Goal: Information Seeking & Learning: Compare options

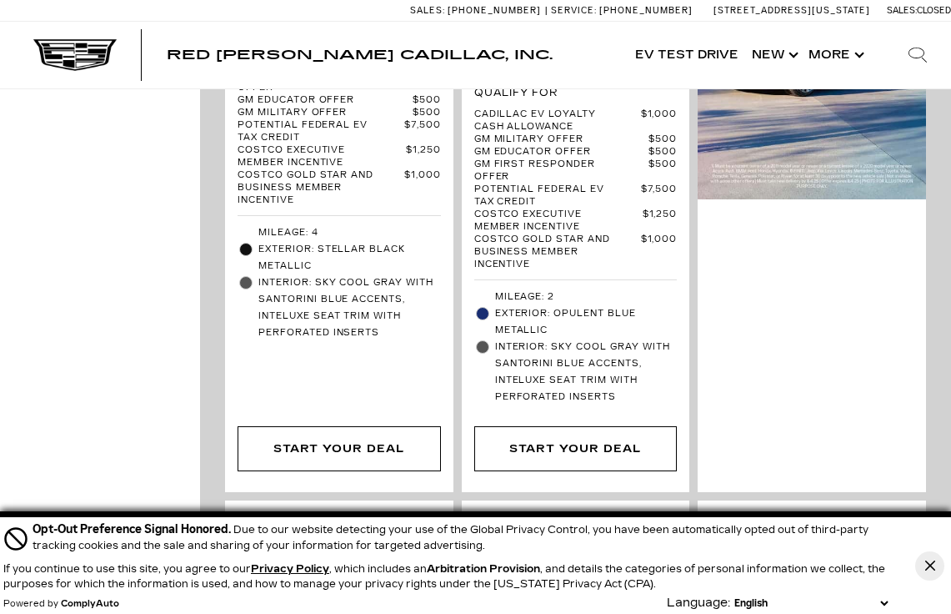
scroll to position [2256, 0]
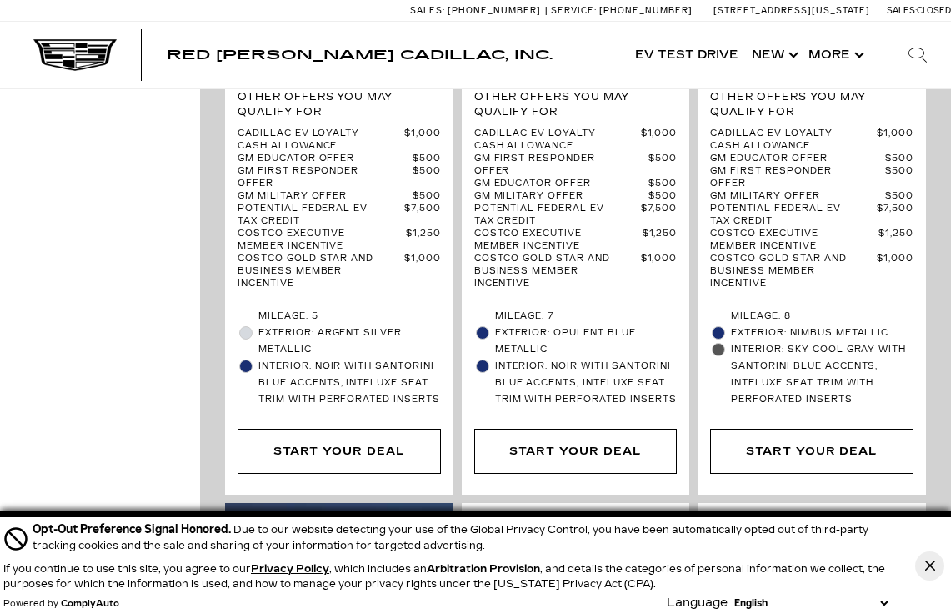
scroll to position [670, 0]
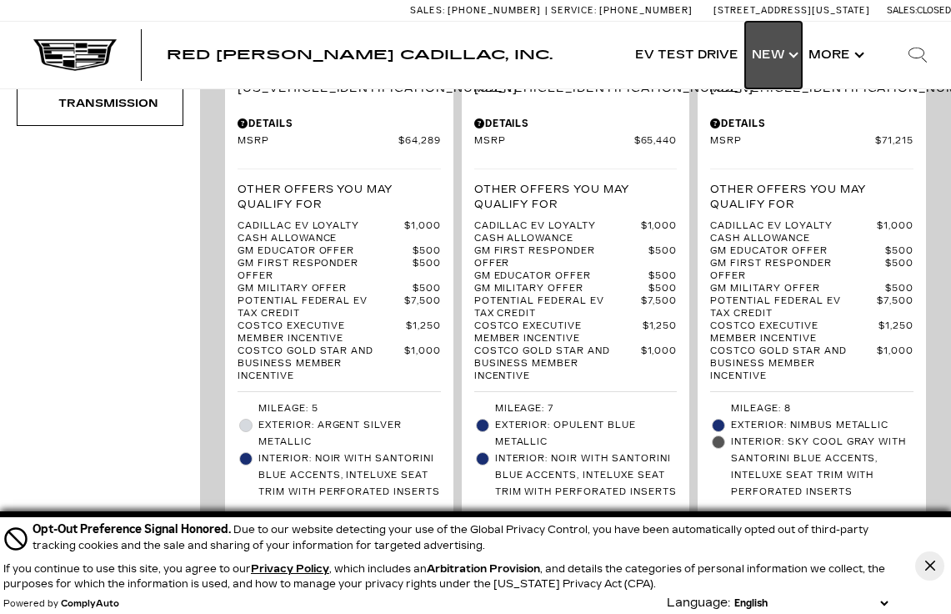
click at [764, 63] on link "Show New" at bounding box center [773, 55] width 57 height 67
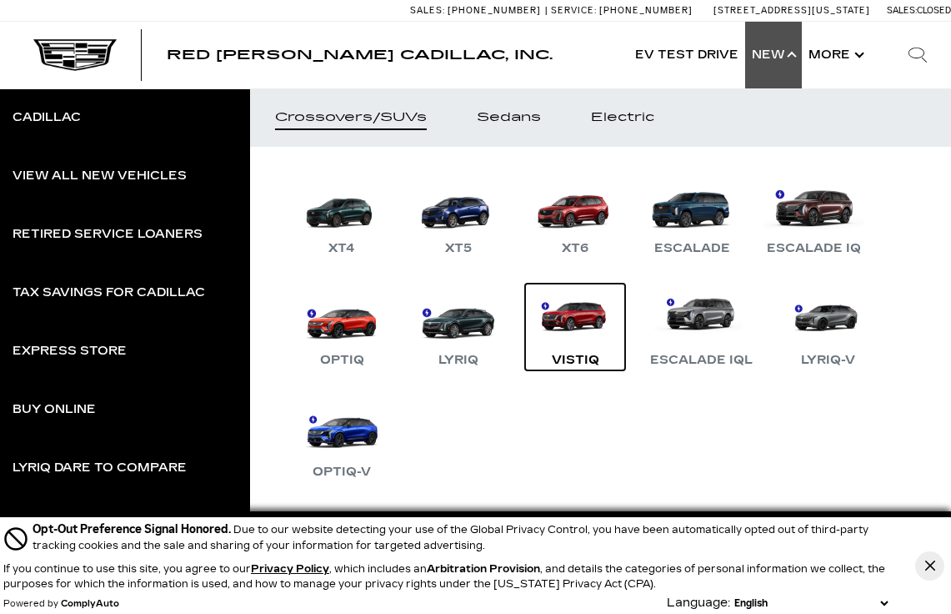
click at [570, 316] on link "VISTIQ" at bounding box center [575, 326] width 100 height 87
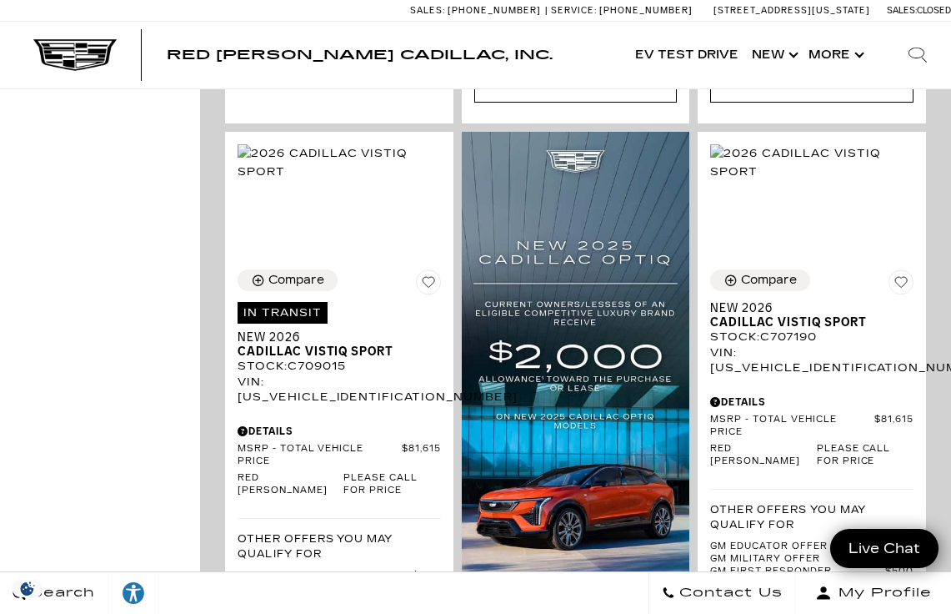
scroll to position [1998, 0]
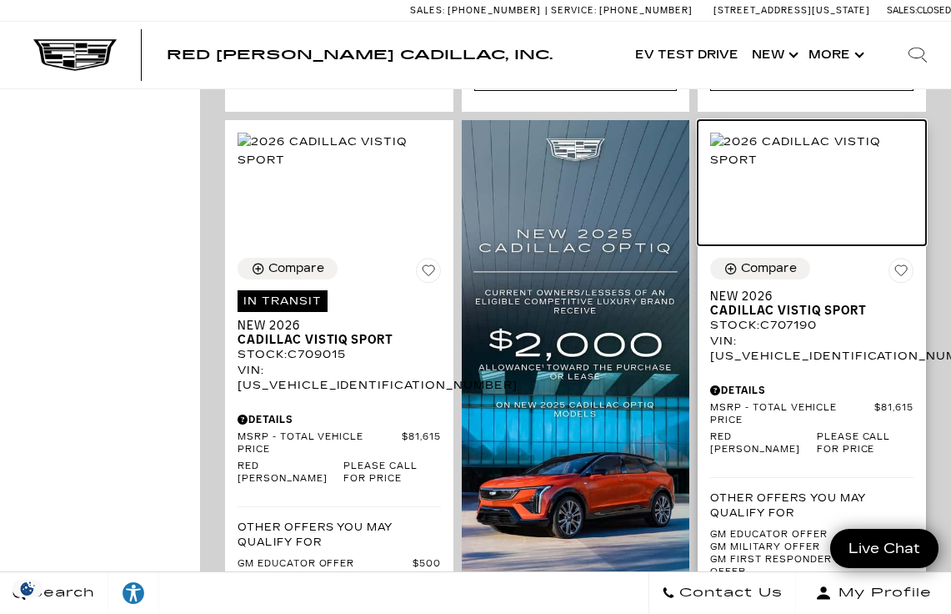
click at [853, 135] on img at bounding box center [811, 151] width 203 height 37
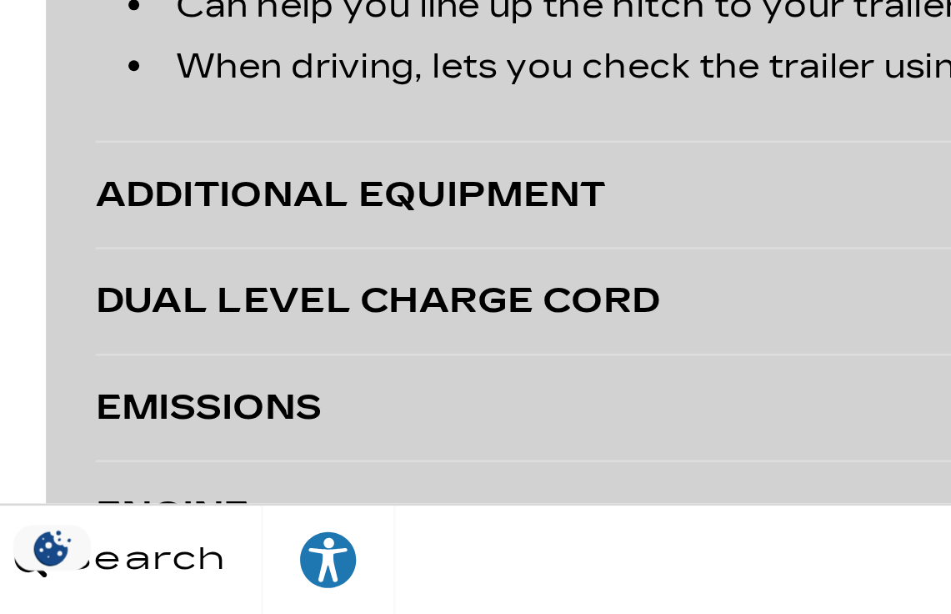
scroll to position [3187, 0]
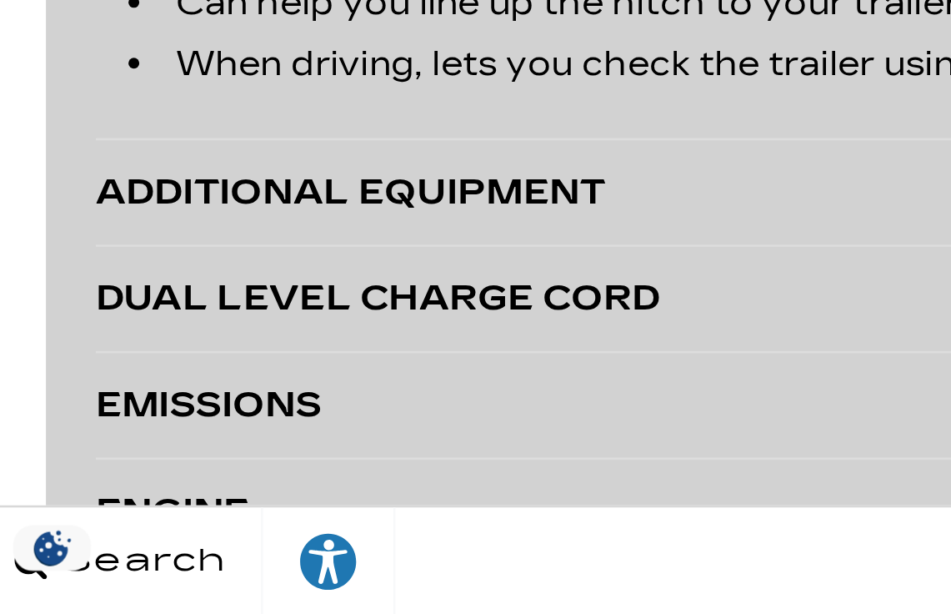
click at [67, 454] on div "ADDITIONAL EQUIPMENT" at bounding box center [288, 451] width 489 height 23
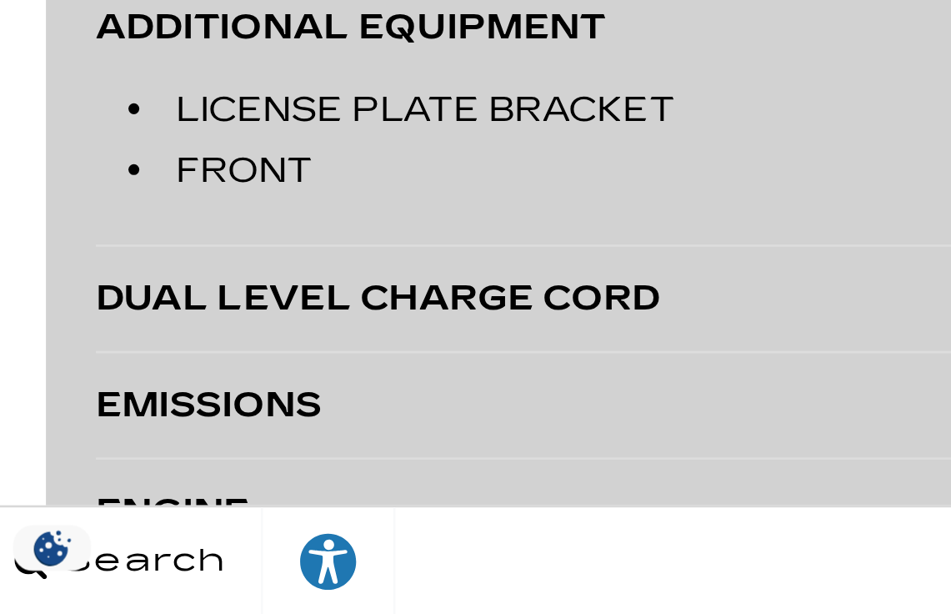
scroll to position [3254, 0]
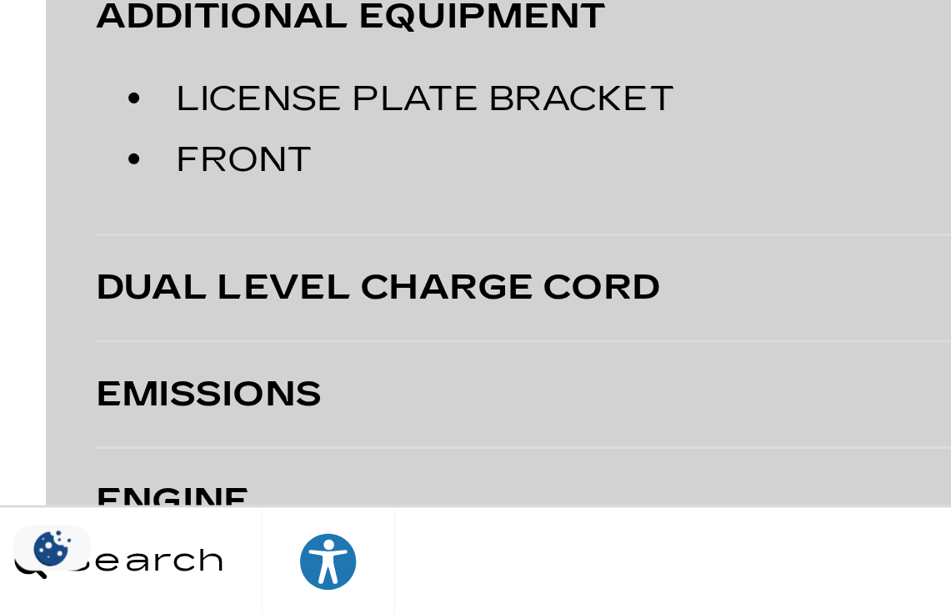
click at [54, 488] on div "DUAL LEVEL CHARGE CORD" at bounding box center [311, 488] width 534 height 23
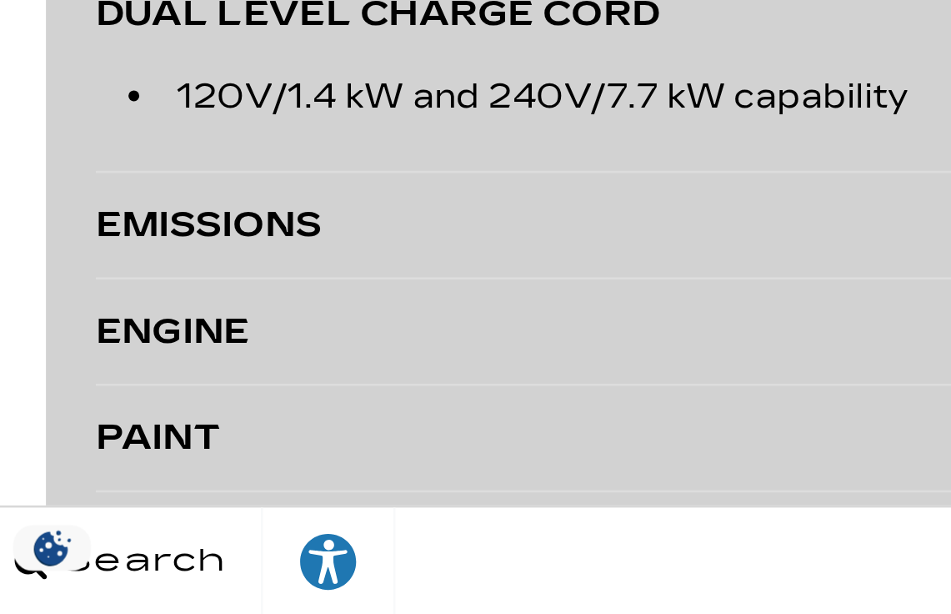
scroll to position [3364, 0]
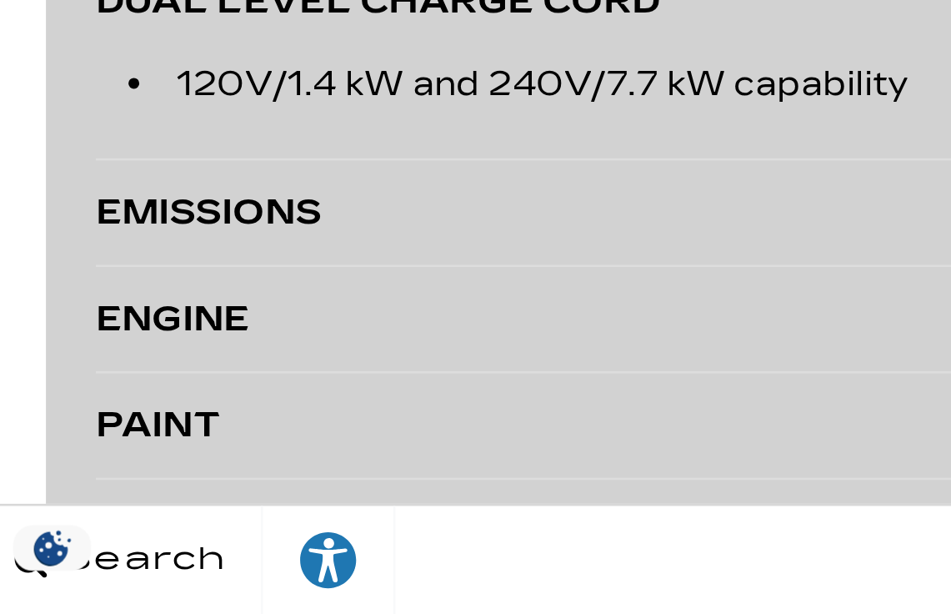
click at [49, 500] on div "ENGINE" at bounding box center [311, 500] width 534 height 23
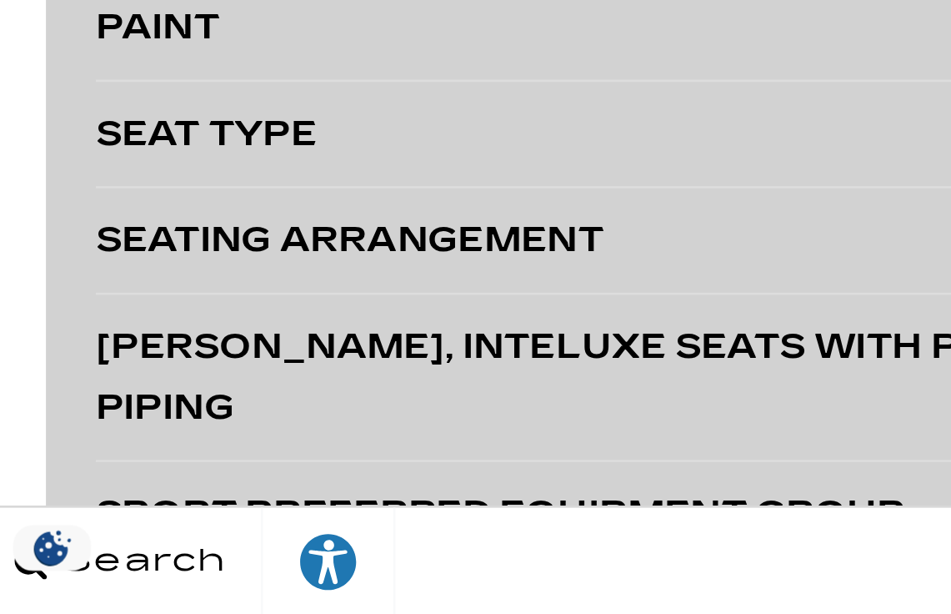
scroll to position [3582, 0]
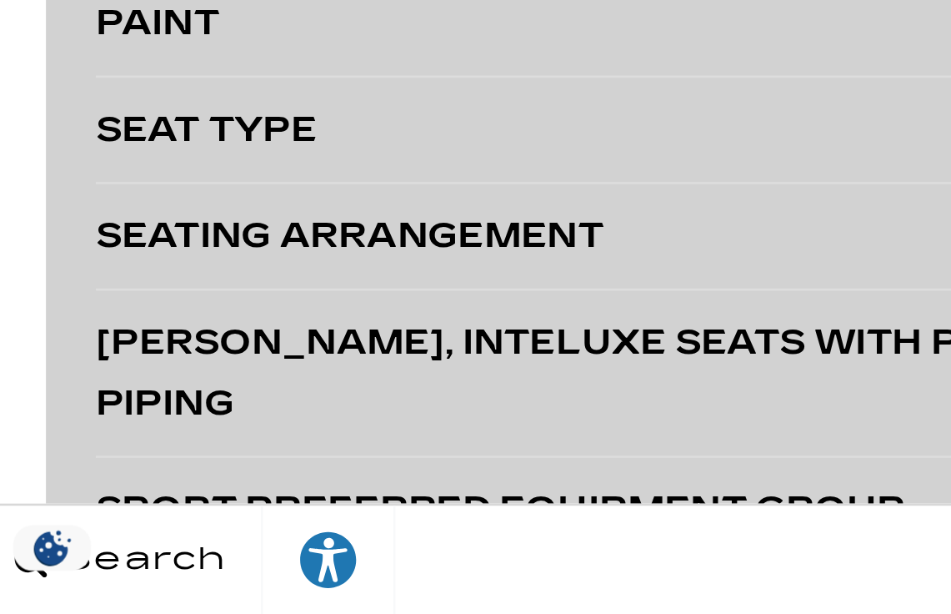
click at [52, 423] on div "SEAT TYPE" at bounding box center [311, 427] width 534 height 23
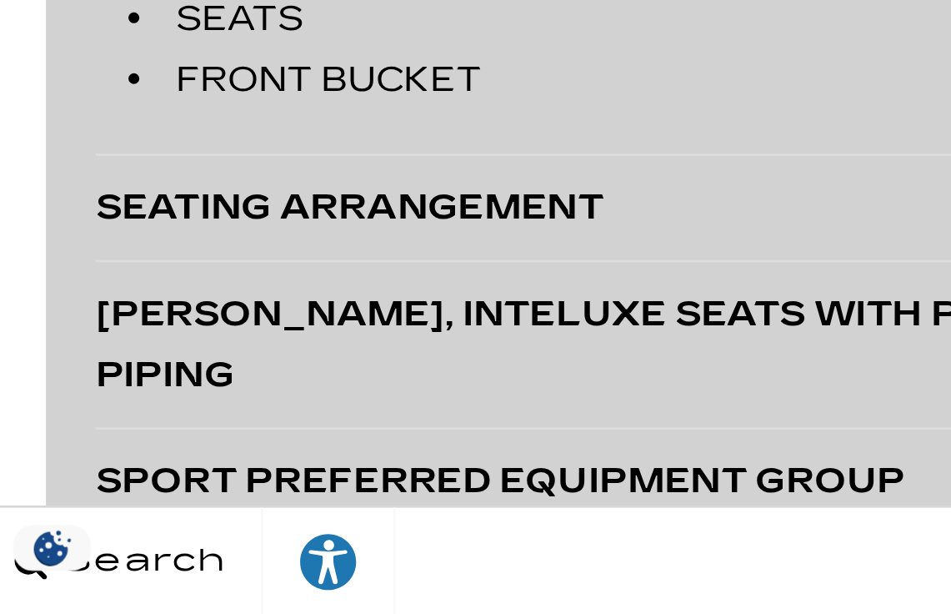
scroll to position [3656, 0]
click at [53, 459] on div "SEATING ARRANGEMENT" at bounding box center [280, 457] width 473 height 23
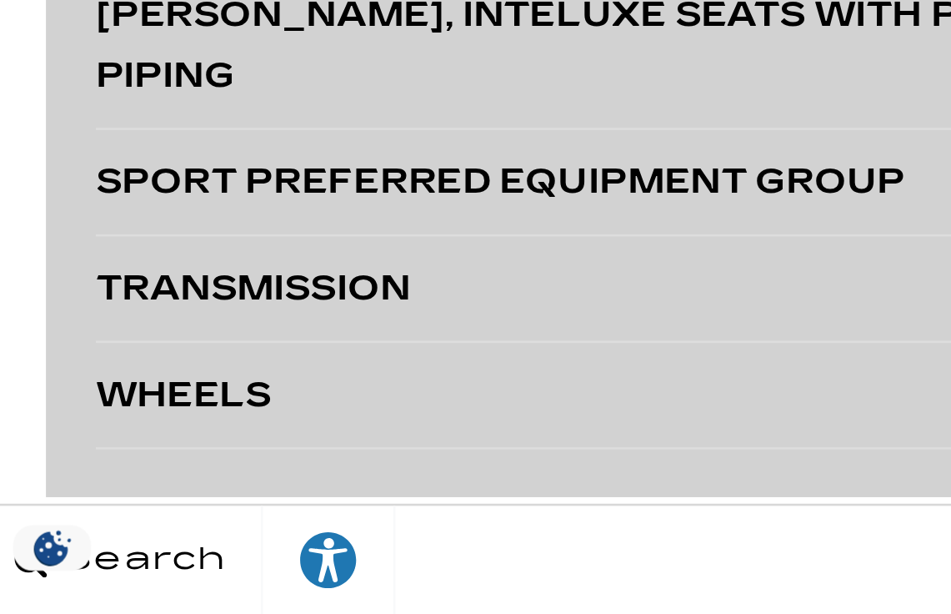
scroll to position [3835, 0]
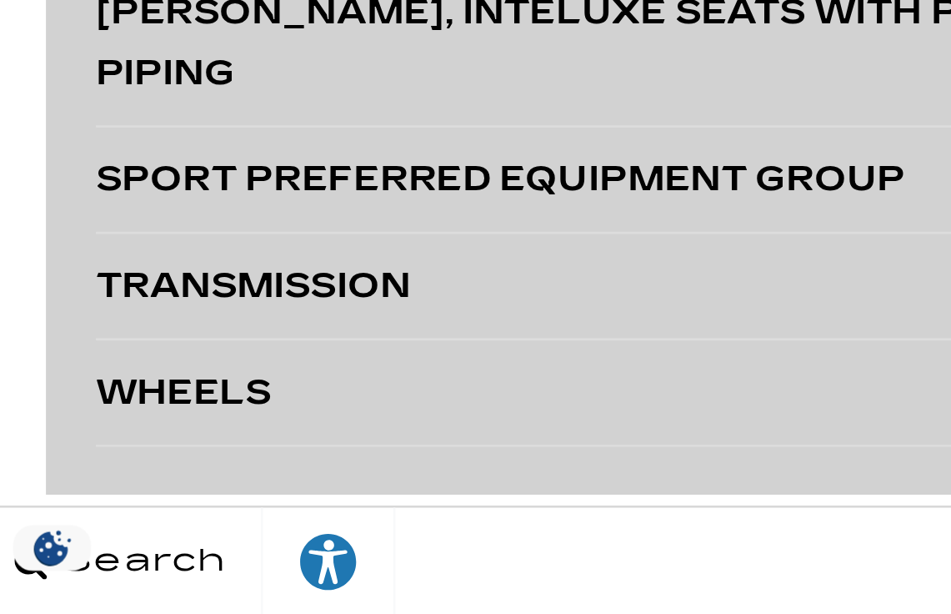
click at [58, 444] on div "SPORT PREFERRED EQUIPMENT GROUP" at bounding box center [311, 446] width 534 height 23
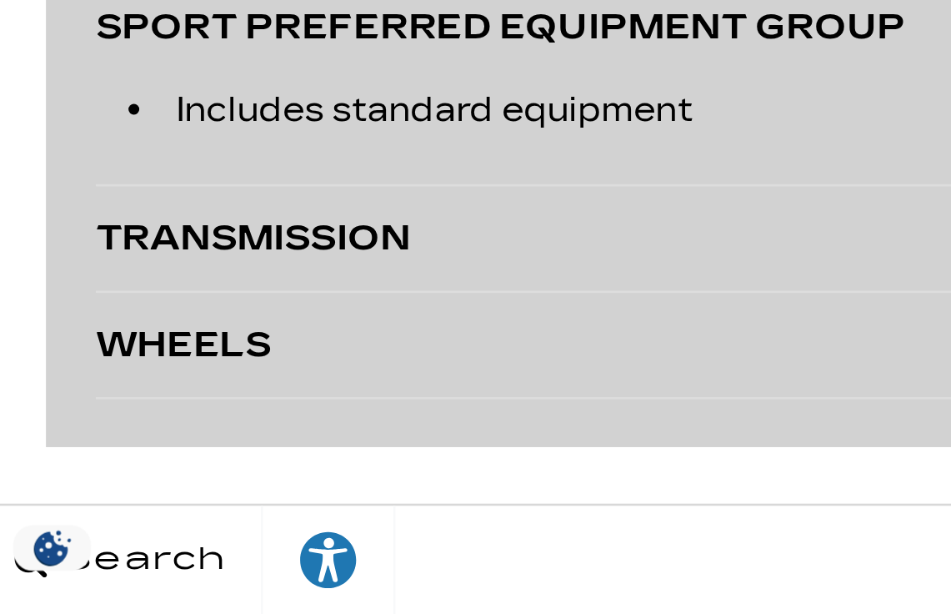
scroll to position [3895, 0]
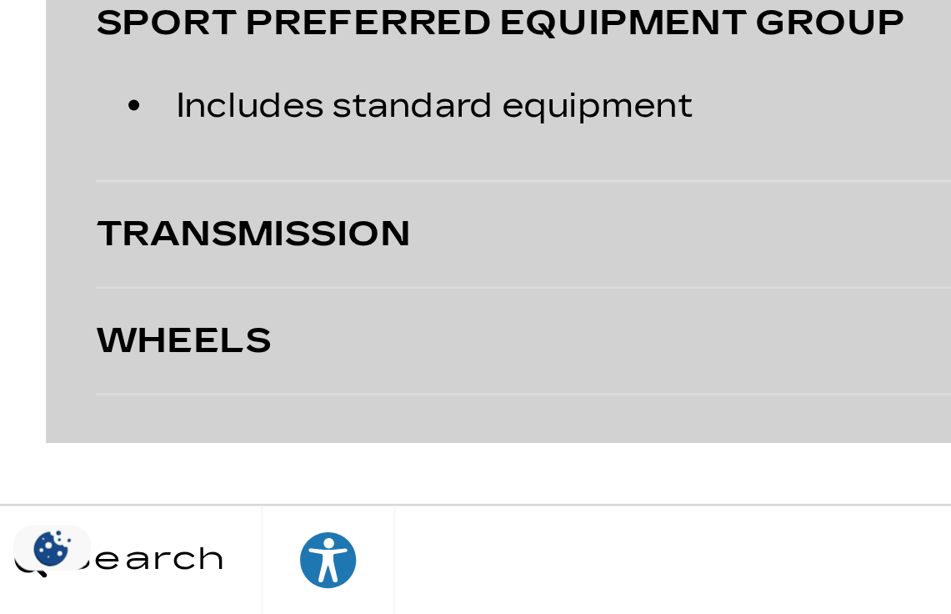
click at [53, 466] on div "TRANSMISSION" at bounding box center [311, 467] width 534 height 23
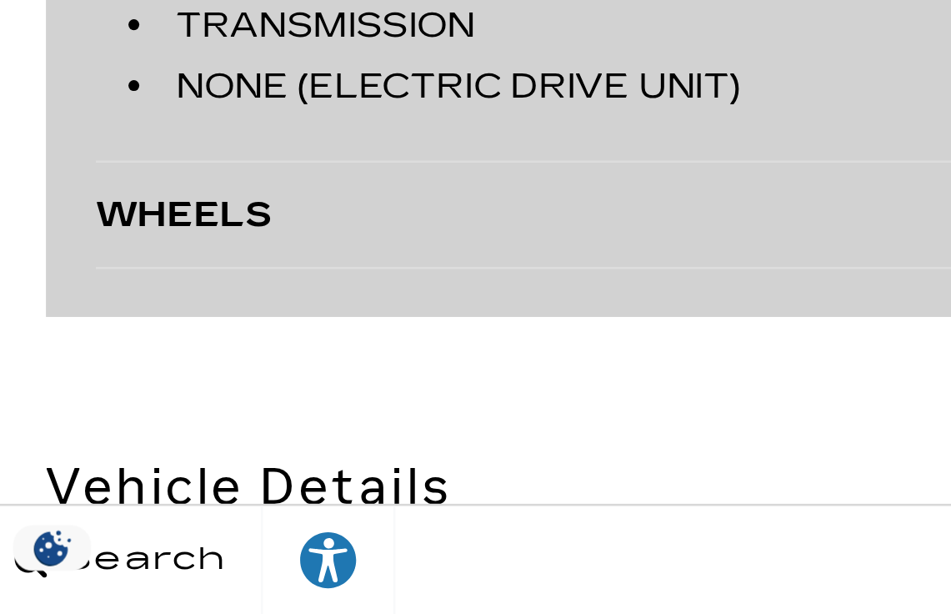
scroll to position [4008, 0]
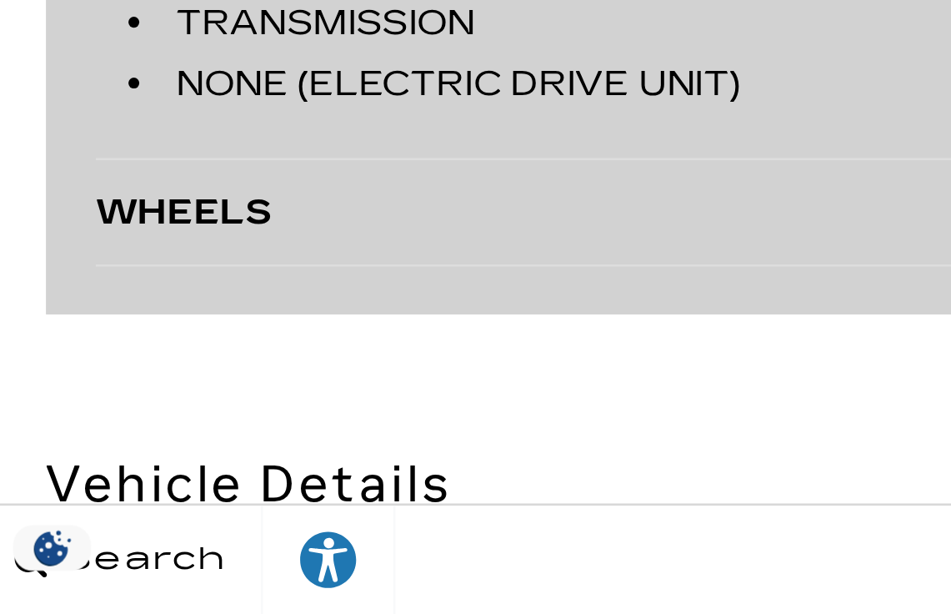
click at [66, 460] on div "WHEELS" at bounding box center [311, 459] width 534 height 23
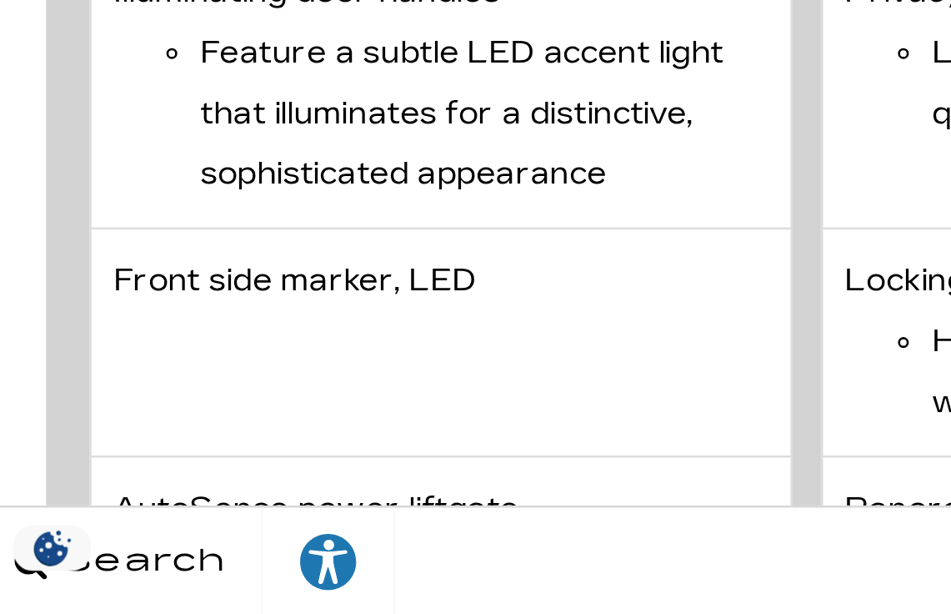
scroll to position [4390, 0]
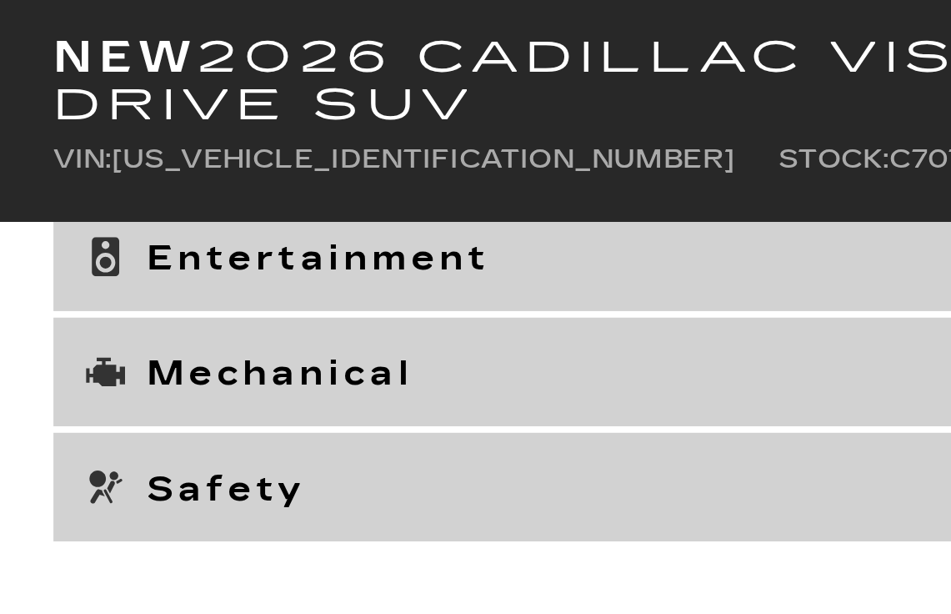
scroll to position [6803, 0]
click at [62, 142] on h3 "Mechanical" at bounding box center [310, 142] width 544 height 17
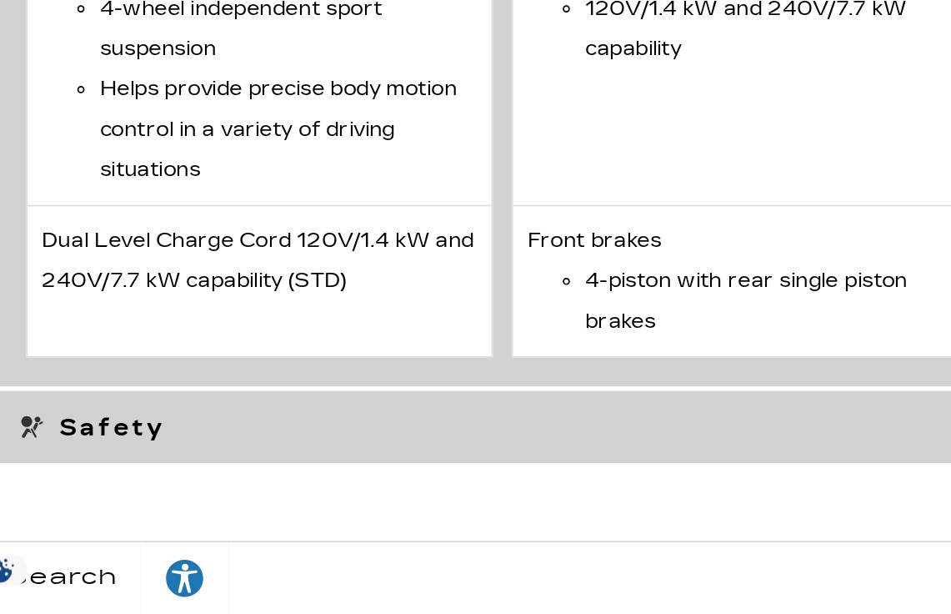
scroll to position [5653, 0]
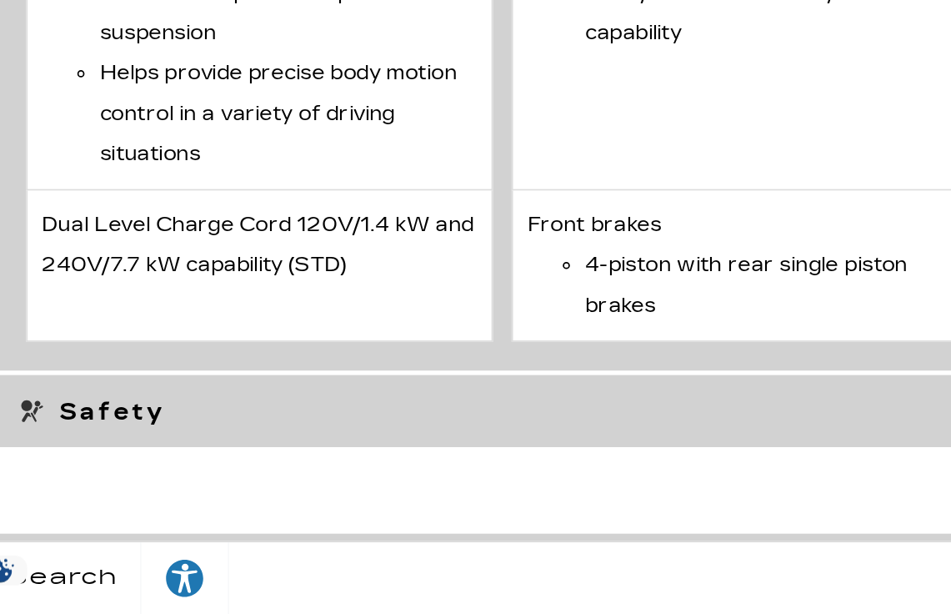
click at [42, 499] on icon at bounding box center [42, 500] width 6 height 6
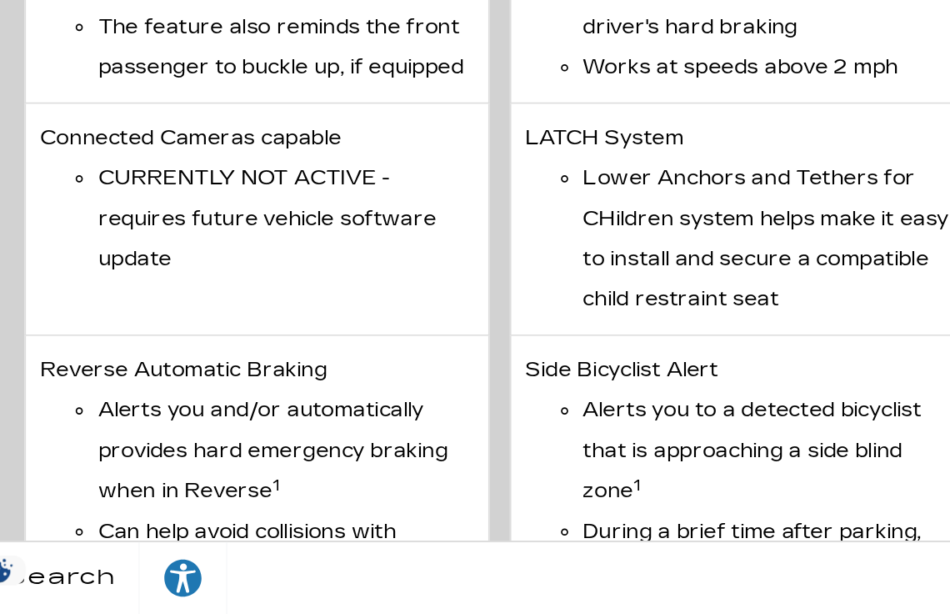
scroll to position [6495, 0]
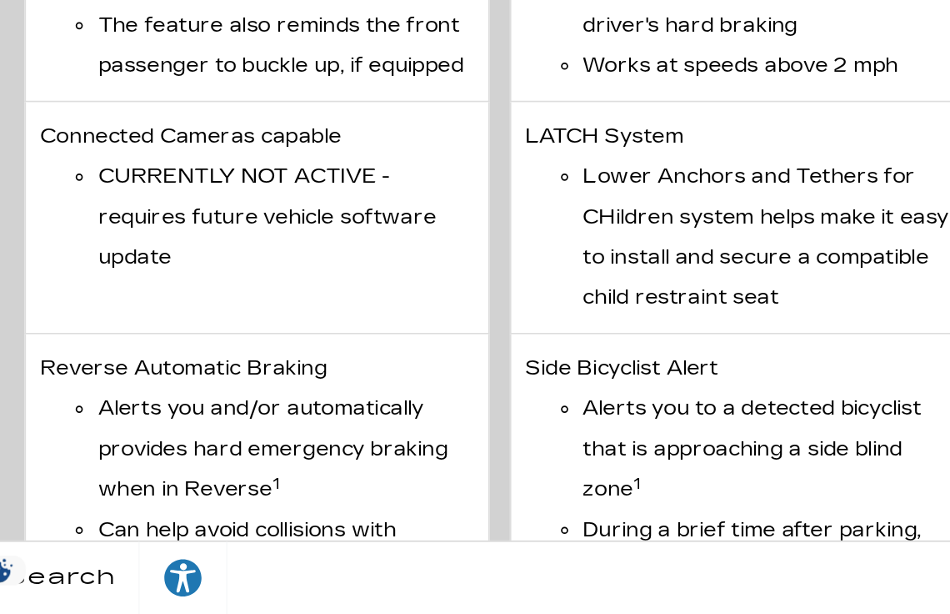
click at [63, 544] on ul "Alerts you and/or automatically provides hard emergency braking when in Reverse…" at bounding box center [176, 554] width 251 height 140
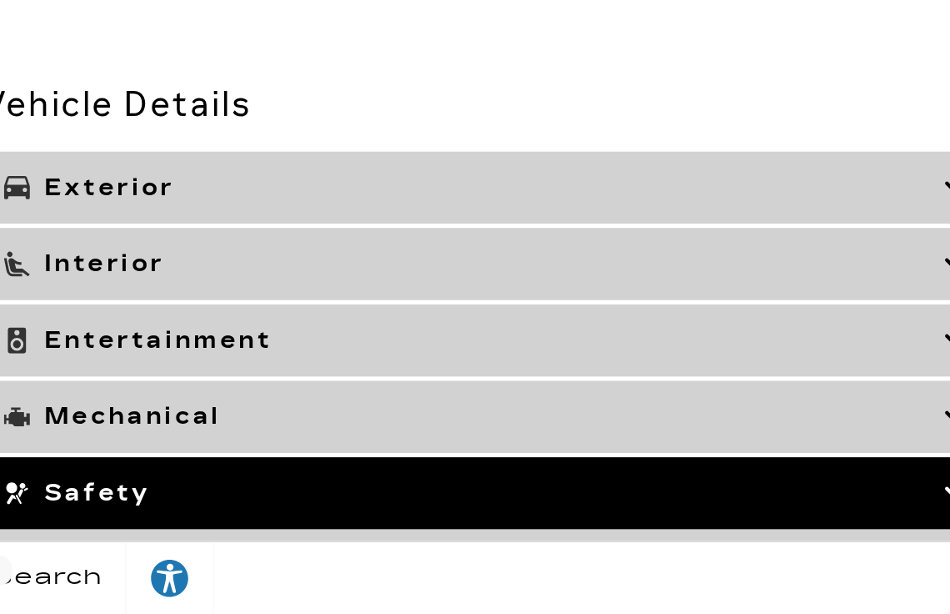
scroll to position [4341, 0]
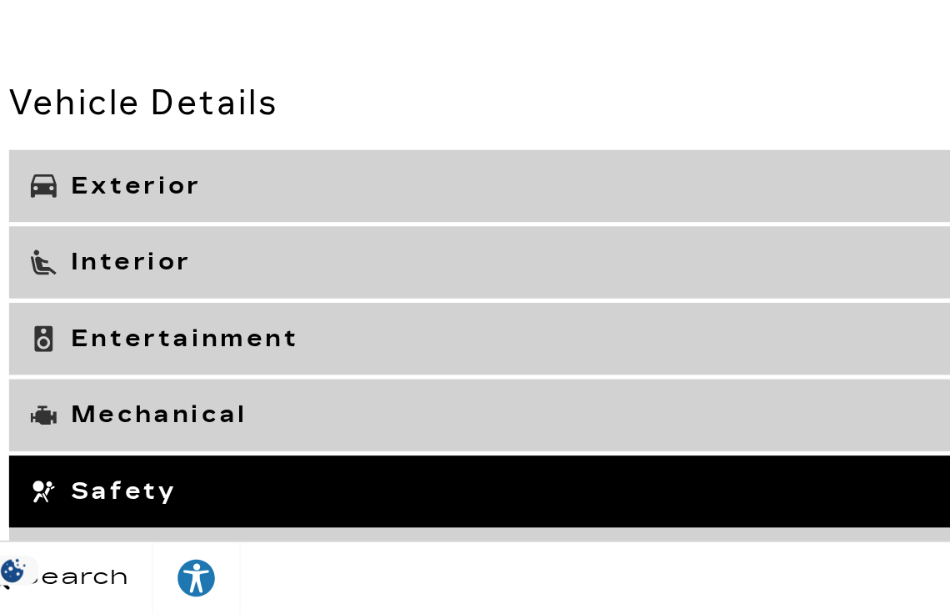
click at [46, 412] on icon at bounding box center [45, 410] width 15 height 15
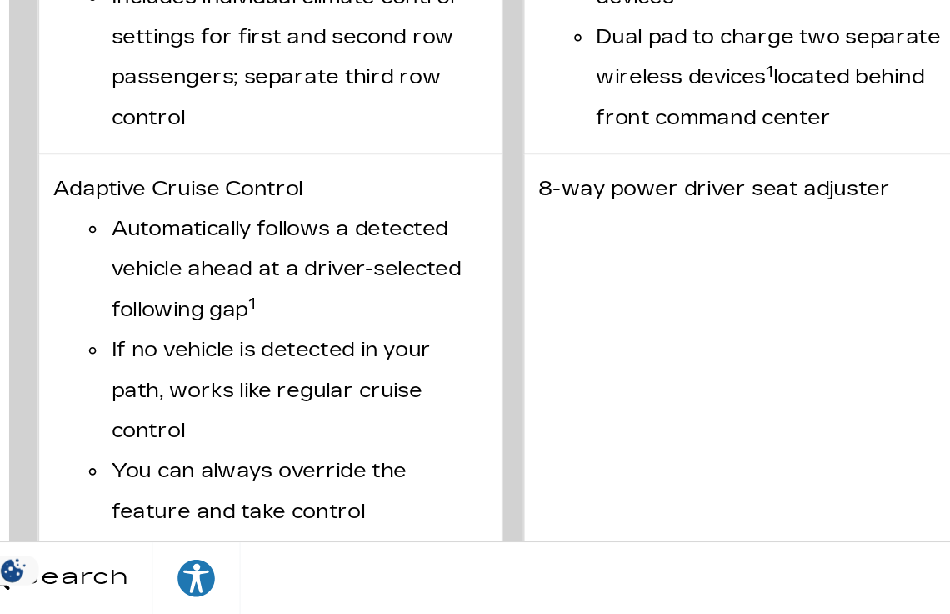
scroll to position [6122, 0]
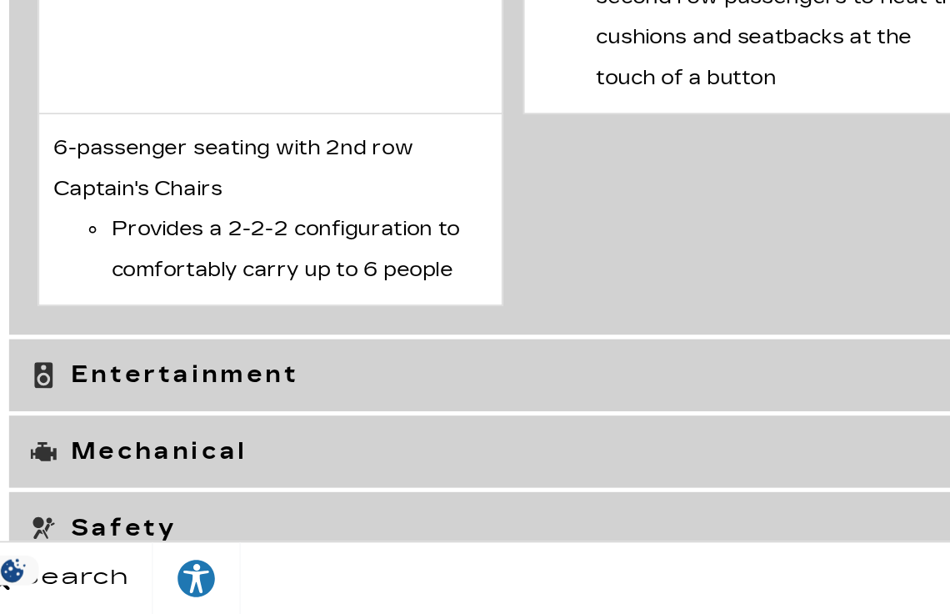
click at [48, 519] on icon at bounding box center [45, 519] width 15 height 11
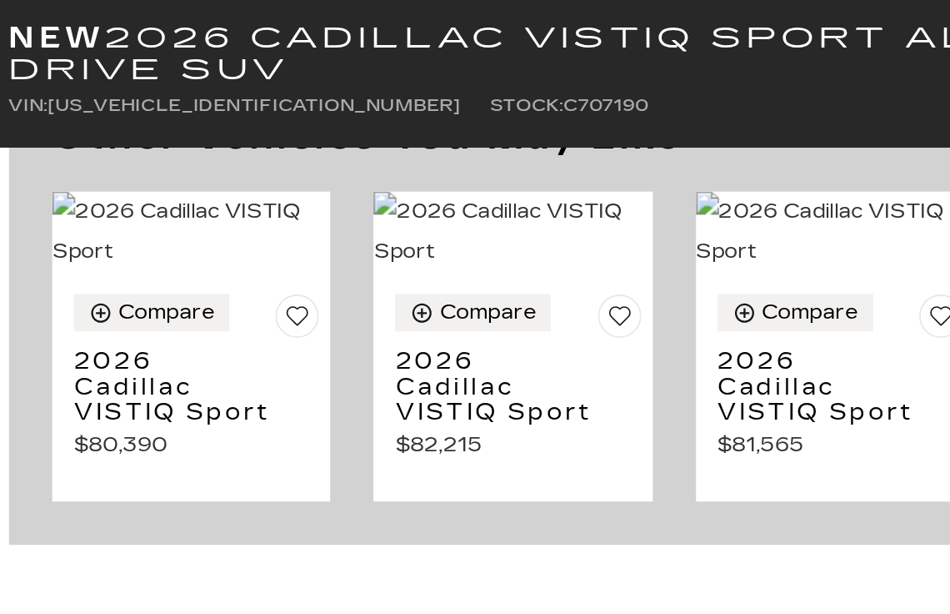
scroll to position [6165, 0]
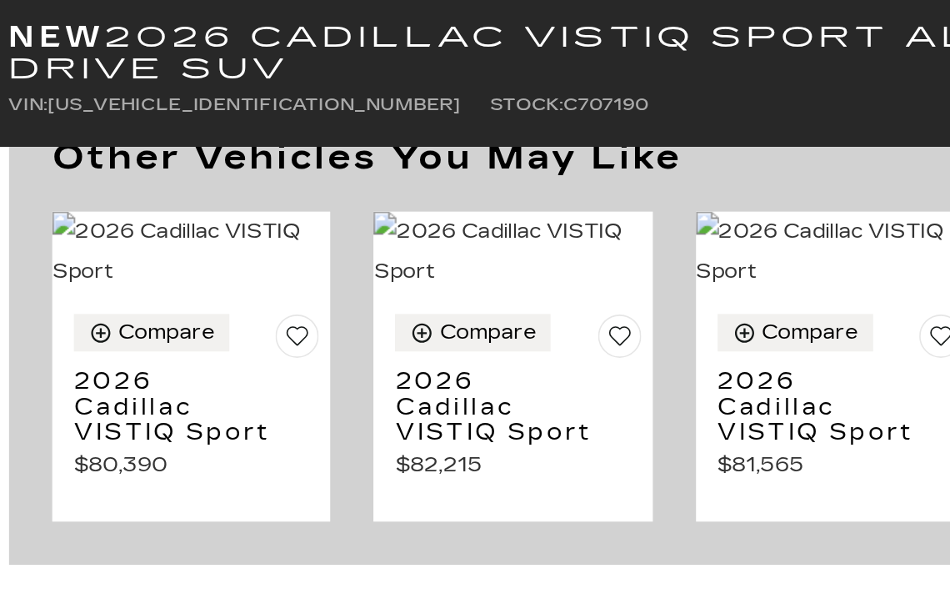
click at [32, 246] on section "Other Vehicles You May Like Compare 2026 Cadillac VISTIQ Sport $80,390" at bounding box center [317, 191] width 584 height 272
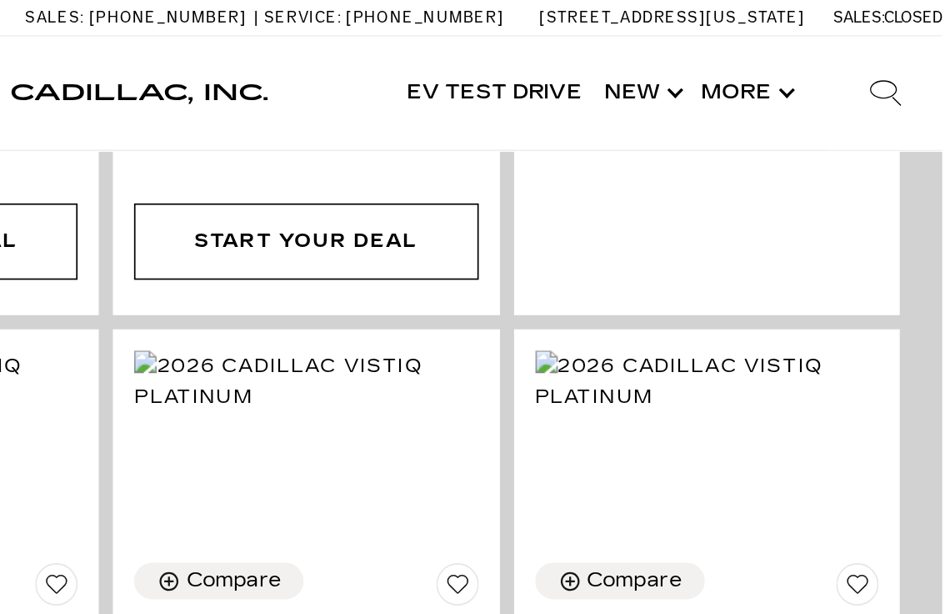
scroll to position [3614, 0]
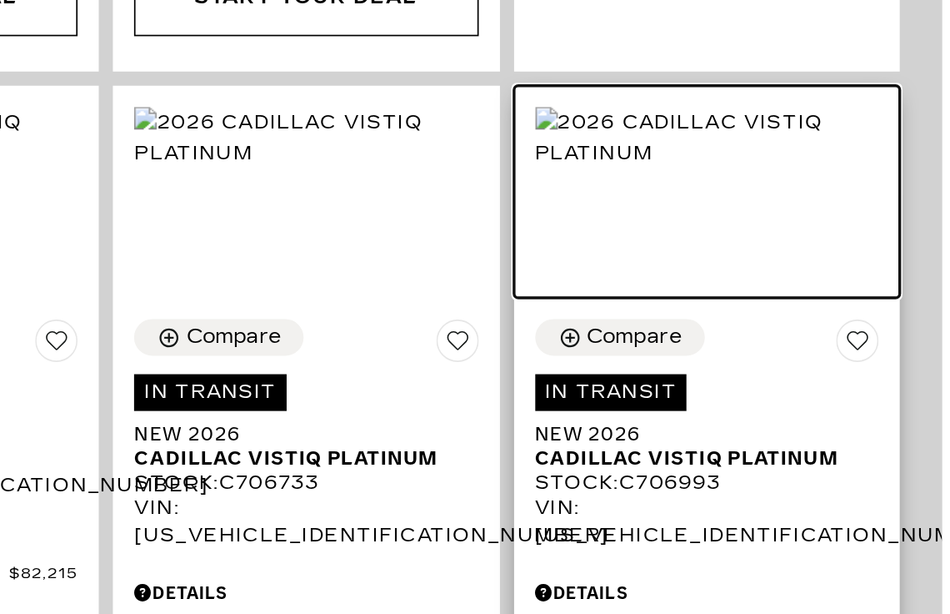
click at [750, 208] on img at bounding box center [811, 226] width 203 height 37
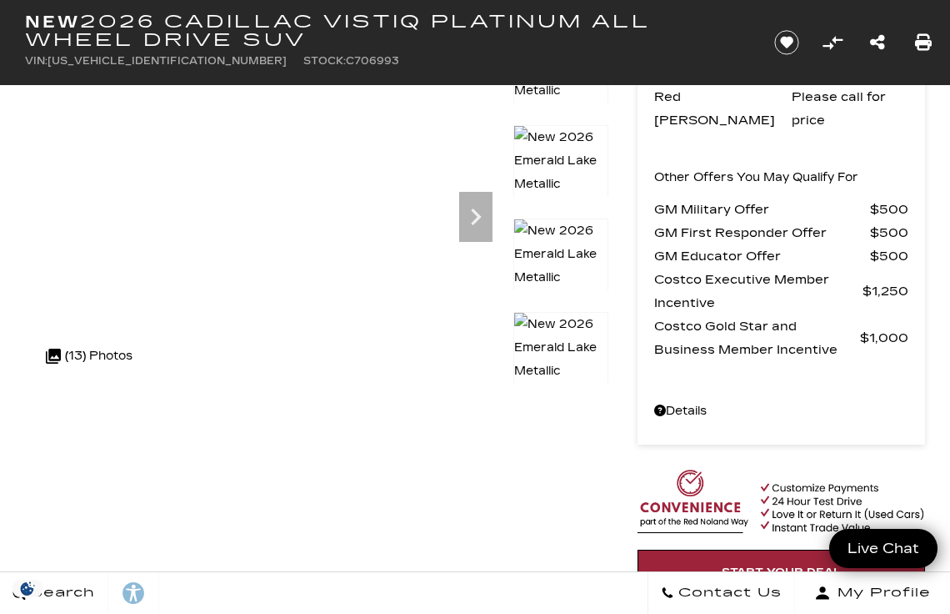
scroll to position [115, 0]
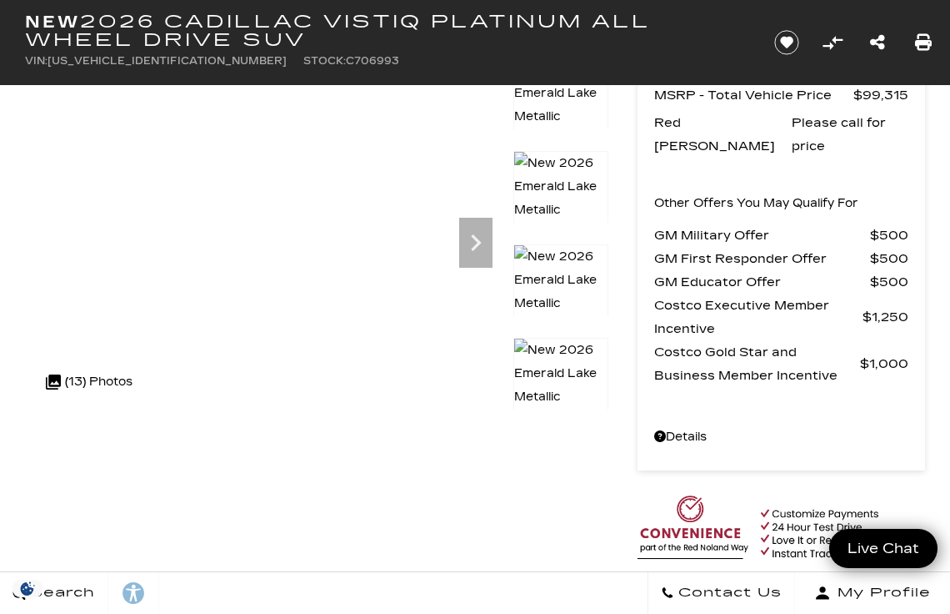
click at [150, 81] on img at bounding box center [209, 69] width 368 height 23
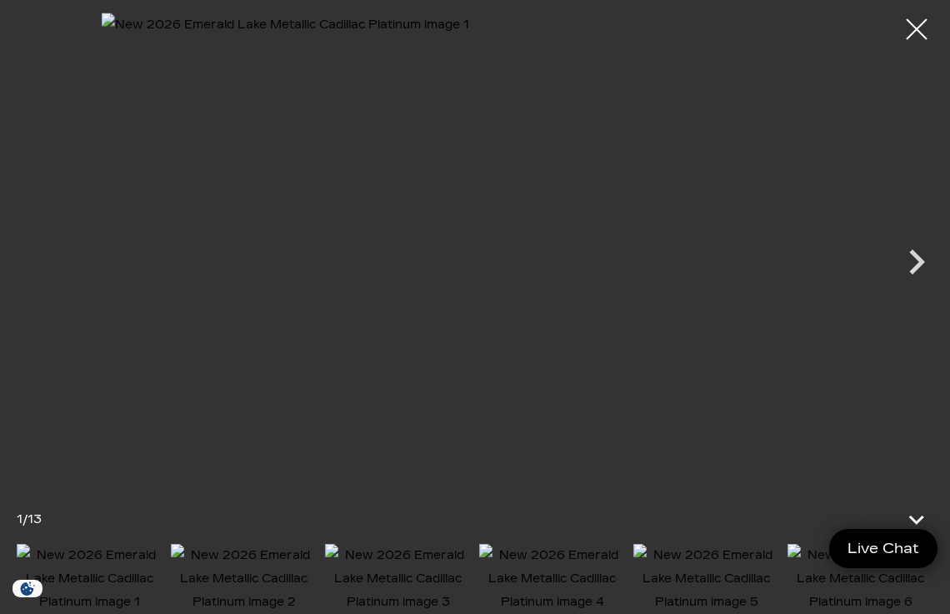
scroll to position [469, 0]
click at [918, 276] on icon "Next" at bounding box center [917, 262] width 50 height 50
click at [920, 272] on icon "Next" at bounding box center [917, 262] width 50 height 50
click at [928, 261] on icon "Next" at bounding box center [917, 262] width 50 height 50
click at [928, 270] on icon "Next" at bounding box center [917, 262] width 50 height 50
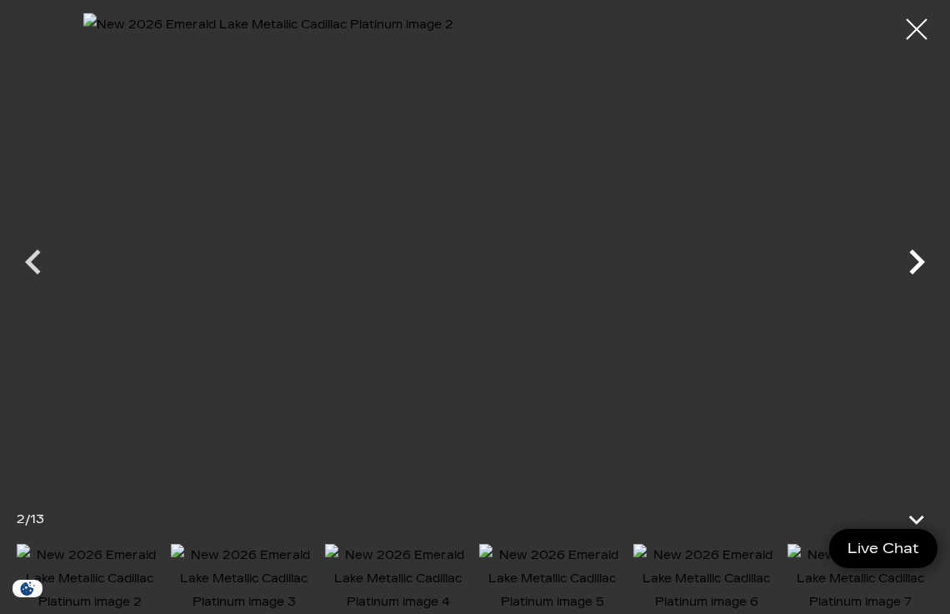
scroll to position [1087, 0]
click at [210, 570] on img at bounding box center [244, 579] width 146 height 70
click at [922, 35] on div at bounding box center [917, 30] width 44 height 44
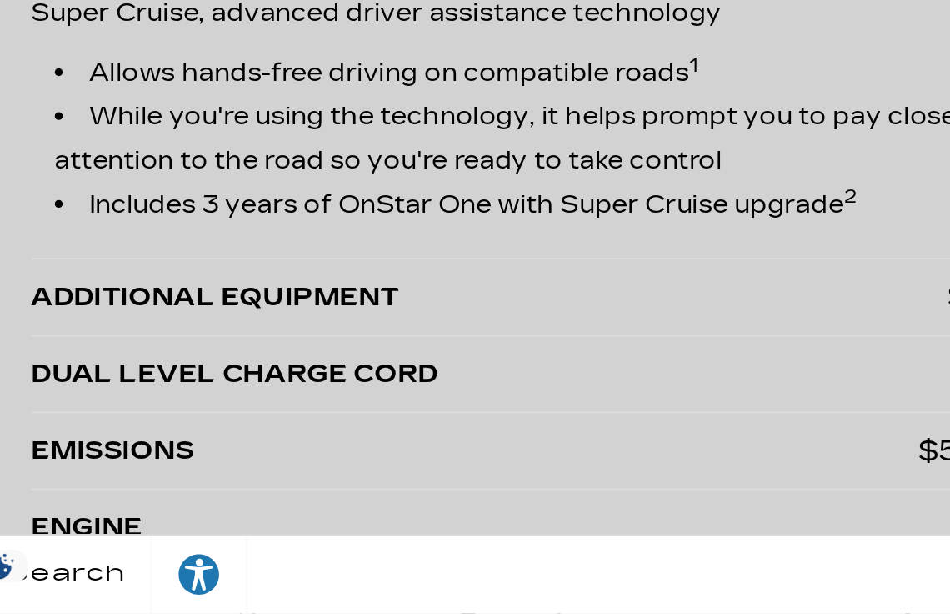
scroll to position [3425, 0]
click at [67, 443] on div "ADDITIONAL EQUIPMENT" at bounding box center [288, 444] width 488 height 23
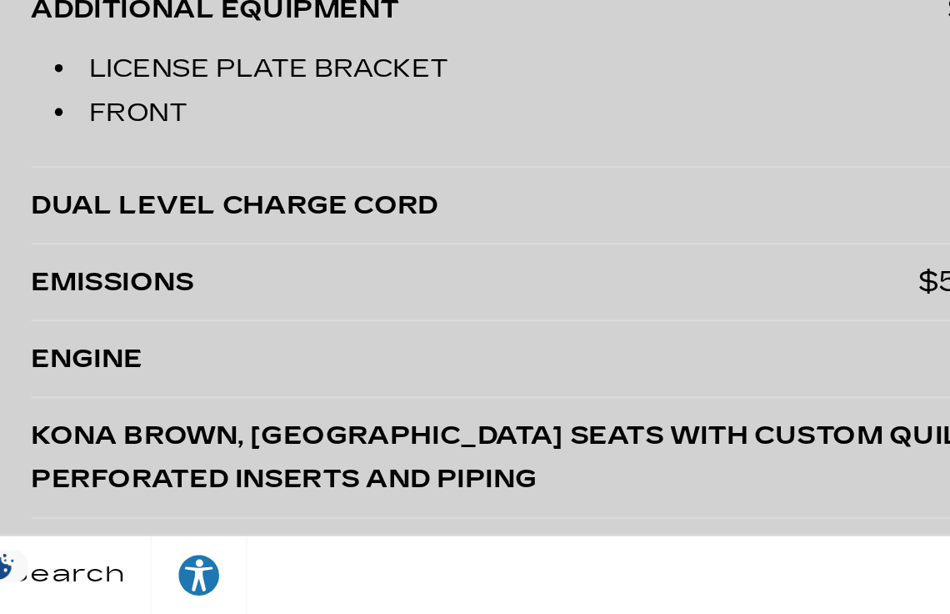
scroll to position [3579, 0]
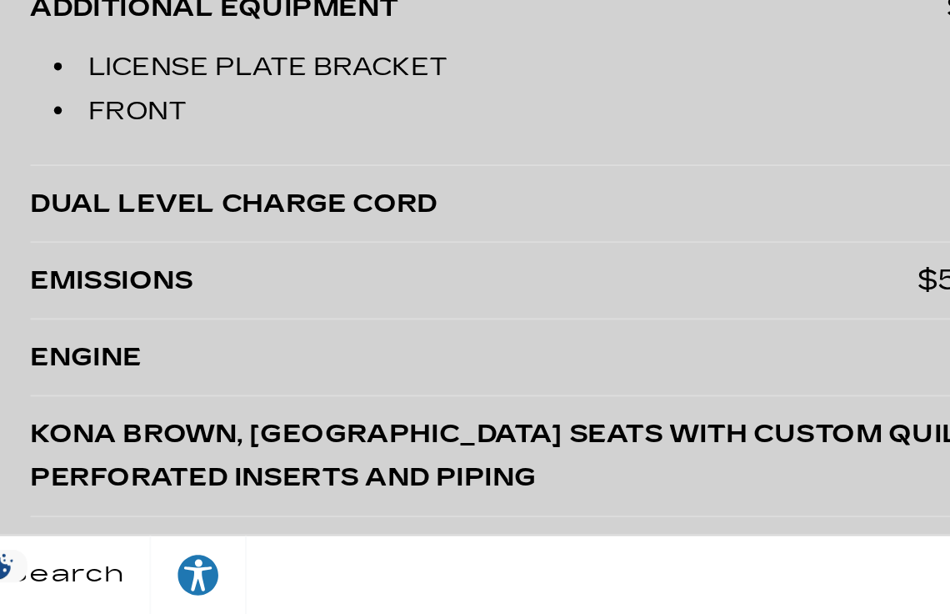
click at [56, 402] on div "DUAL LEVEL CHARGE CORD" at bounding box center [311, 395] width 534 height 23
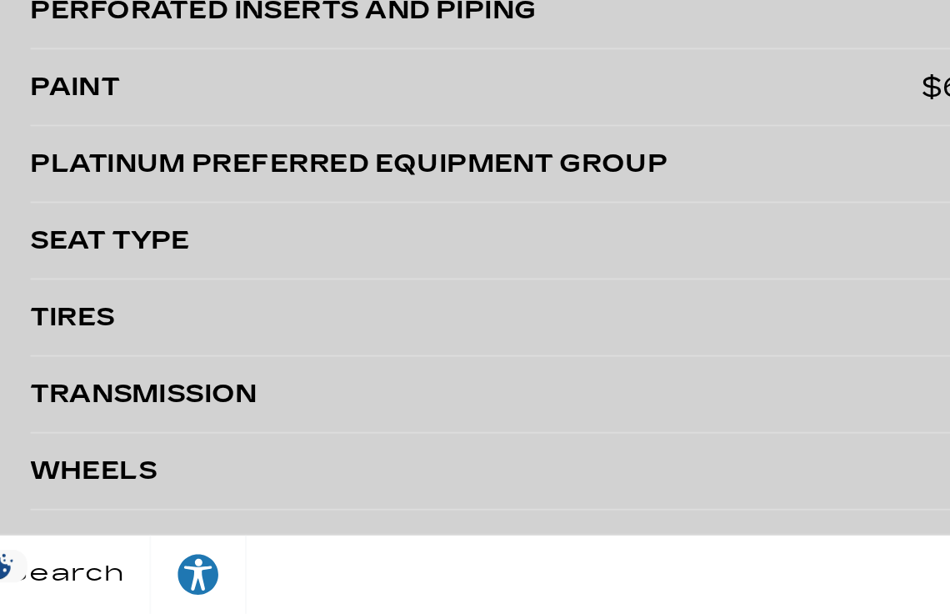
scroll to position [3866, 0]
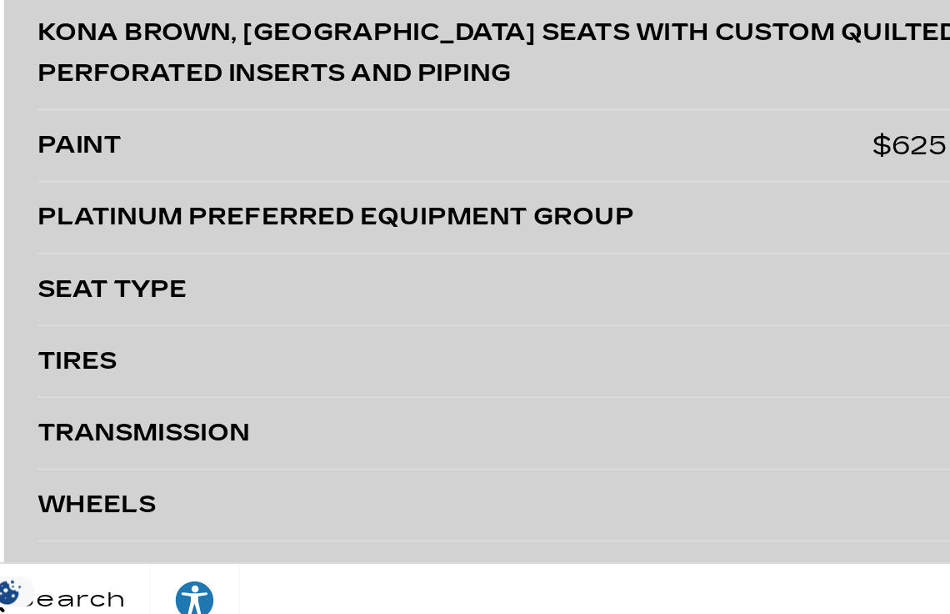
click at [67, 374] on div "PLATINUM PREFERRED EQUIPMENT GROUP" at bounding box center [311, 375] width 534 height 23
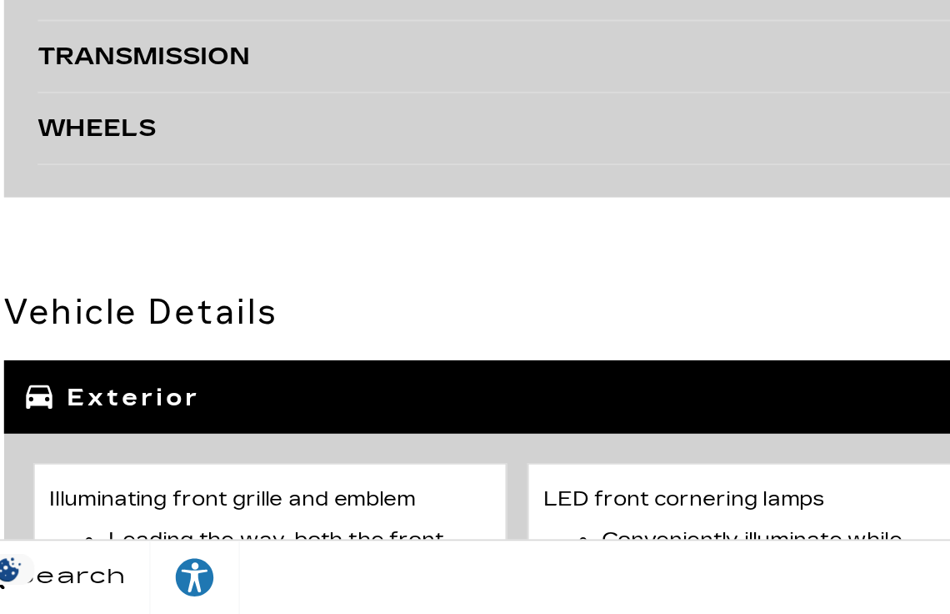
scroll to position [4108, 0]
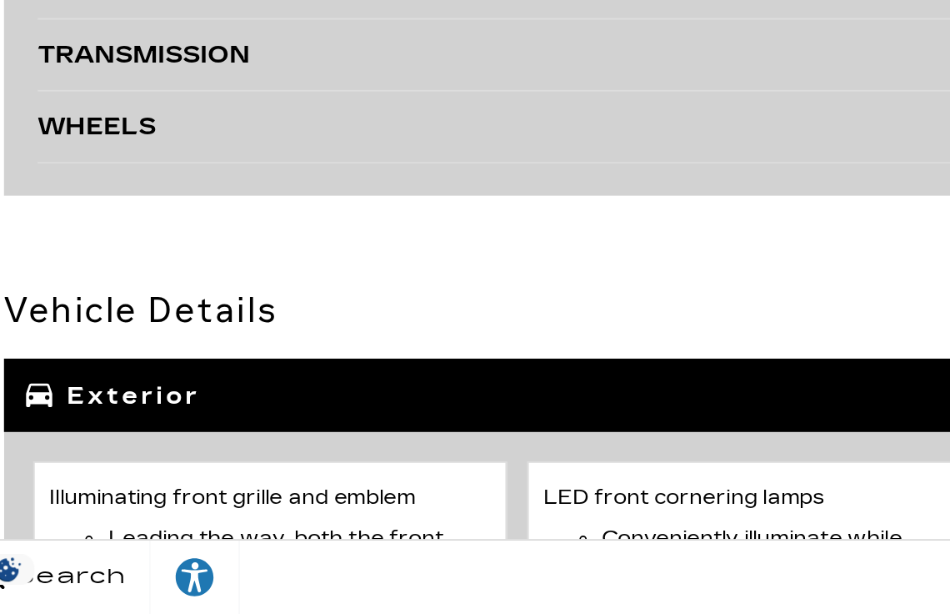
click at [60, 332] on div "WHEELS" at bounding box center [311, 336] width 534 height 23
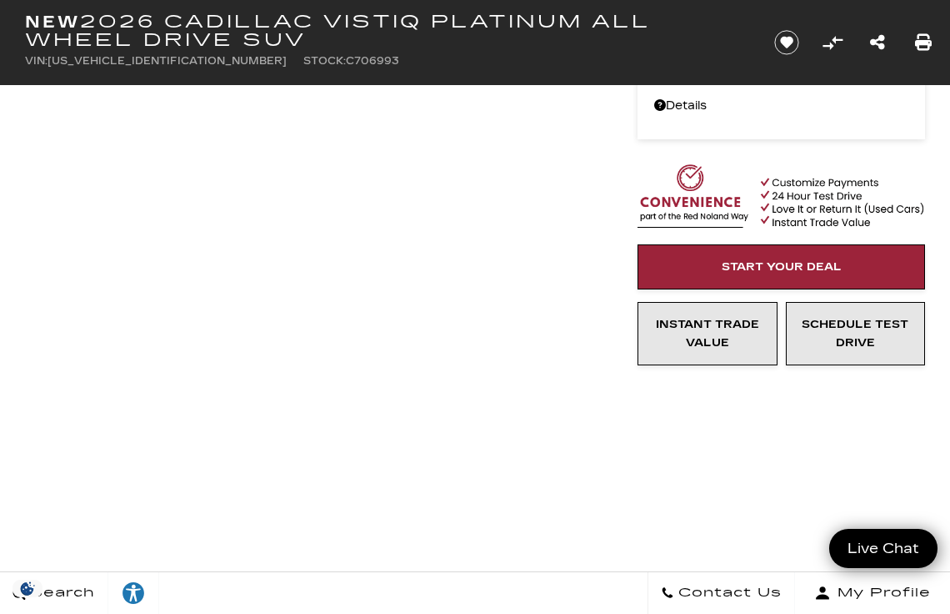
scroll to position [451, 0]
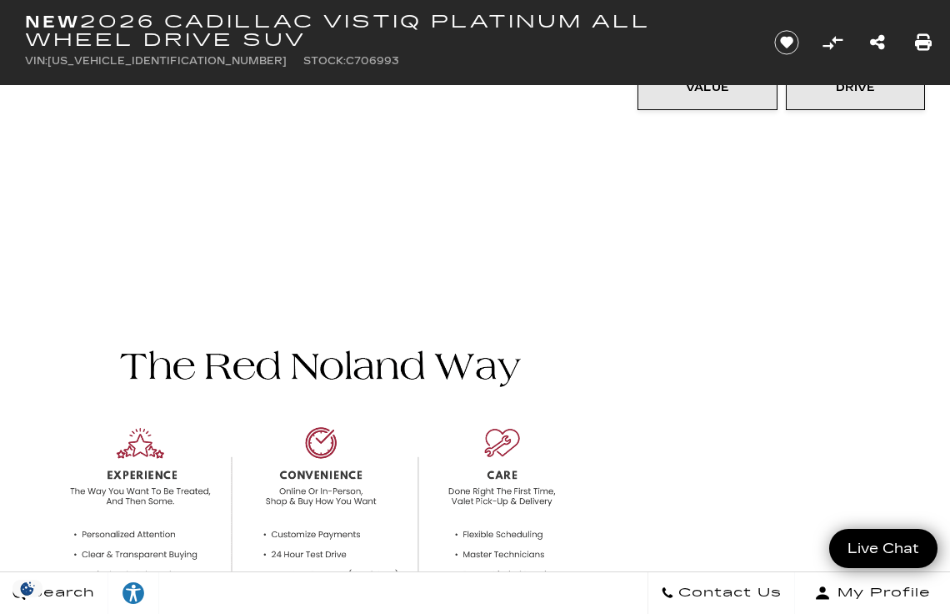
click at [559, 394] on img at bounding box center [317, 478] width 584 height 354
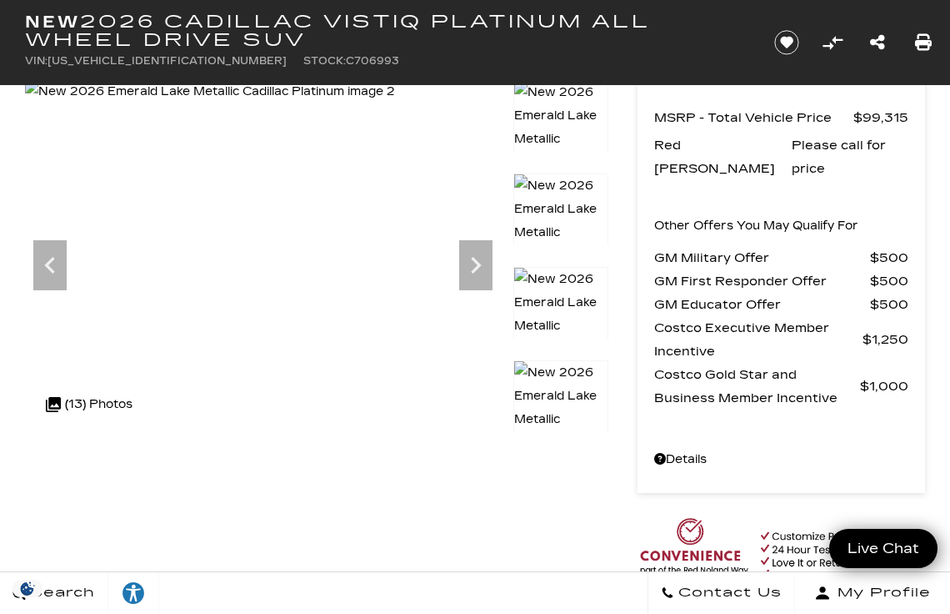
scroll to position [0, 0]
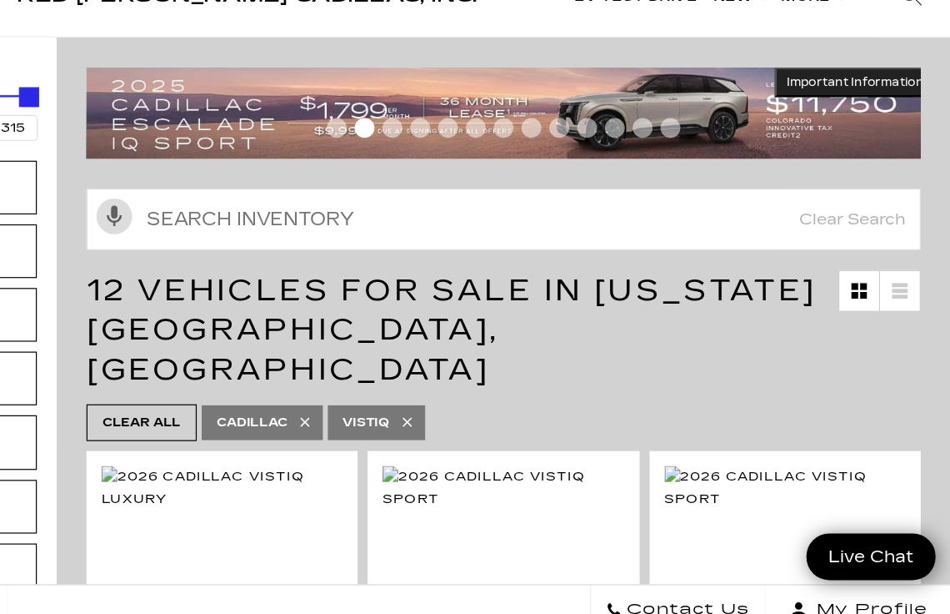
click at [543, 313] on span "12 Vehicles for Sale in [US_STATE][GEOGRAPHIC_DATA], [GEOGRAPHIC_DATA]" at bounding box center [531, 357] width 613 height 97
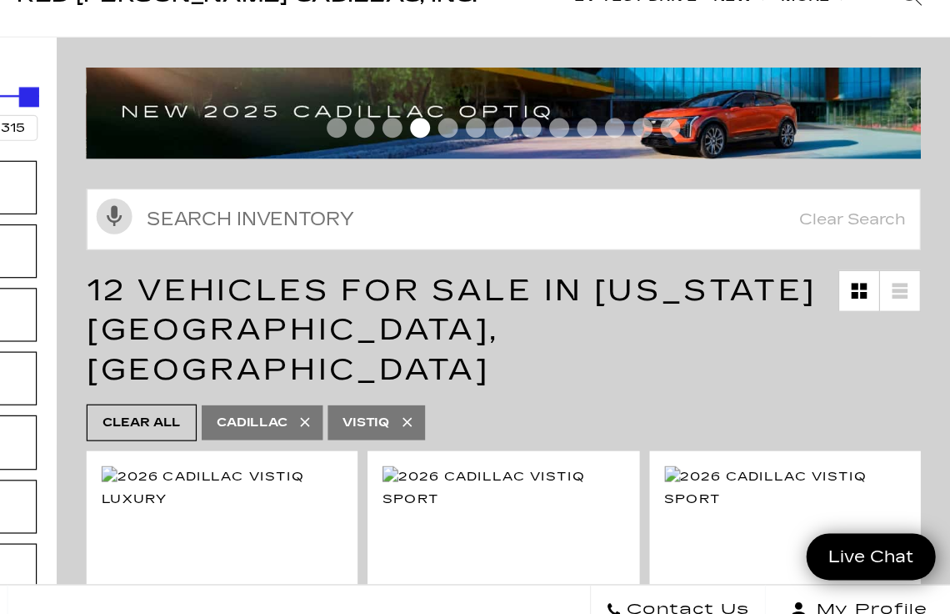
click at [499, 429] on icon at bounding box center [494, 435] width 13 height 13
type input "$45,985"
type input "$158,810"
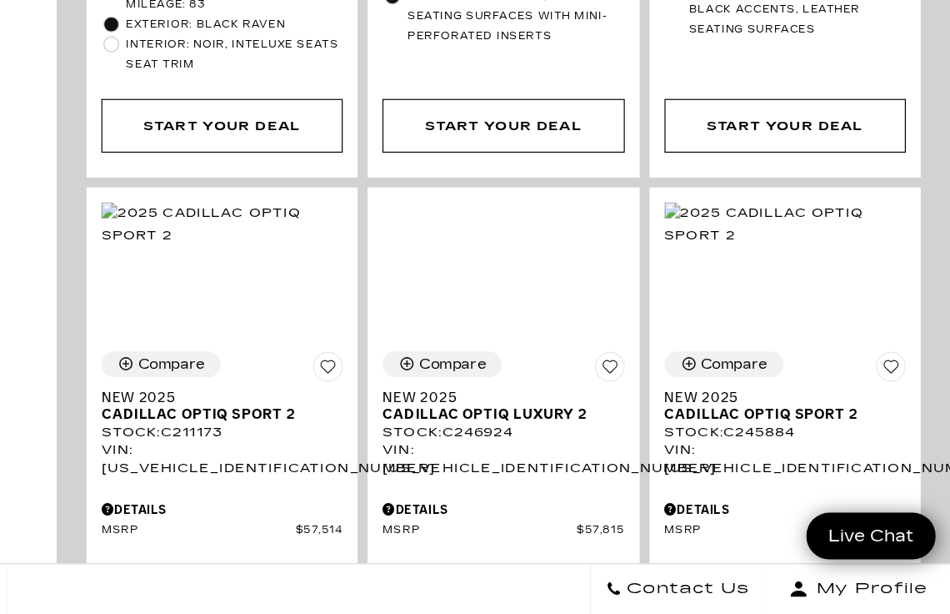
scroll to position [4885, 0]
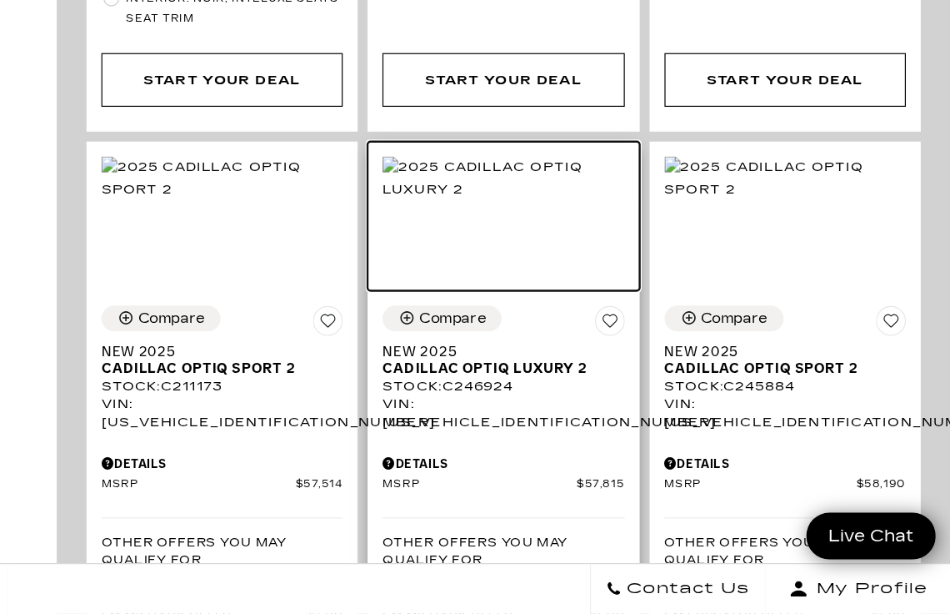
click at [587, 230] on img at bounding box center [575, 248] width 203 height 37
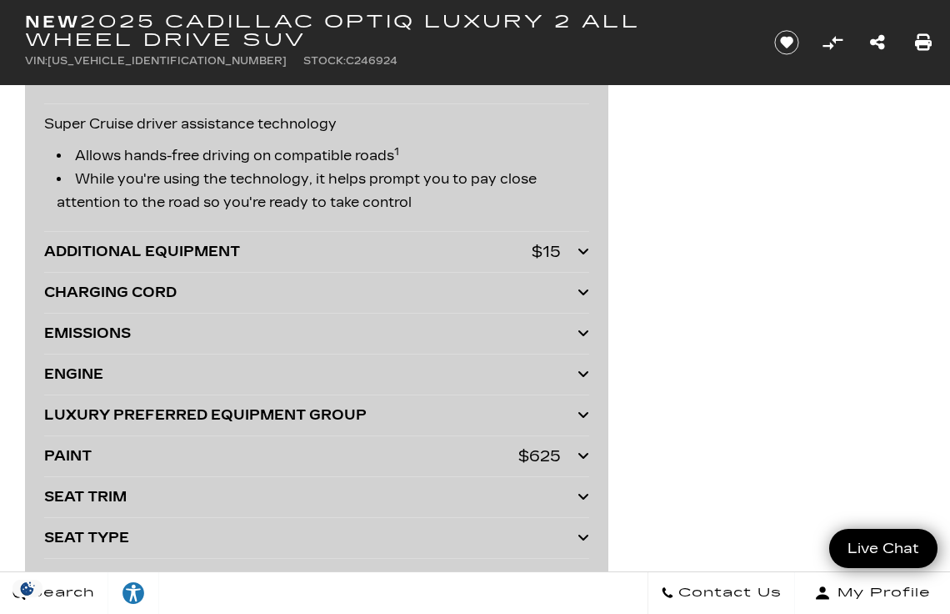
scroll to position [3735, 0]
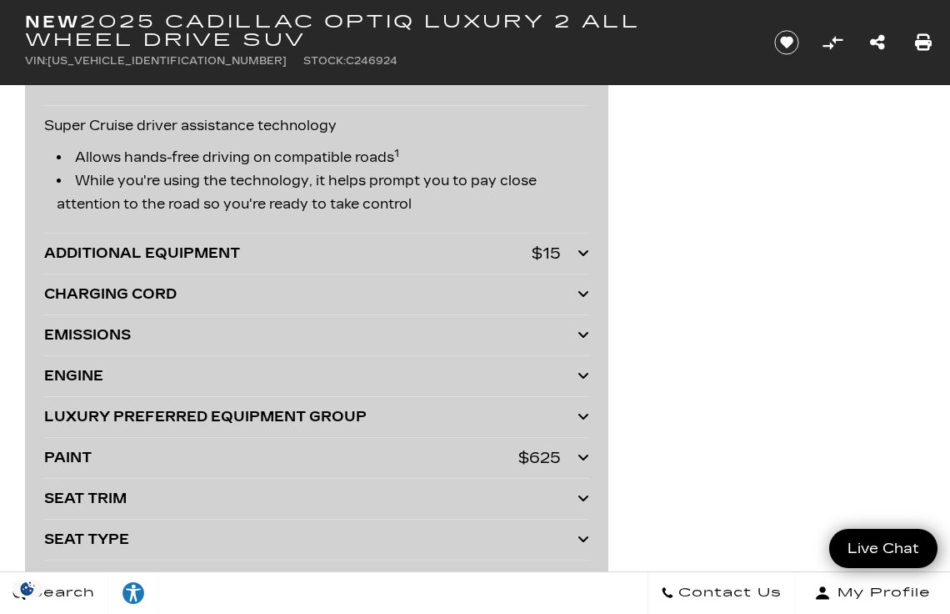
click at [153, 416] on div "LUXURY PREFERRED EQUIPMENT GROUP" at bounding box center [311, 416] width 534 height 23
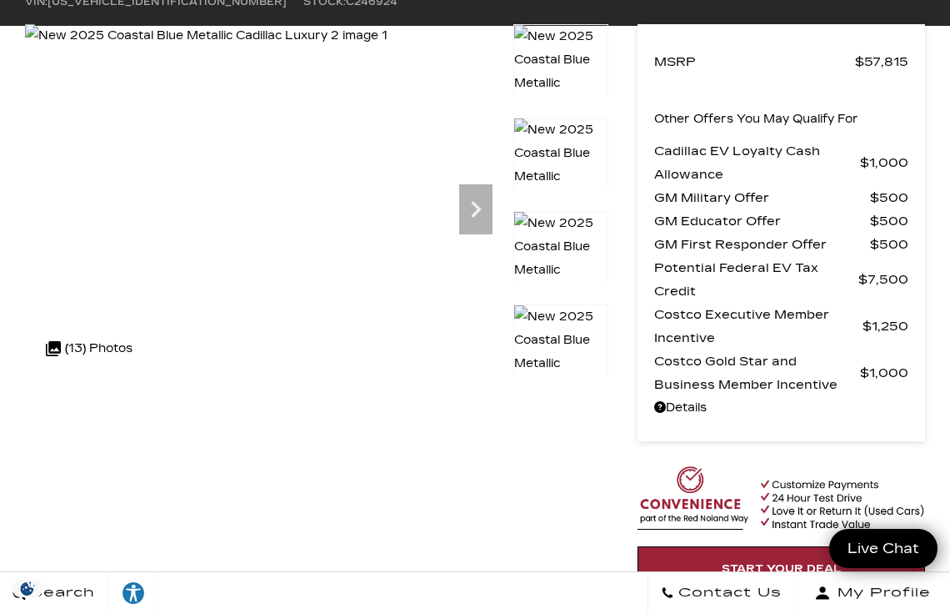
scroll to position [0, 0]
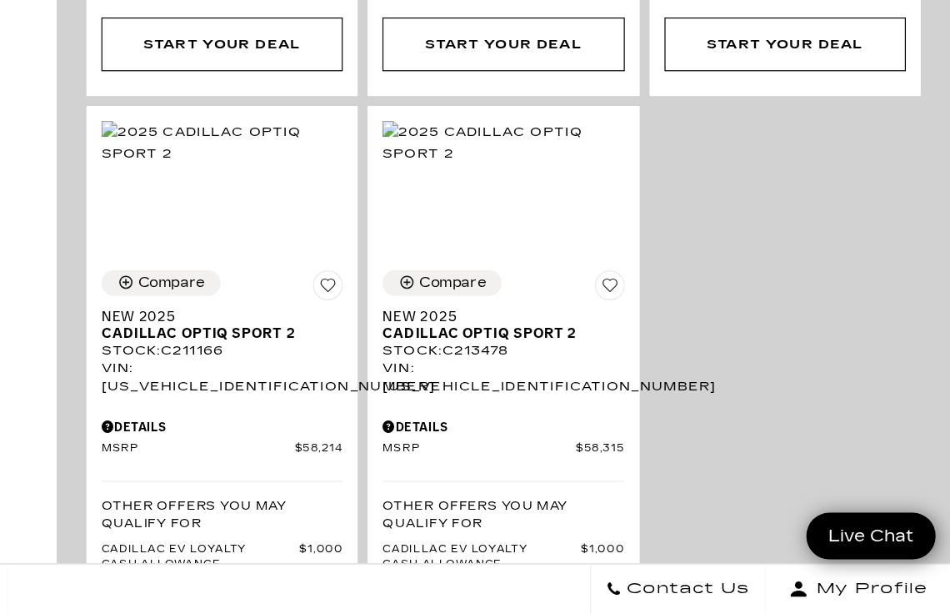
scroll to position [5970, 0]
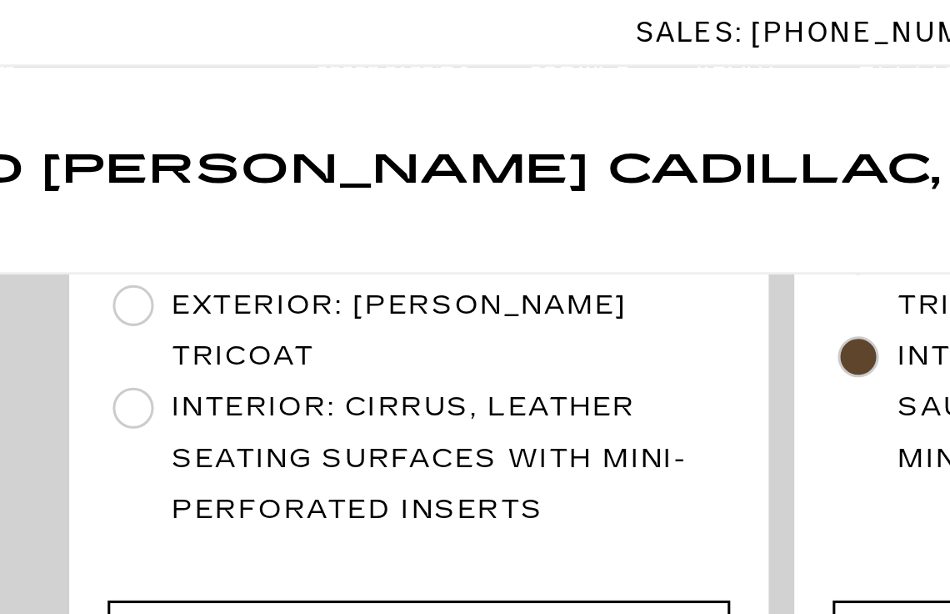
scroll to position [5019, 0]
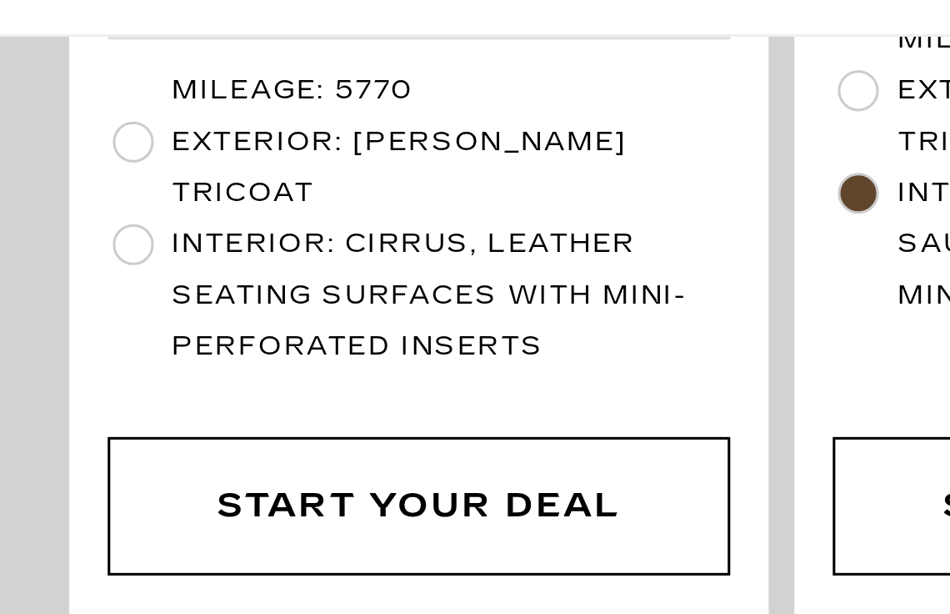
click at [268, 306] on img at bounding box center [339, 382] width 203 height 152
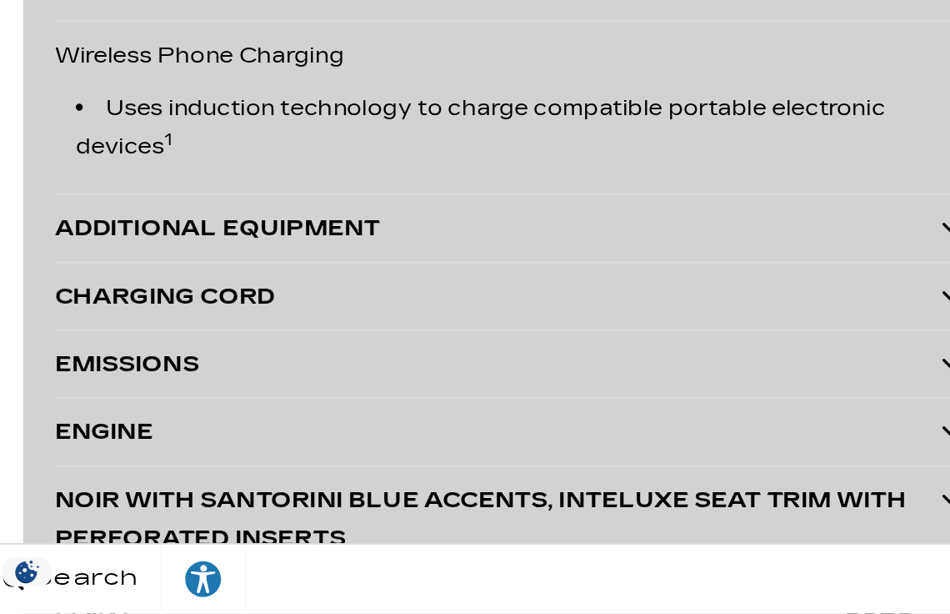
scroll to position [4331, 0]
click at [66, 379] on div "ADDITIONAL EQUIPMENT" at bounding box center [311, 380] width 534 height 23
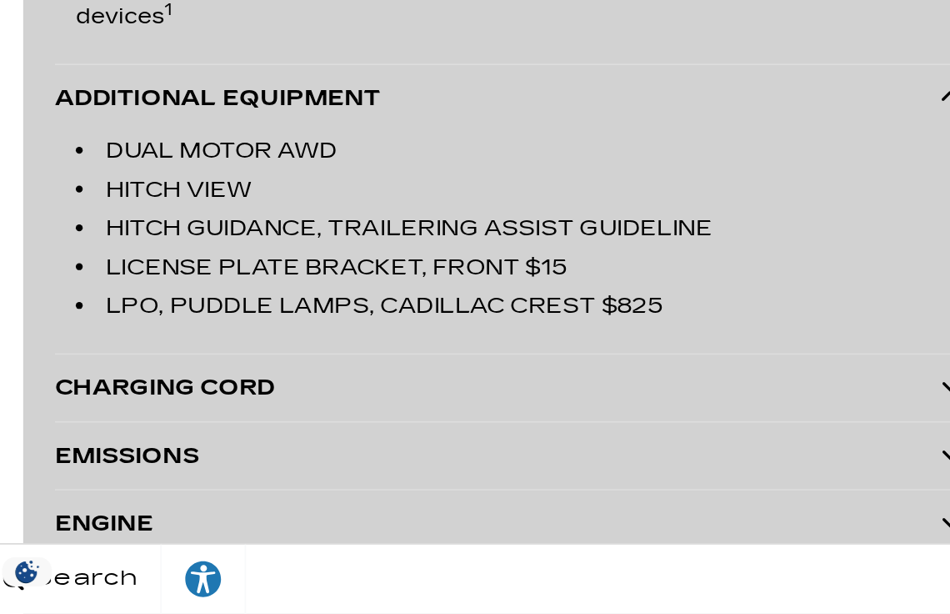
scroll to position [4430, 0]
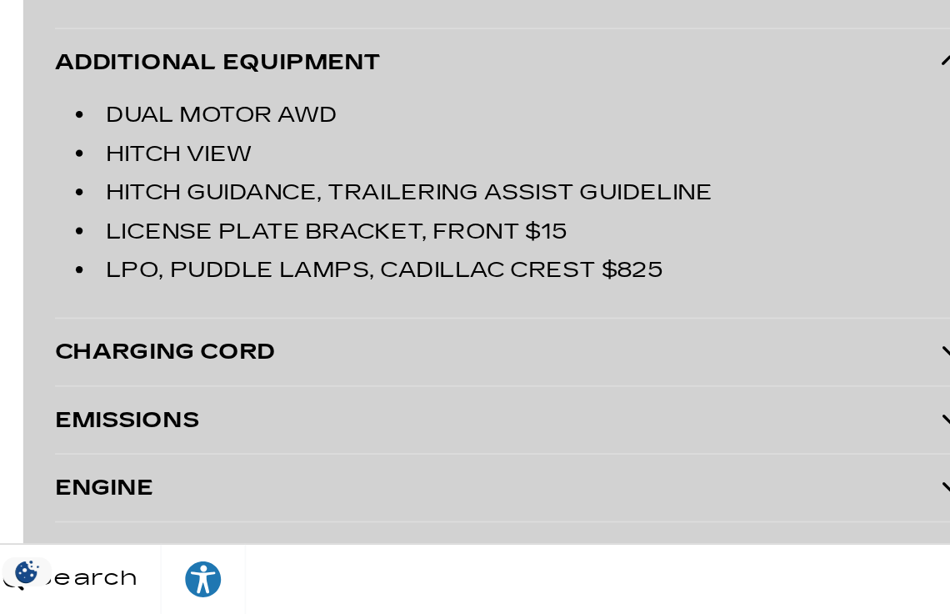
click at [45, 494] on div "EMISSIONS" at bounding box center [311, 496] width 534 height 23
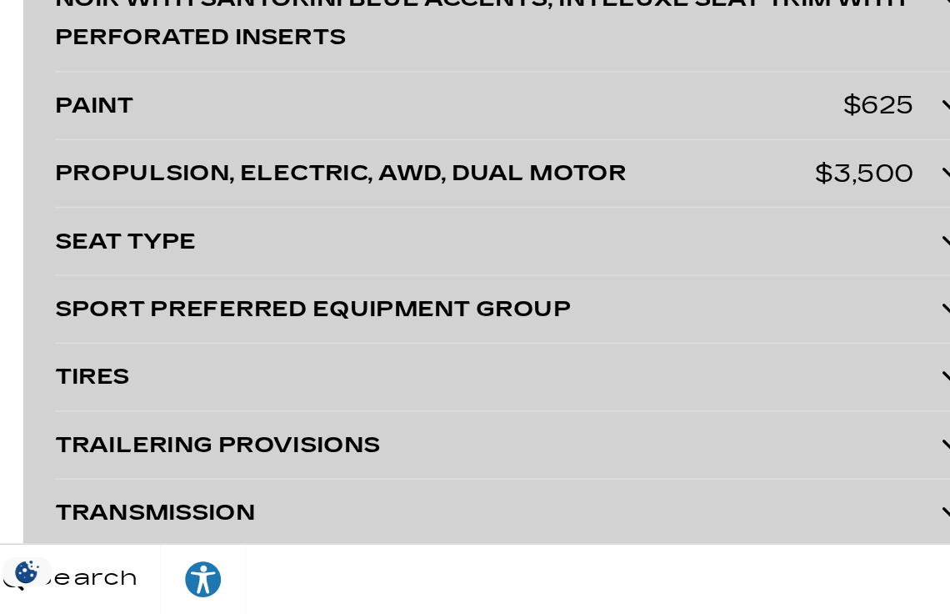
scroll to position [5159, 0]
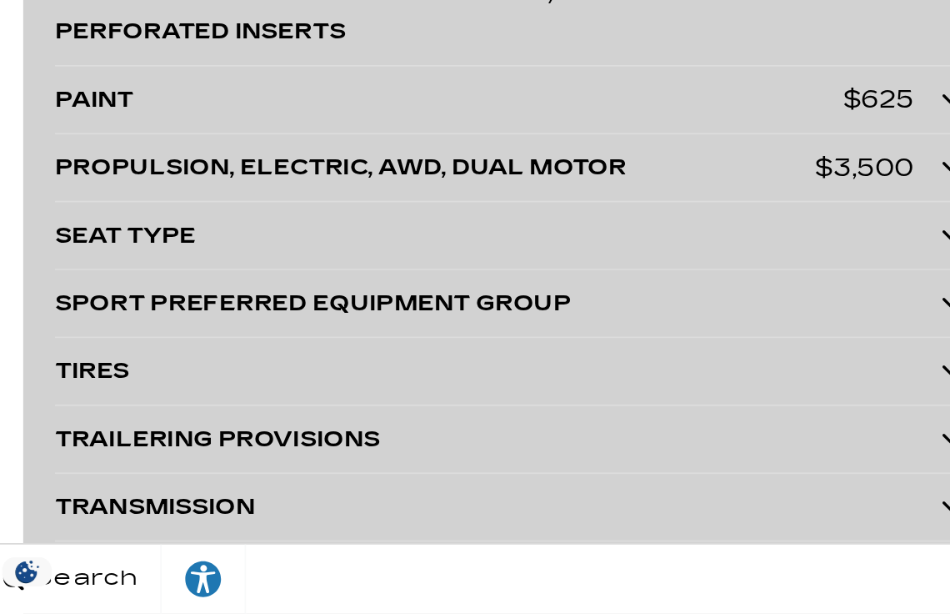
click at [61, 339] on div "PROPULSION, ELECTRIC, AWD, DUAL MOTOR" at bounding box center [273, 345] width 458 height 23
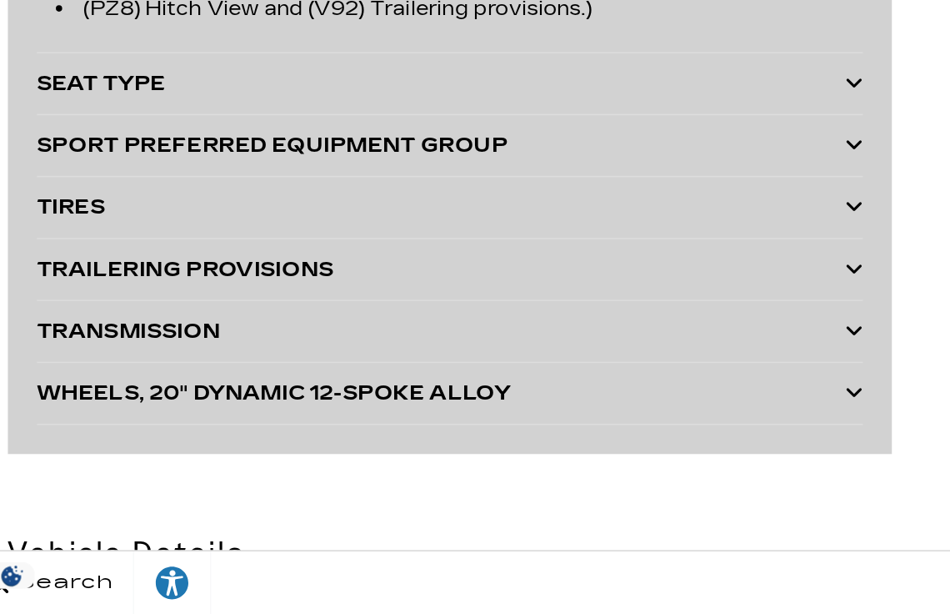
scroll to position [5392, 0]
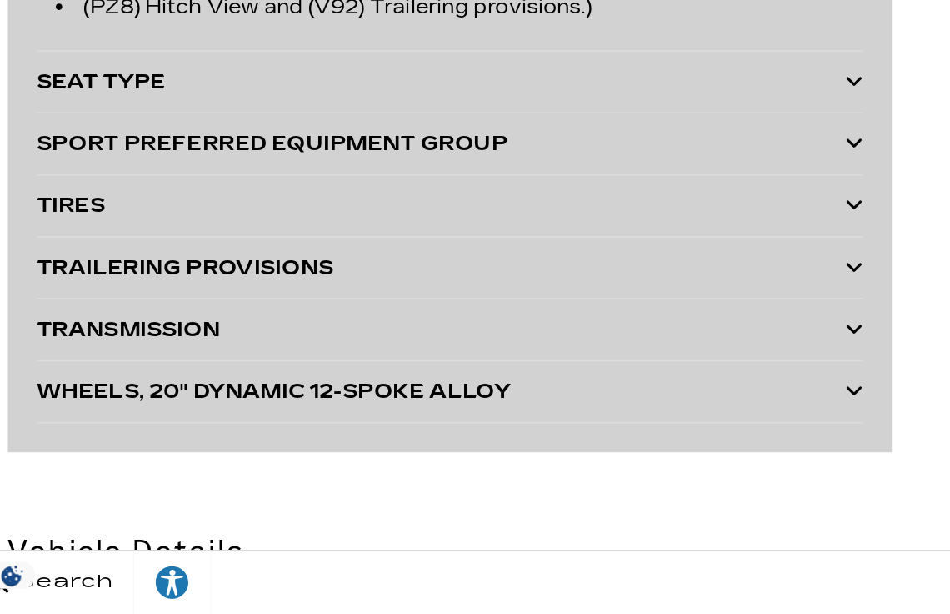
click at [92, 298] on div "SPORT PREFERRED EQUIPMENT GROUP" at bounding box center [311, 303] width 534 height 23
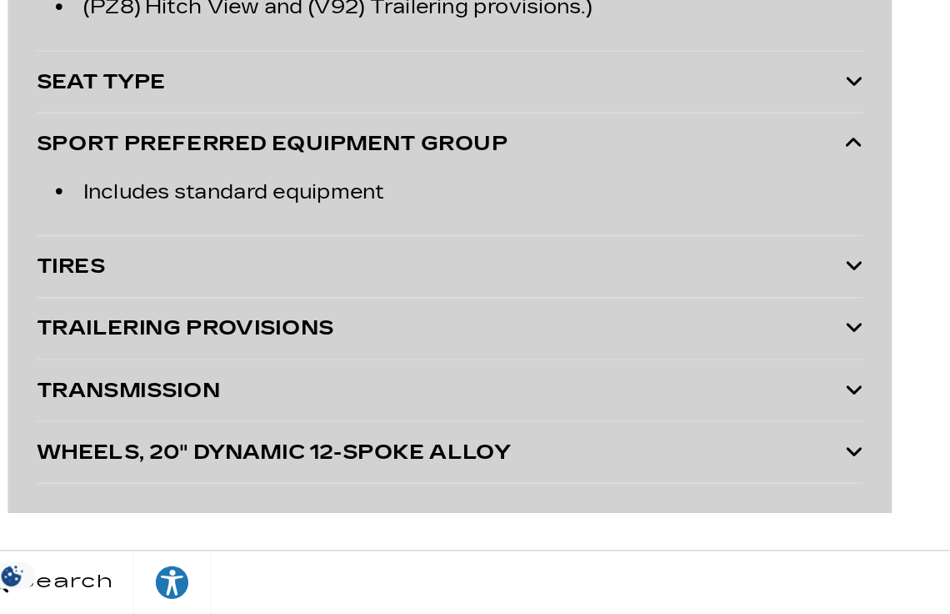
click at [64, 251] on div "SEAT TYPE" at bounding box center [311, 262] width 534 height 23
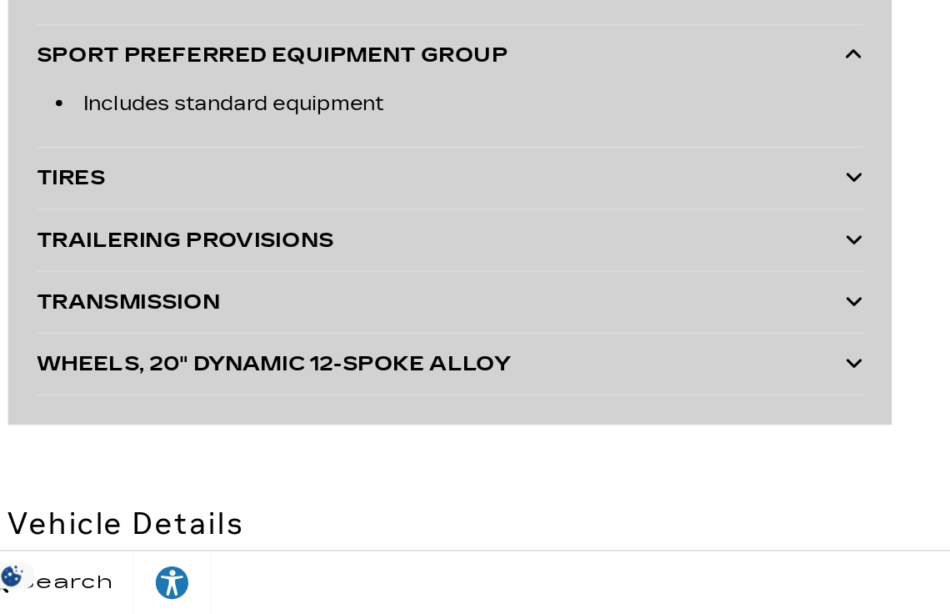
scroll to position [5515, 0]
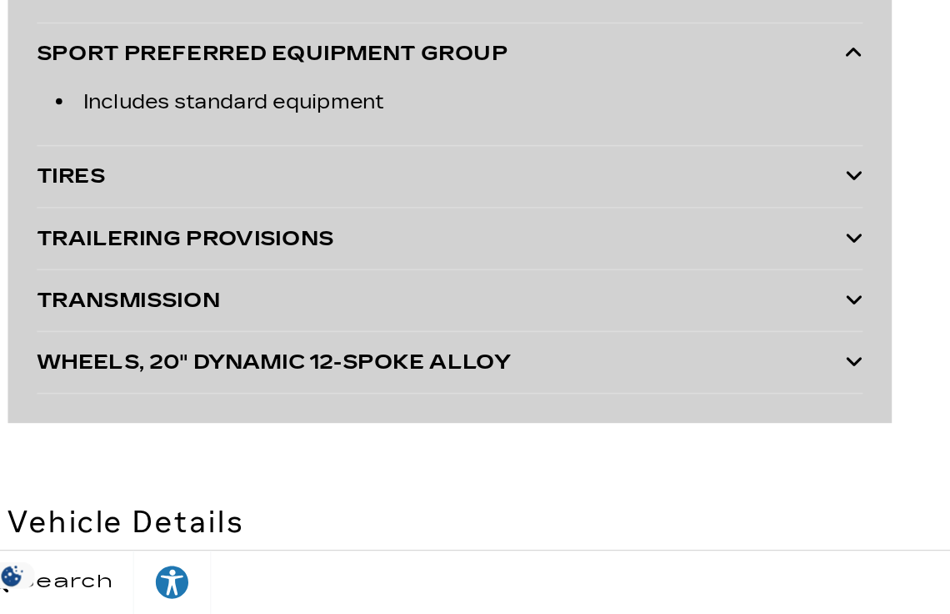
click at [59, 321] on div "TIRES" at bounding box center [311, 324] width 534 height 23
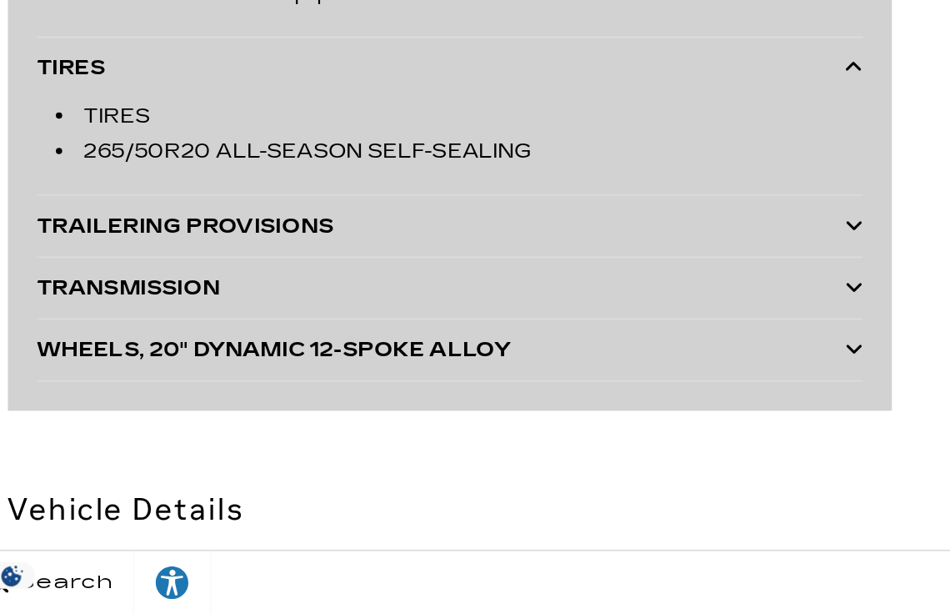
scroll to position [5589, 0]
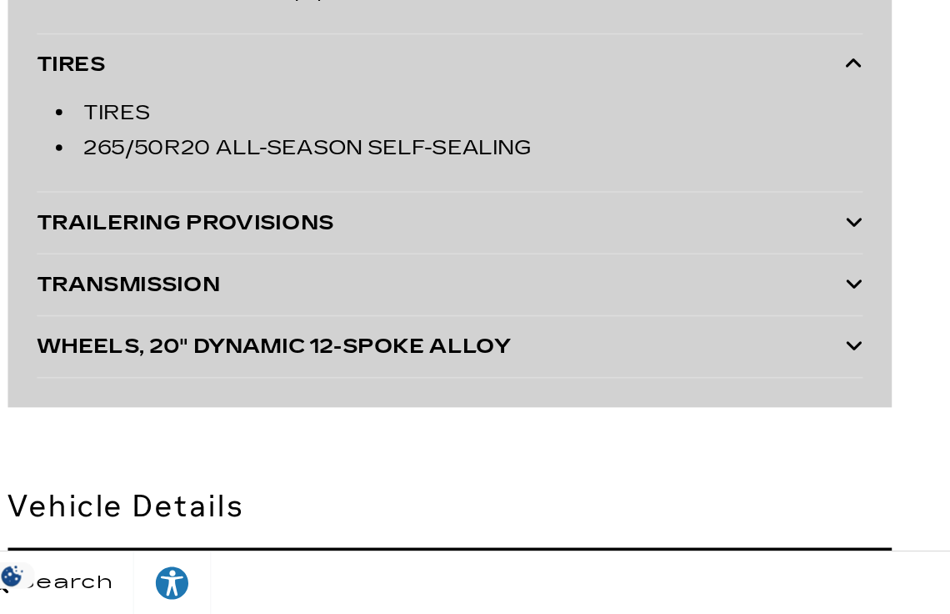
click at [50, 364] on div "TRAILERING PROVISIONS" at bounding box center [311, 355] width 534 height 23
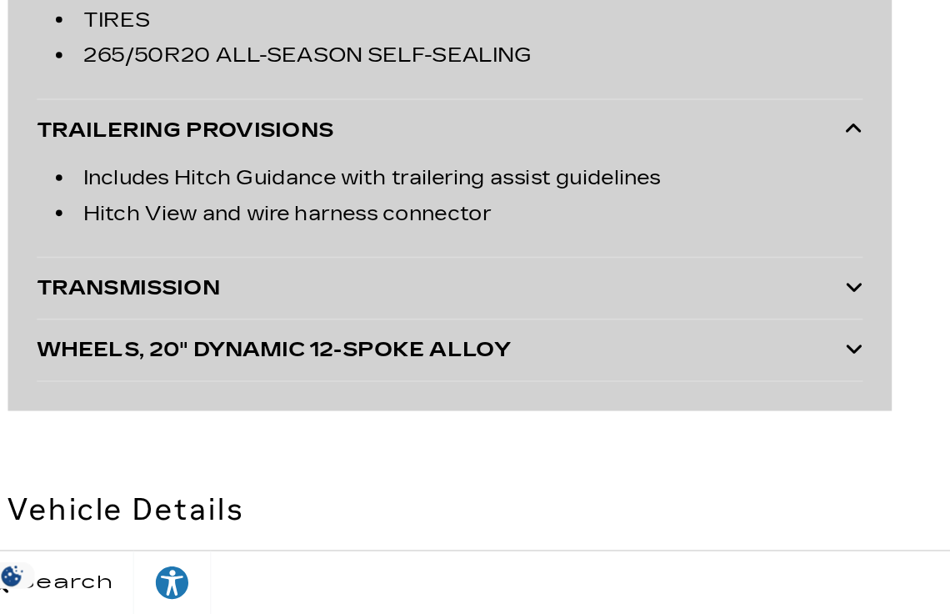
scroll to position [5657, 0]
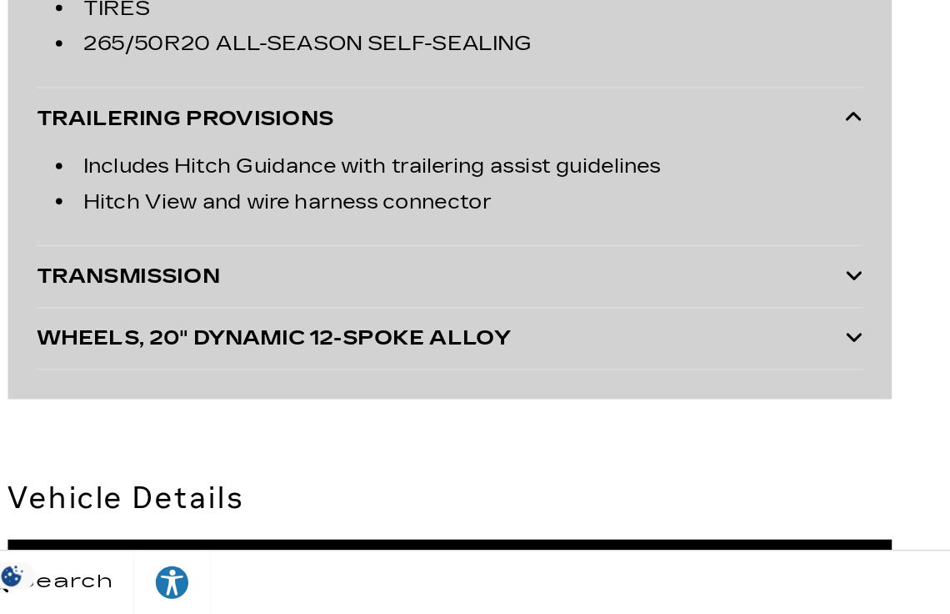
click at [58, 394] on div "TRANSMISSION" at bounding box center [311, 390] width 534 height 23
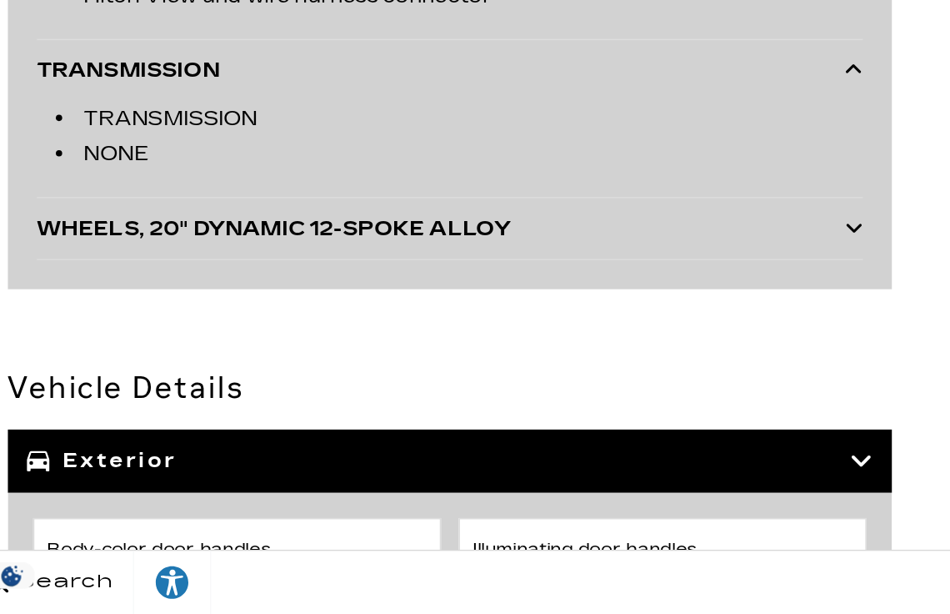
scroll to position [5794, 0]
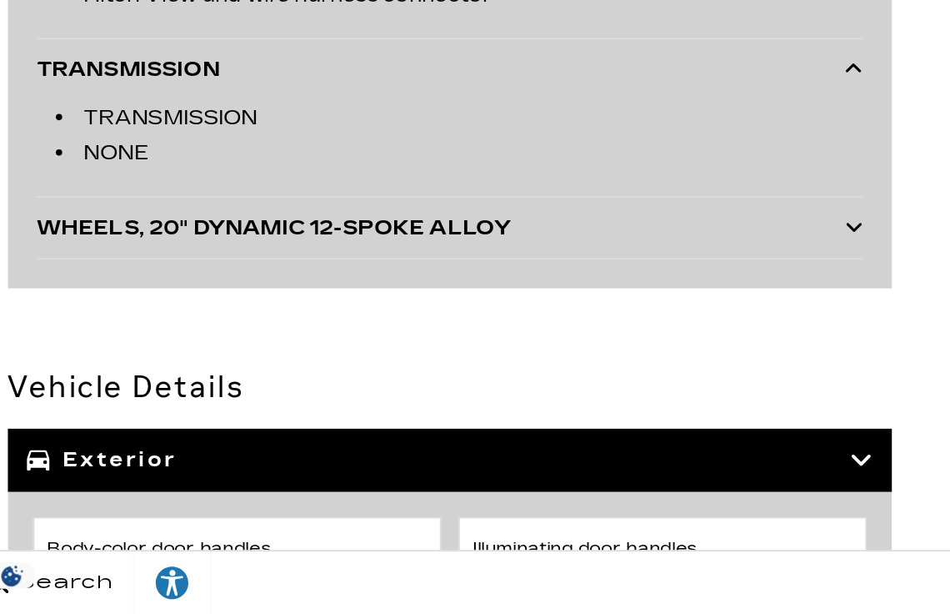
click at [62, 365] on div "WHEELS, 20" DYNAMIC 12-SPOKE ALLOY" at bounding box center [311, 358] width 534 height 23
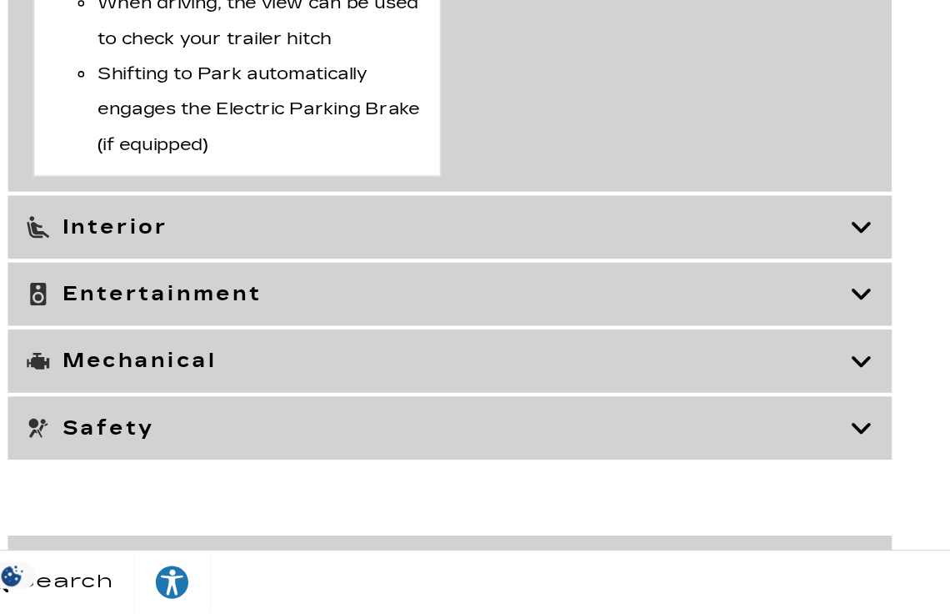
scroll to position [8686, 0]
click at [50, 350] on icon at bounding box center [45, 357] width 15 height 14
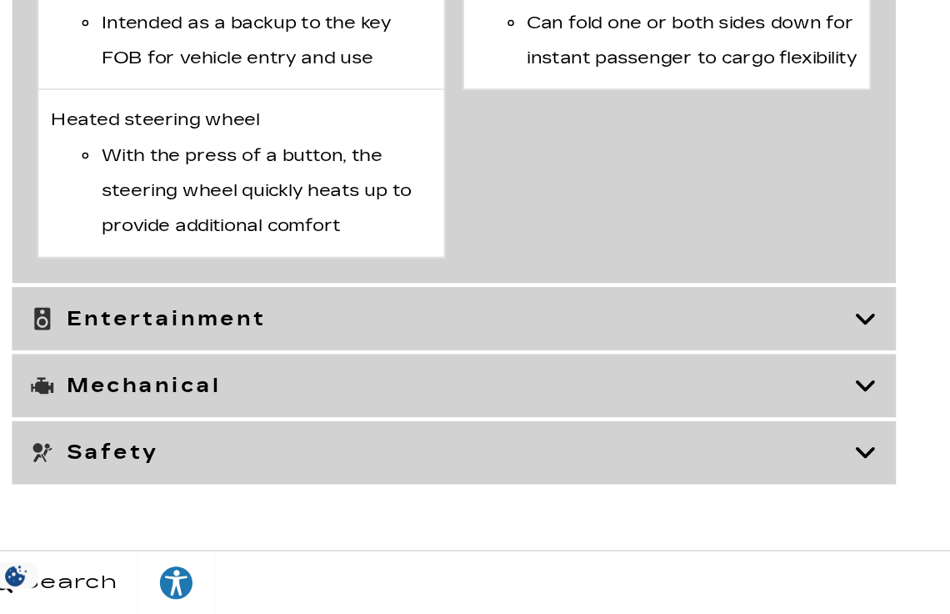
scroll to position [8479, 0]
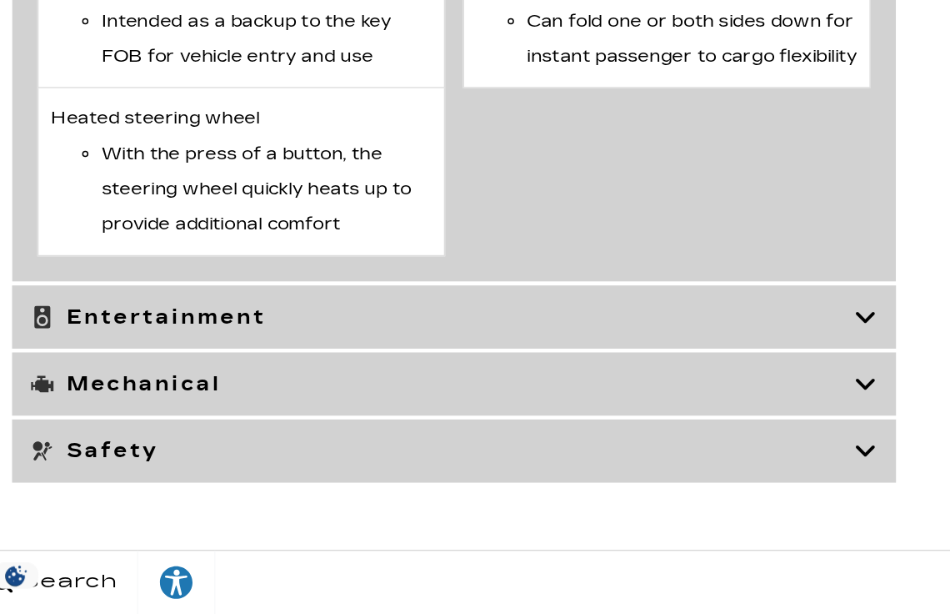
click at [44, 425] on icon at bounding box center [45, 417] width 15 height 15
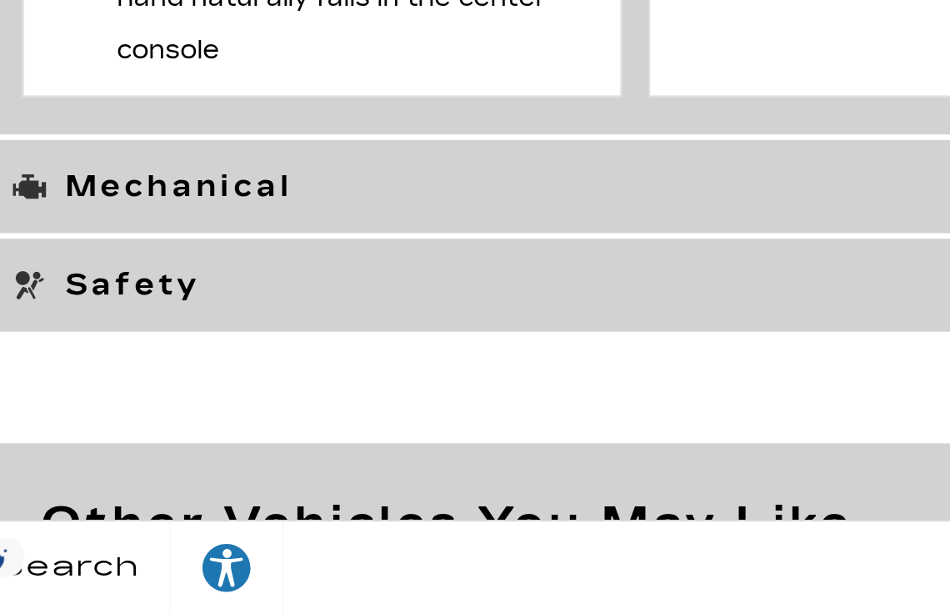
scroll to position [7118, 0]
click at [46, 429] on icon at bounding box center [45, 421] width 15 height 15
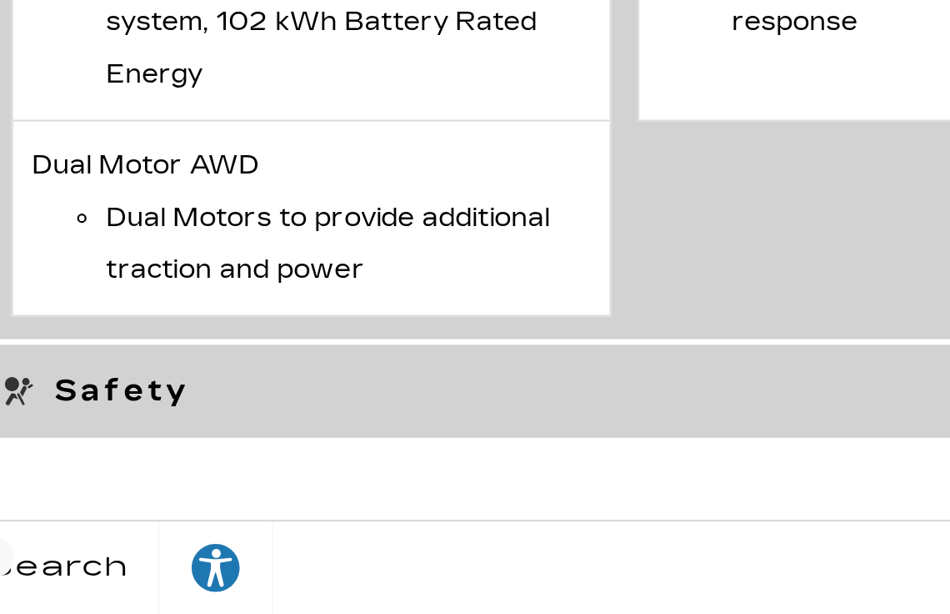
scroll to position [7764, 0]
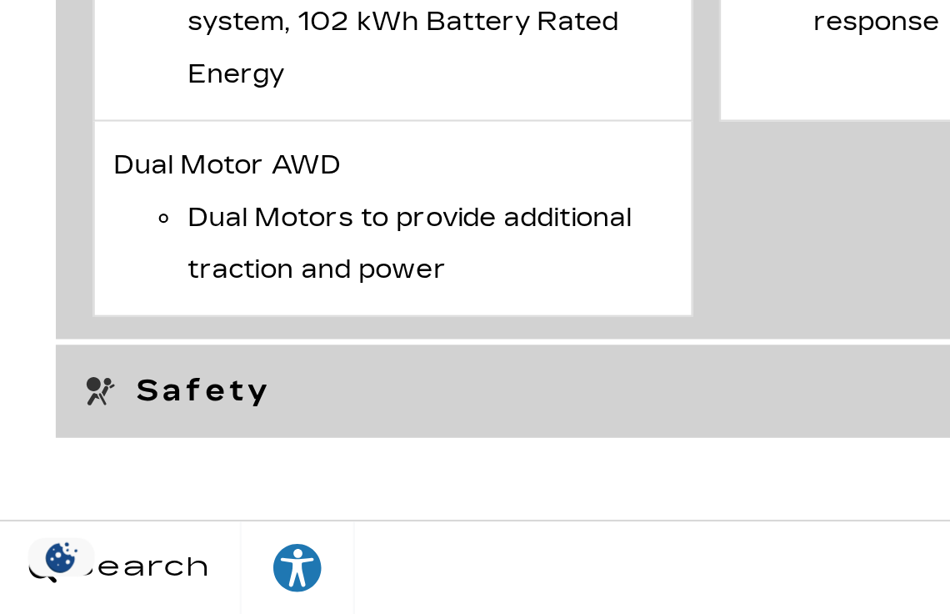
click at [38, 506] on icon at bounding box center [45, 513] width 15 height 15
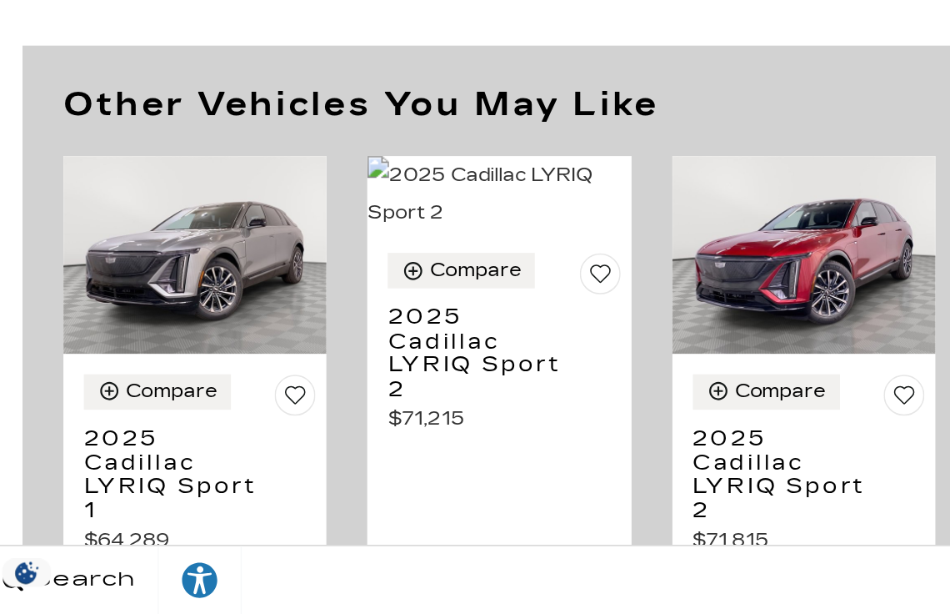
scroll to position [8813, 0]
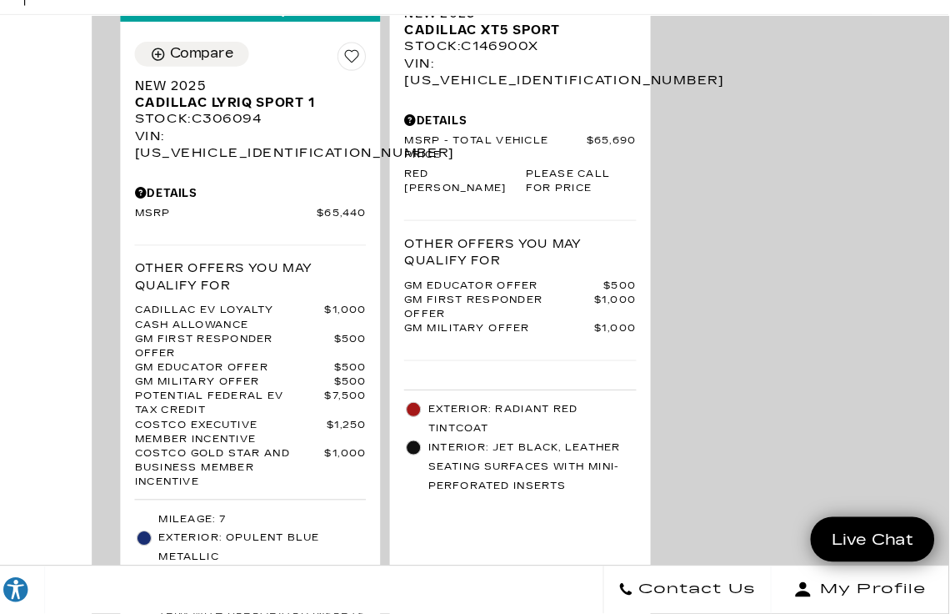
scroll to position [5441, 0]
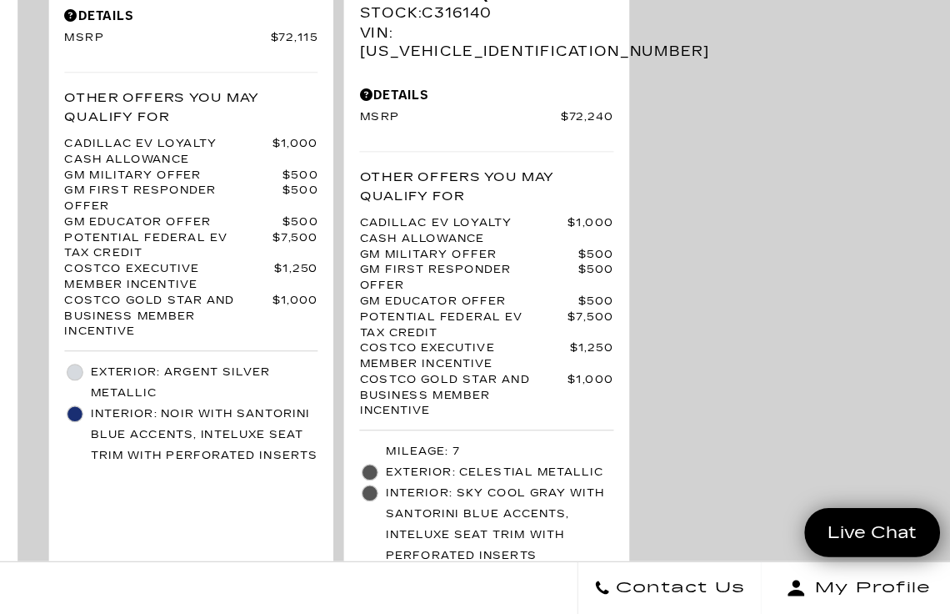
scroll to position [5500, 0]
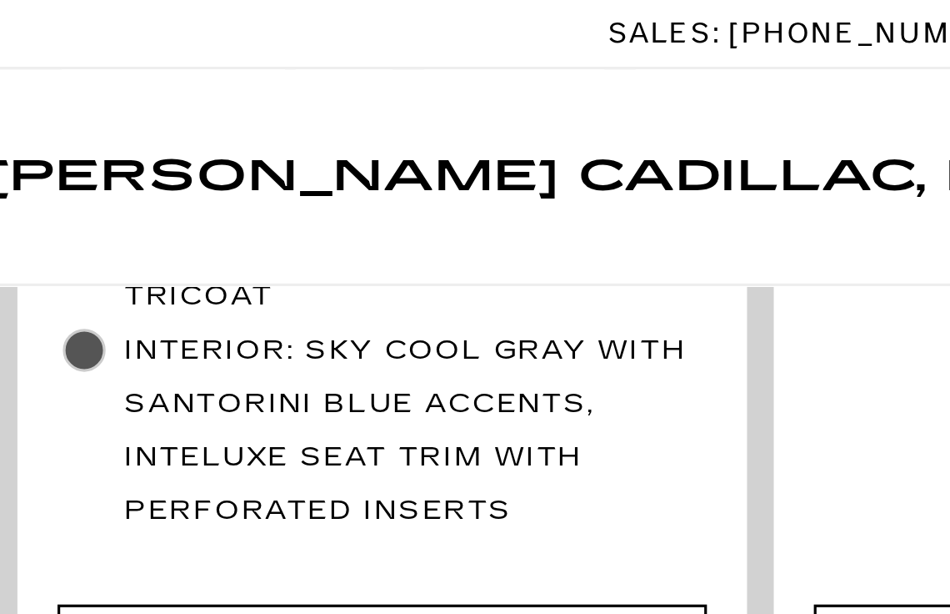
scroll to position [1778, 0]
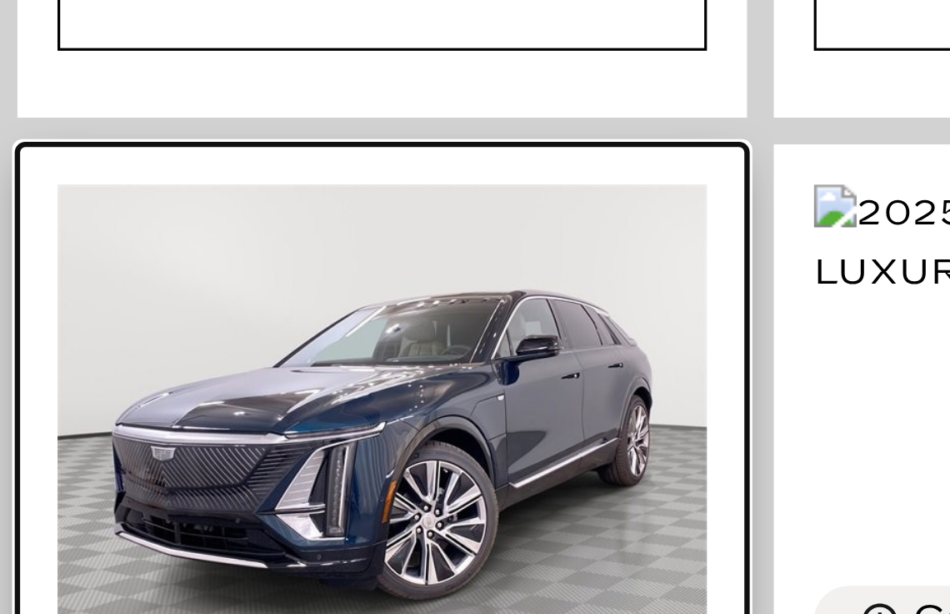
click at [402, 330] on img at bounding box center [339, 397] width 203 height 152
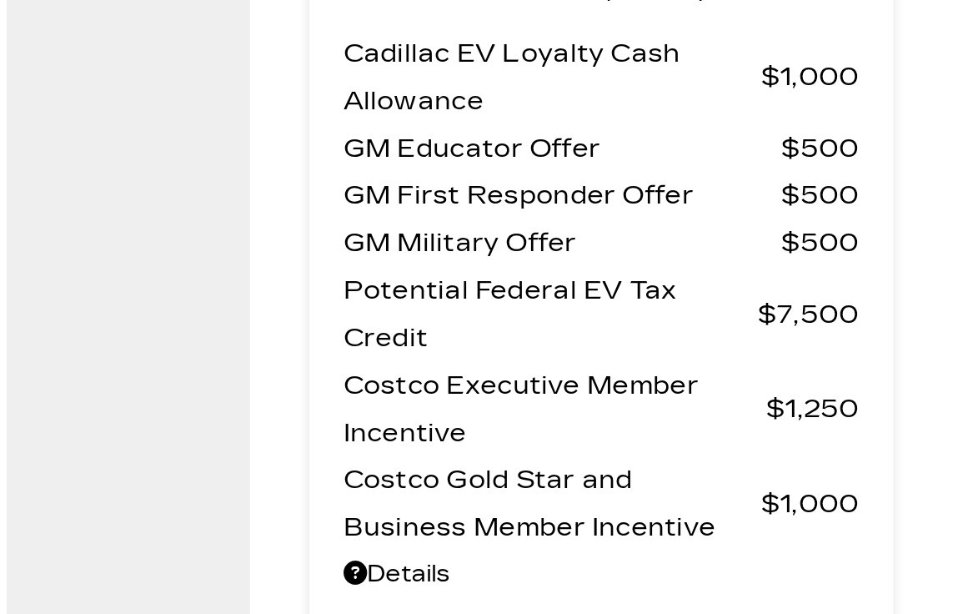
scroll to position [130, 0]
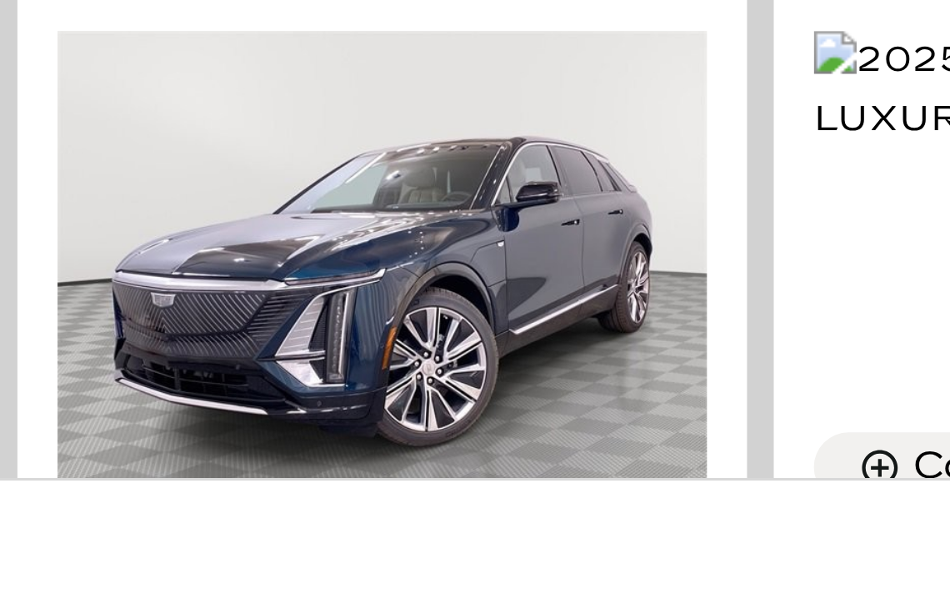
scroll to position [1667, 0]
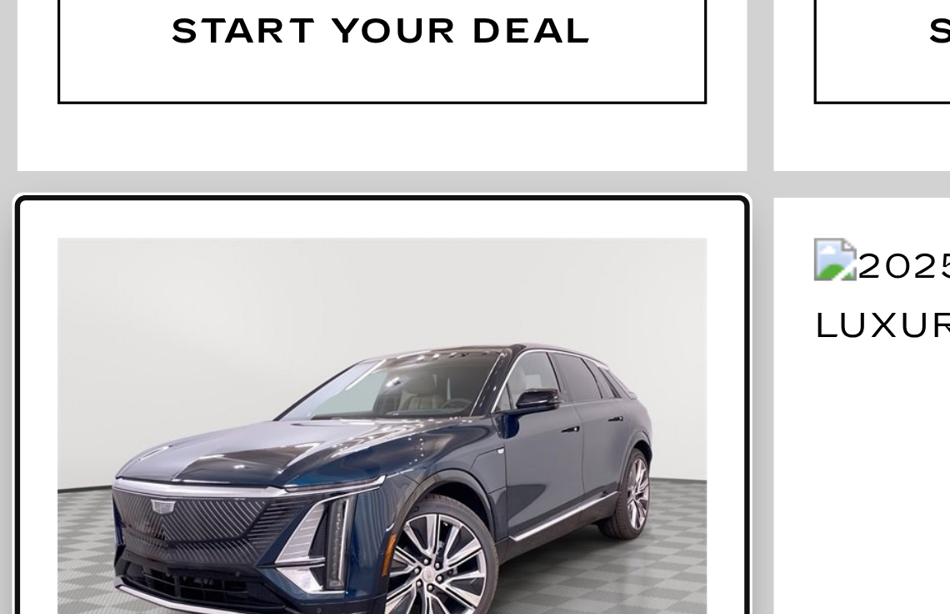
click at [367, 432] on img at bounding box center [339, 508] width 203 height 152
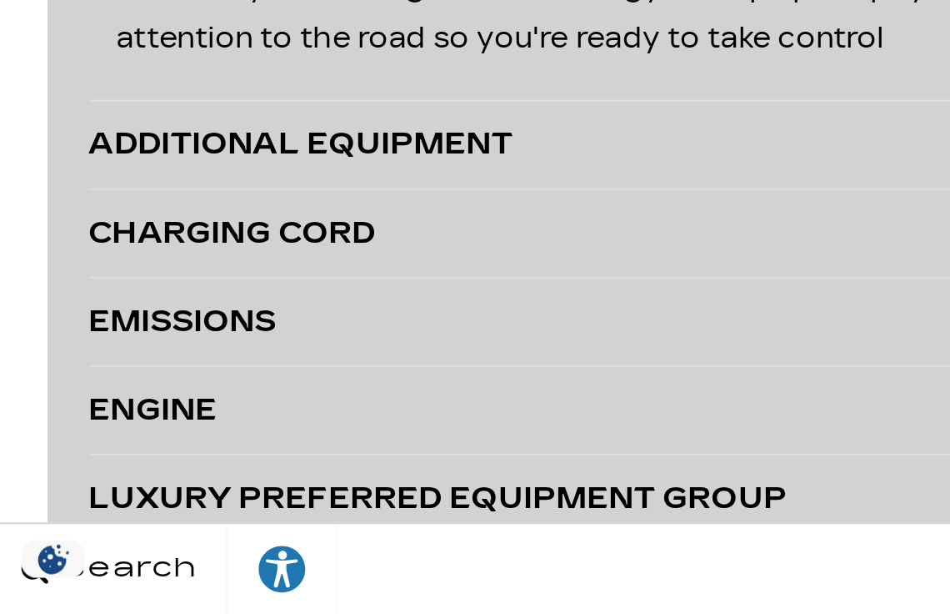
scroll to position [4231, 0]
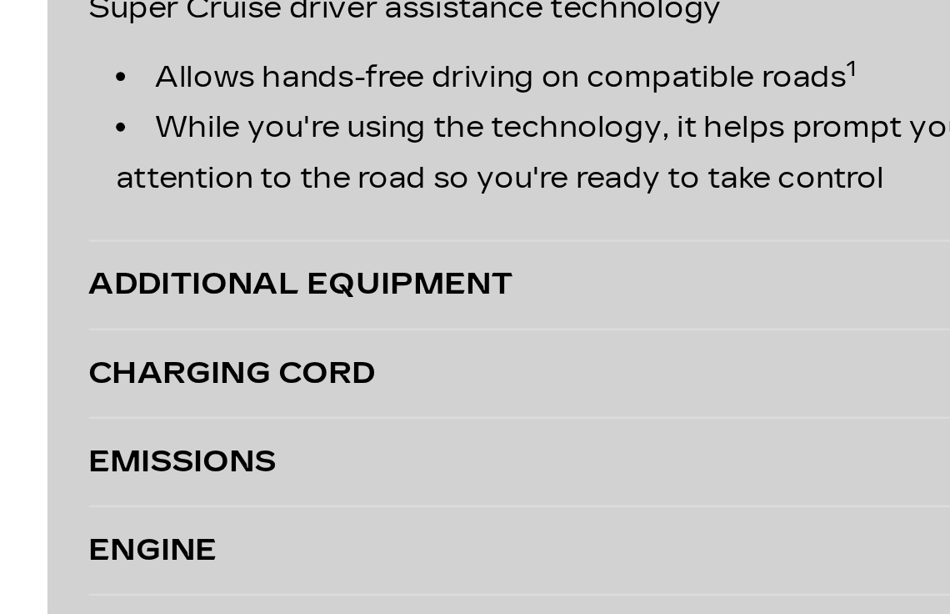
click at [215, 395] on div "ADDITIONAL EQUIPMENT" at bounding box center [311, 396] width 534 height 23
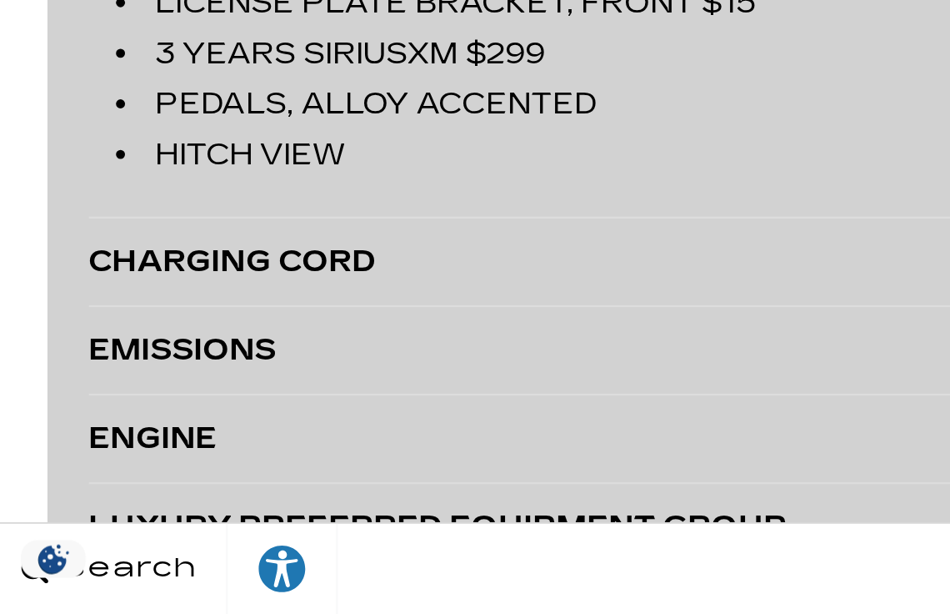
scroll to position [4421, 0]
click at [154, 454] on div "CHARGING CORD" at bounding box center [311, 450] width 534 height 23
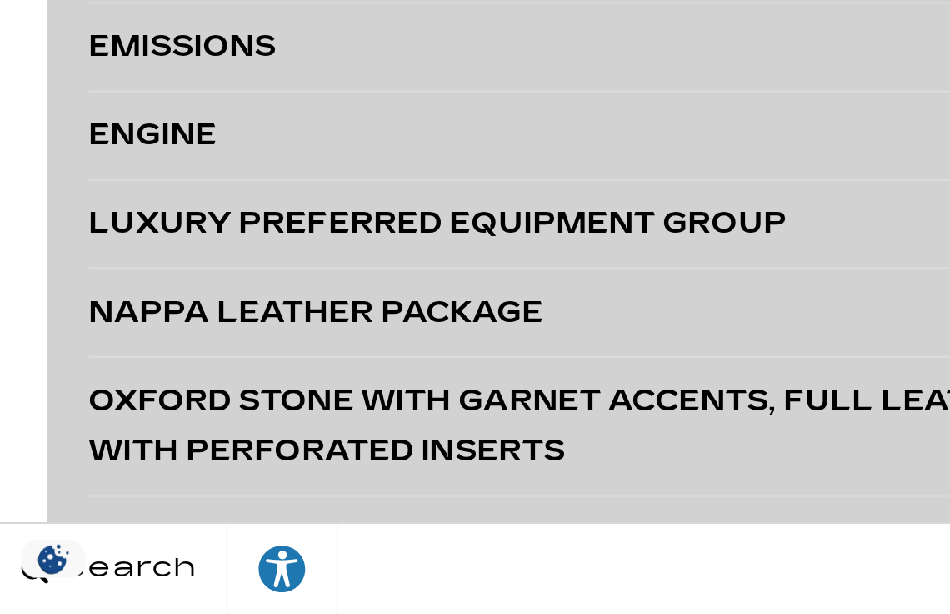
scroll to position [4626, 0]
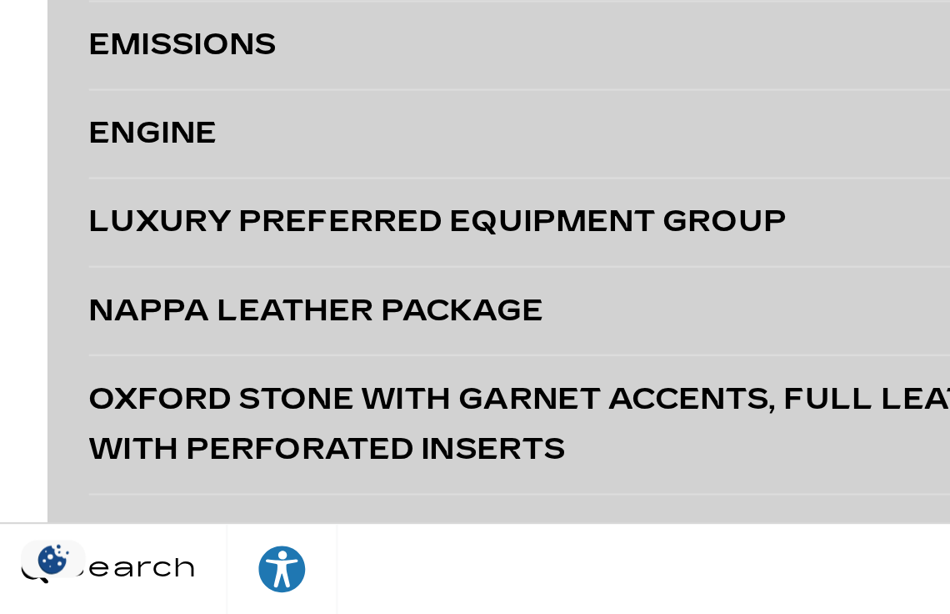
click at [312, 437] on div "LUXURY PREFERRED EQUIPMENT GROUP" at bounding box center [311, 432] width 534 height 23
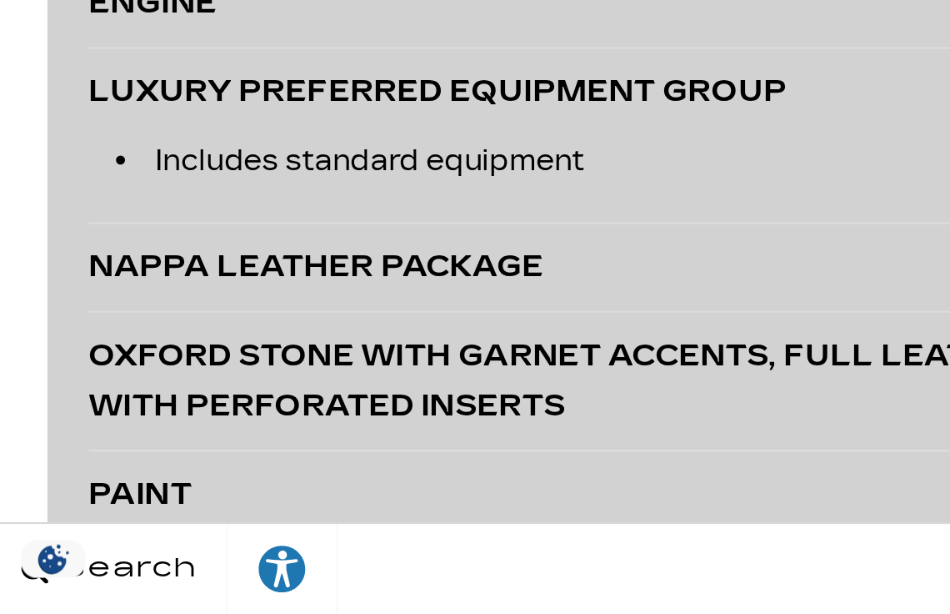
scroll to position [4687, 0]
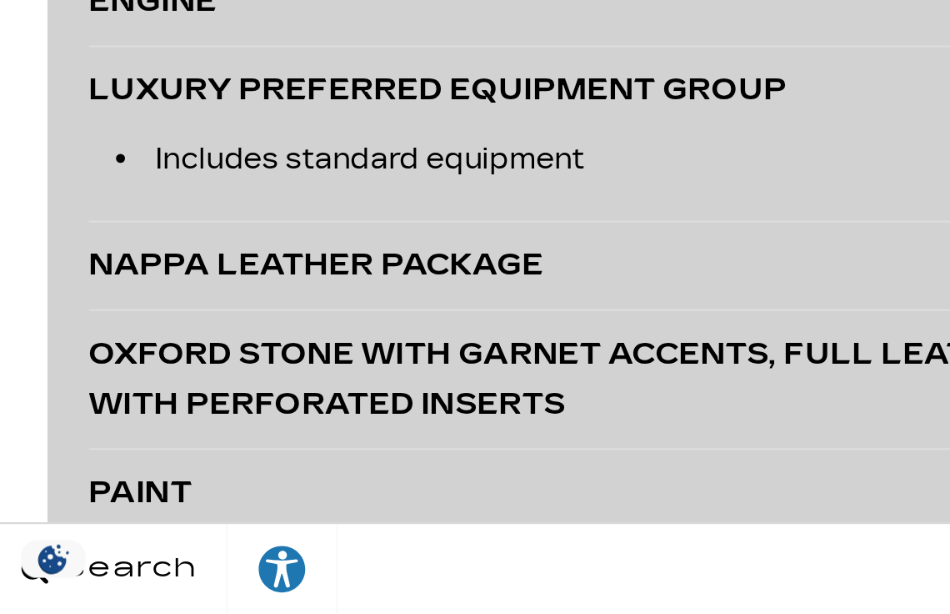
click at [242, 459] on div "NAPPA LEATHER PACKAGE" at bounding box center [273, 452] width 459 height 23
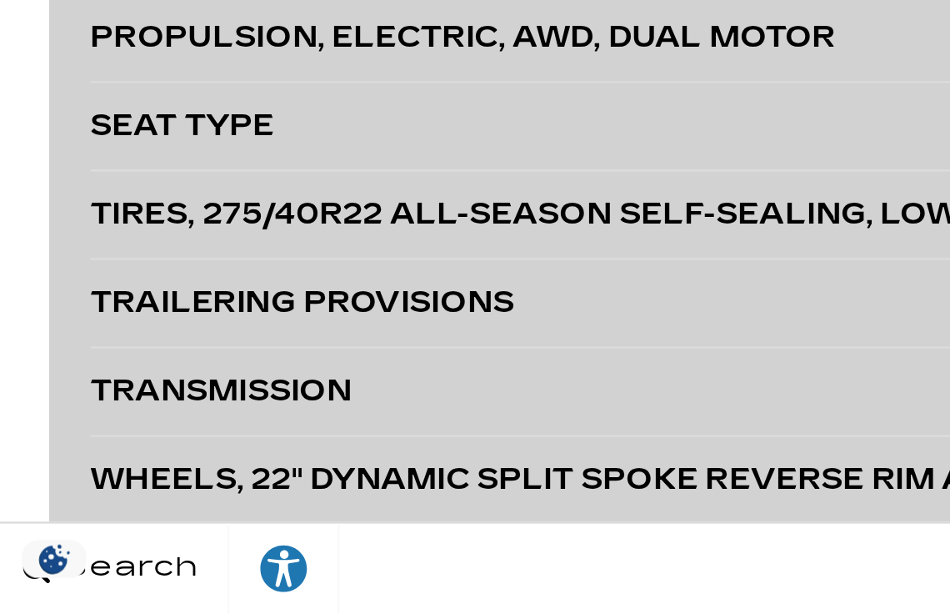
scroll to position [5047, 0]
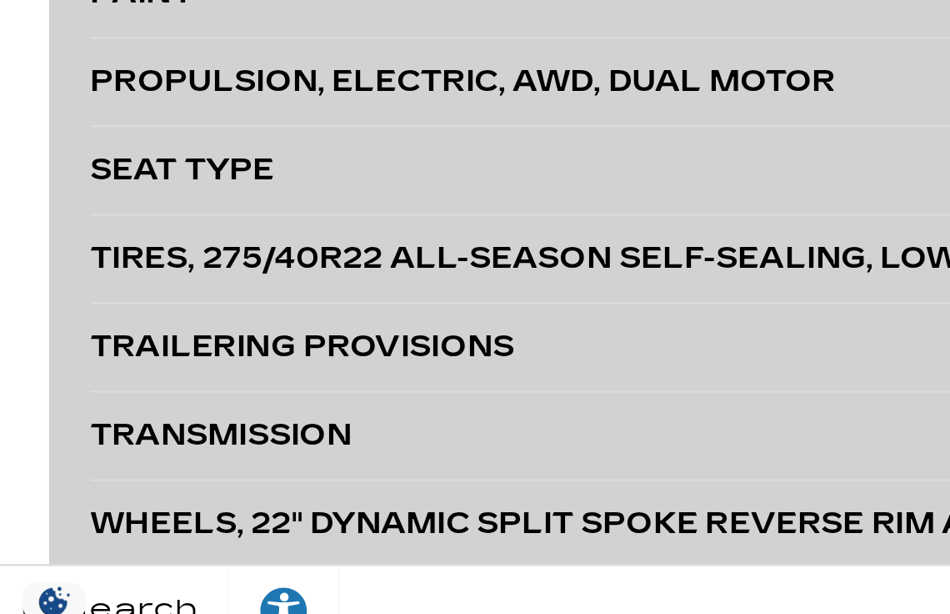
click at [337, 353] on div "PROPULSION, ELECTRIC, AWD, DUAL MOTOR" at bounding box center [273, 348] width 458 height 23
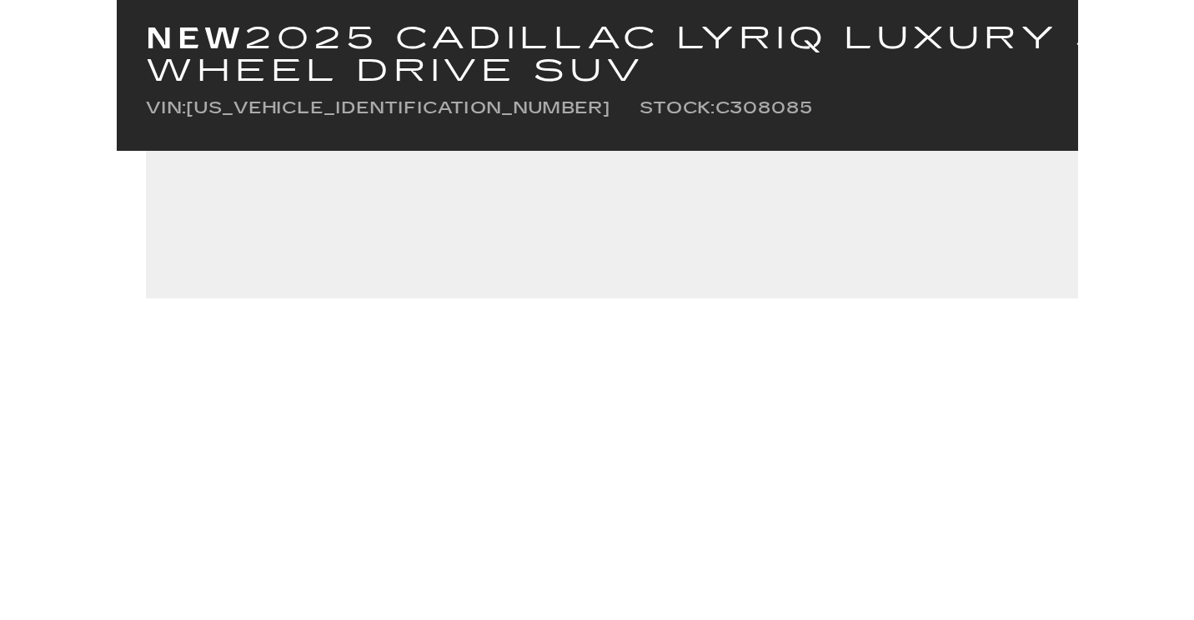
scroll to position [436, 0]
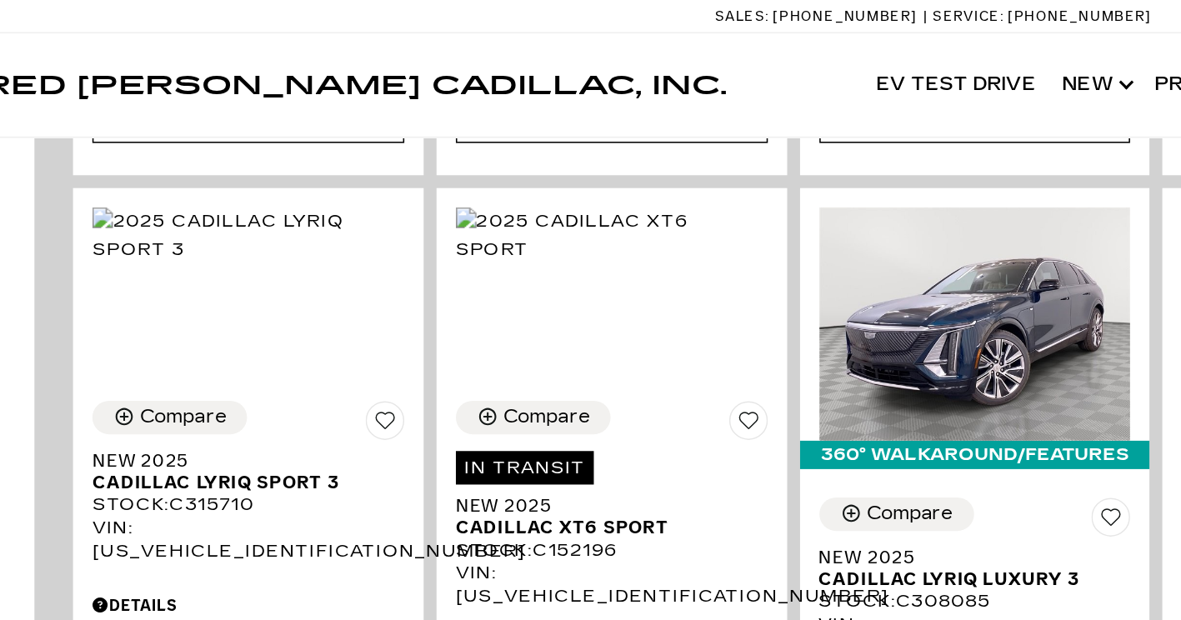
scroll to position [1149, 0]
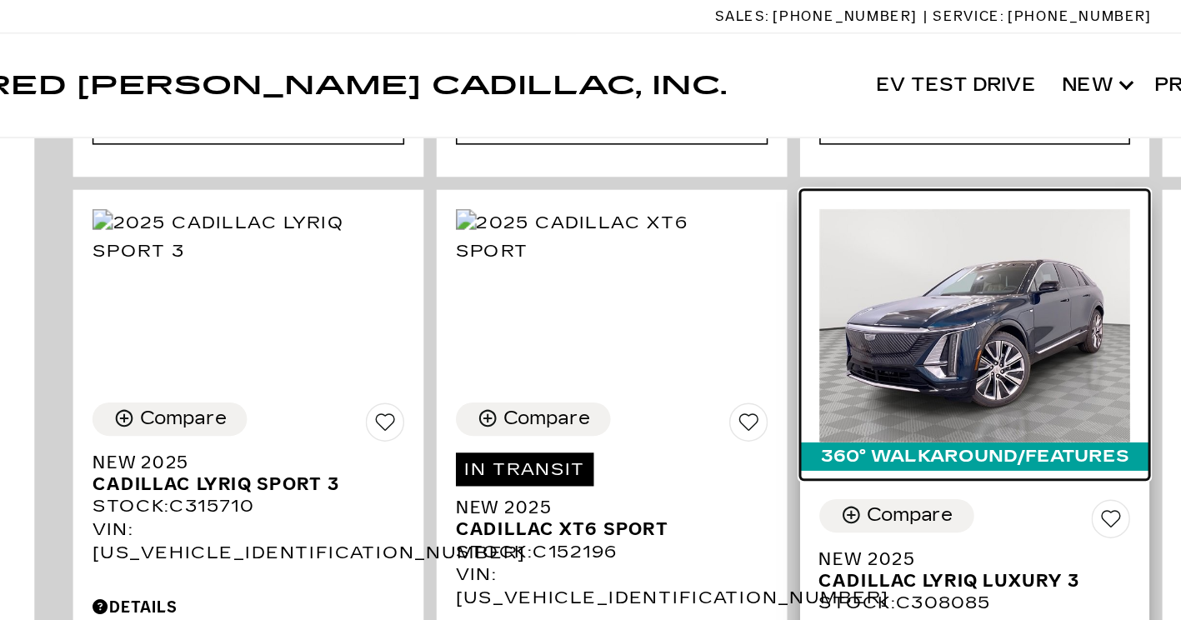
click at [867, 172] on img at bounding box center [809, 210] width 202 height 151
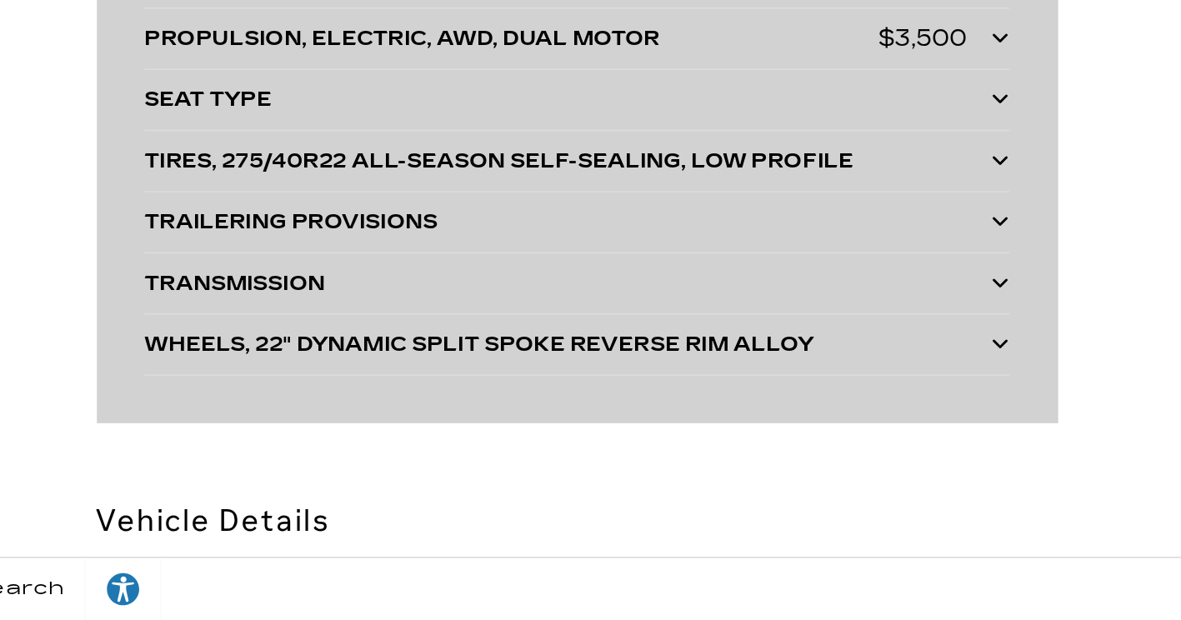
scroll to position [5070, 0]
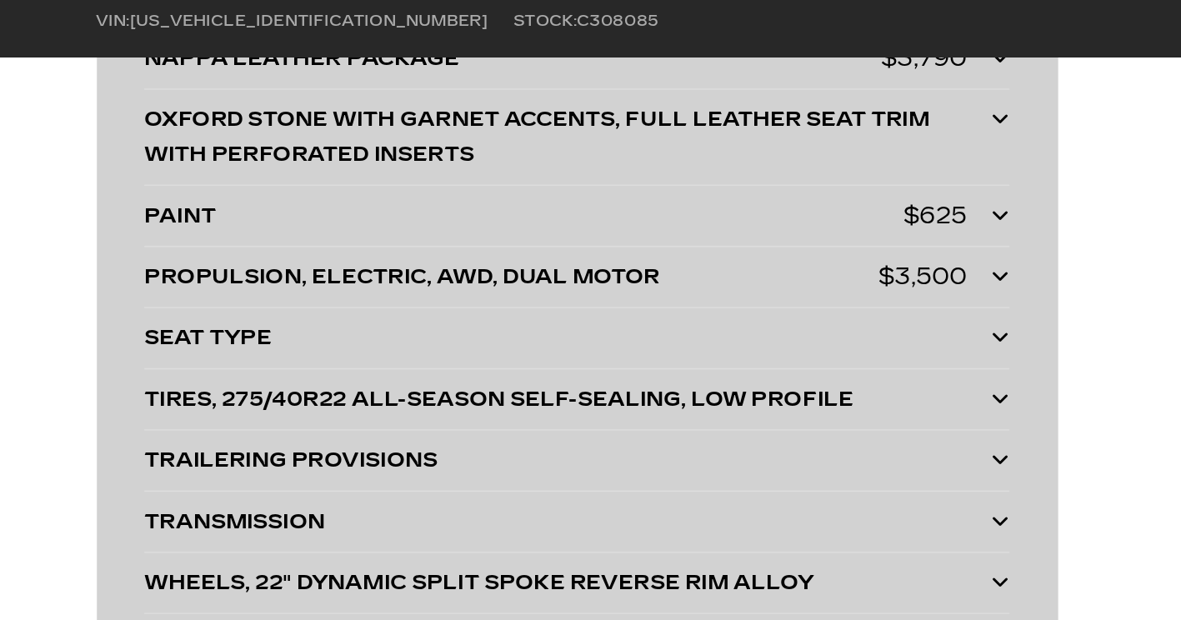
click at [188, 157] on div "OXFORD STONE WITH GARNET ACCENTS, FULL LEATHER SEAT TRIM WITH PERFORATED INSERTS" at bounding box center [431, 138] width 566 height 47
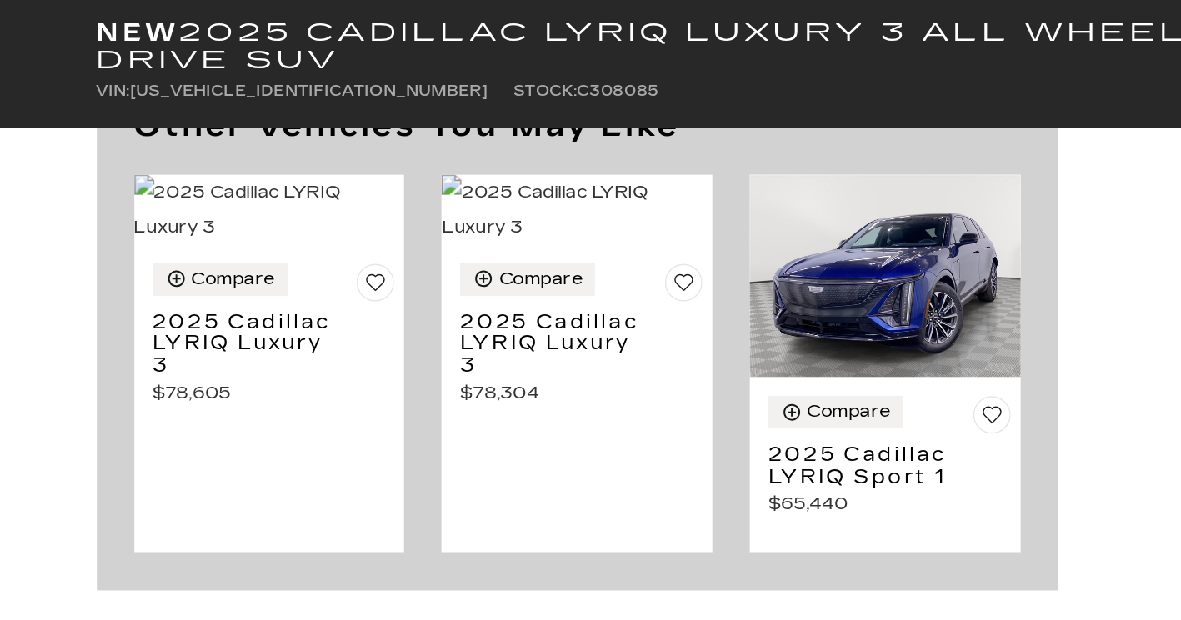
scroll to position [8759, 0]
click at [624, 283] on div "Compare" at bounding box center [618, 275] width 56 height 15
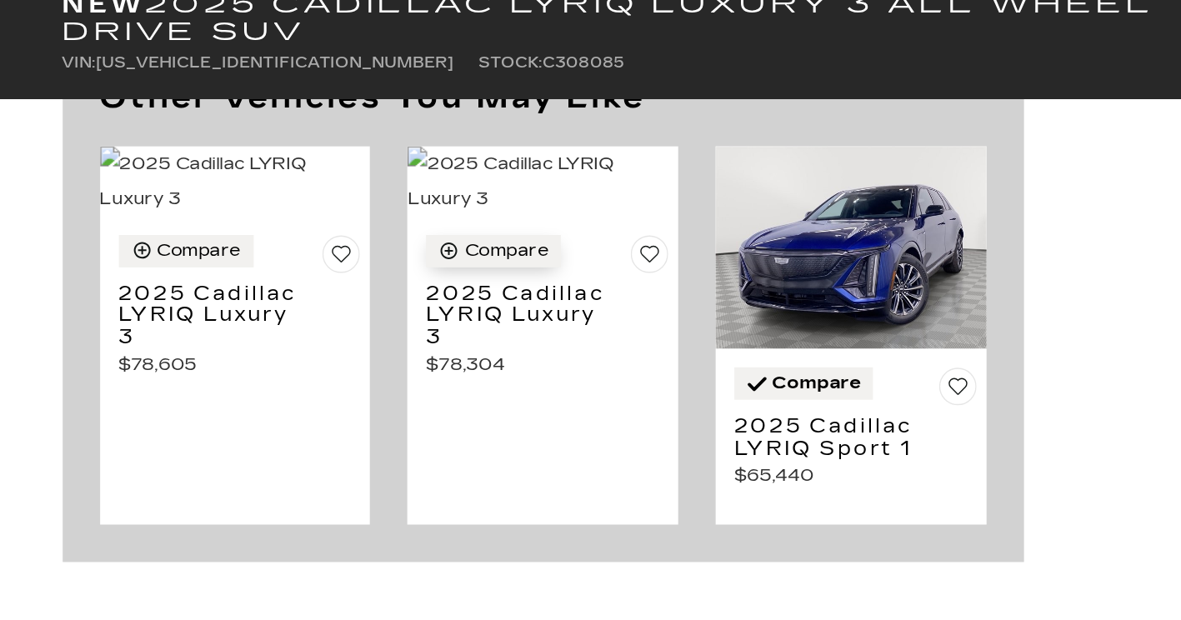
click at [409, 194] on div "Compare" at bounding box center [412, 186] width 56 height 15
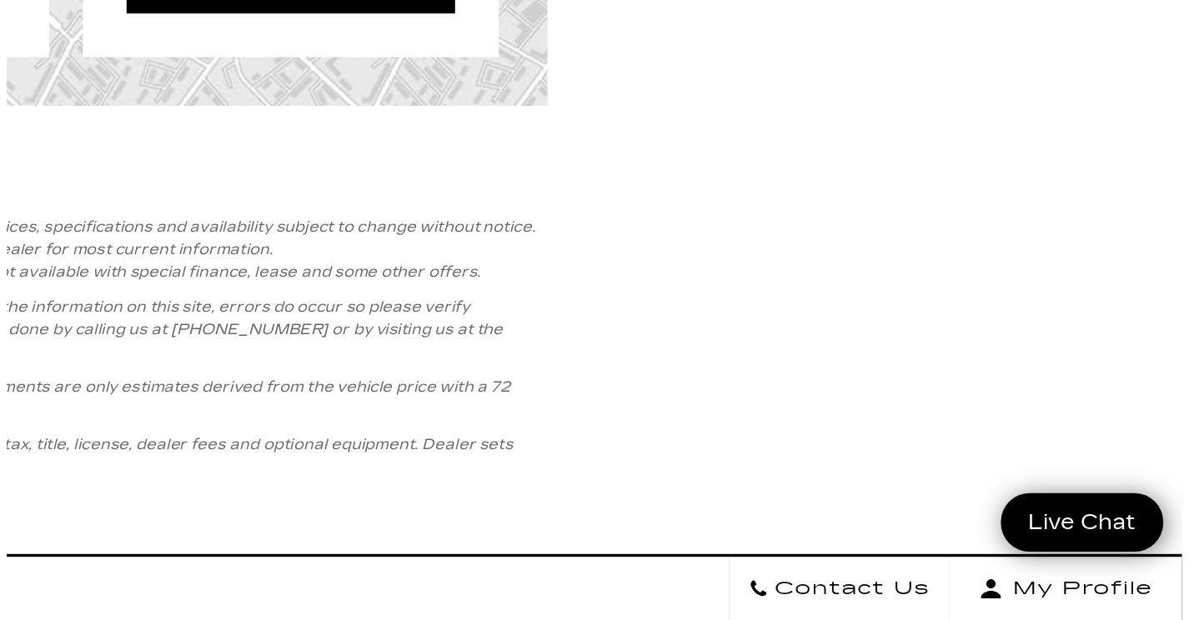
scroll to position [9244, 0]
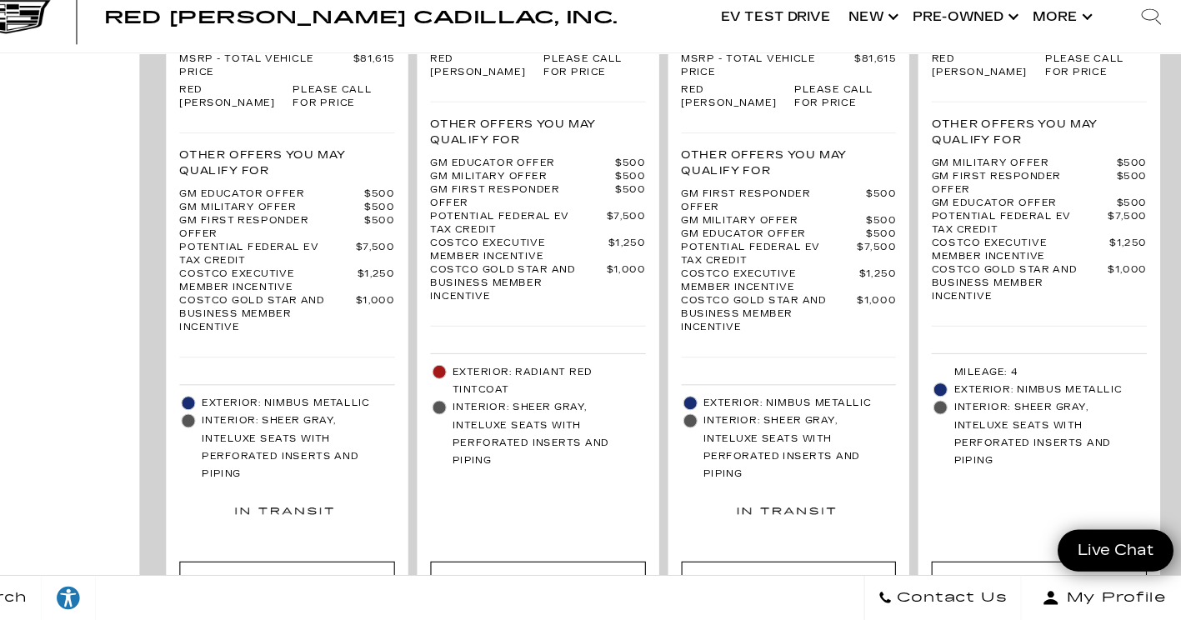
scroll to position [4036, 0]
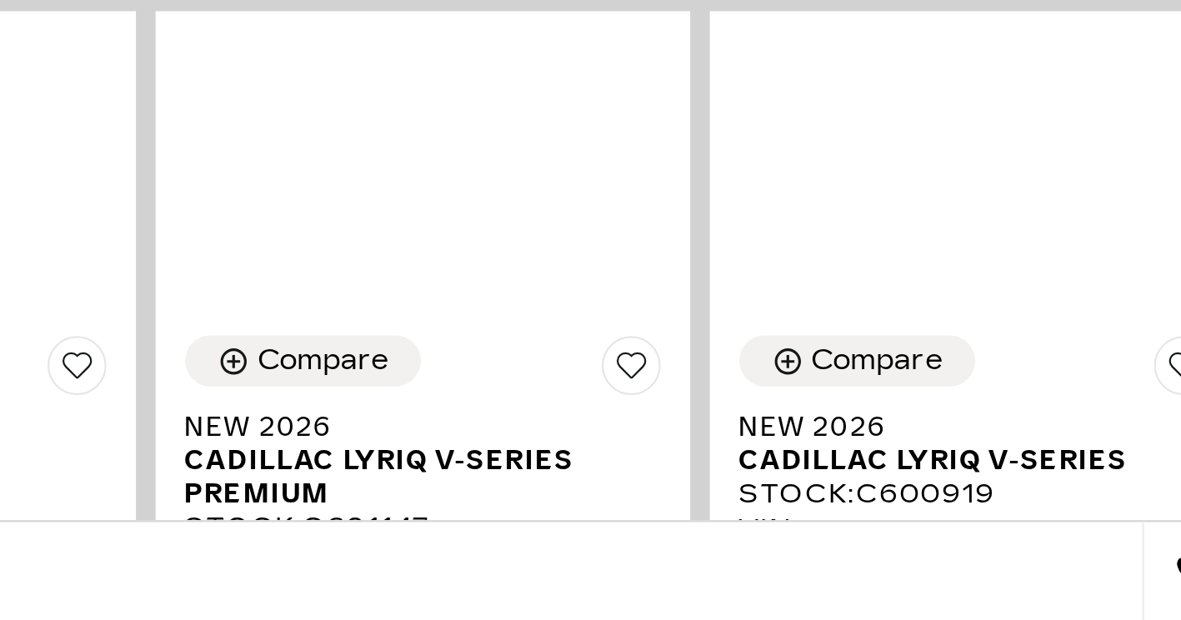
scroll to position [89, 0]
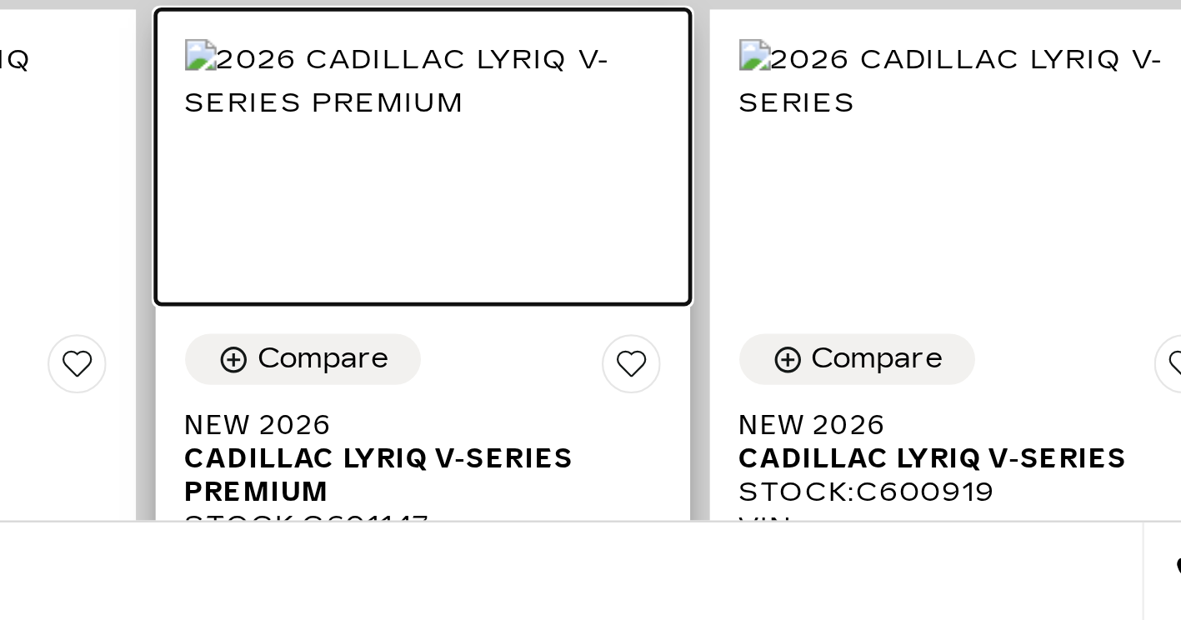
click at [611, 396] on img at bounding box center [574, 392] width 202 height 37
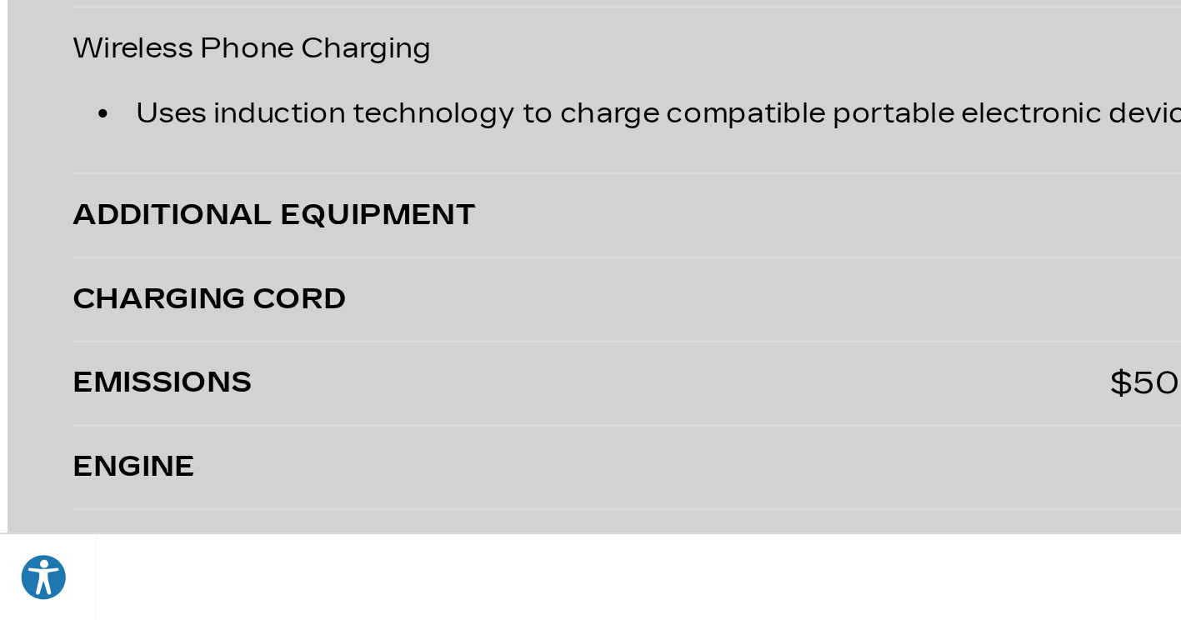
scroll to position [3722, 0]
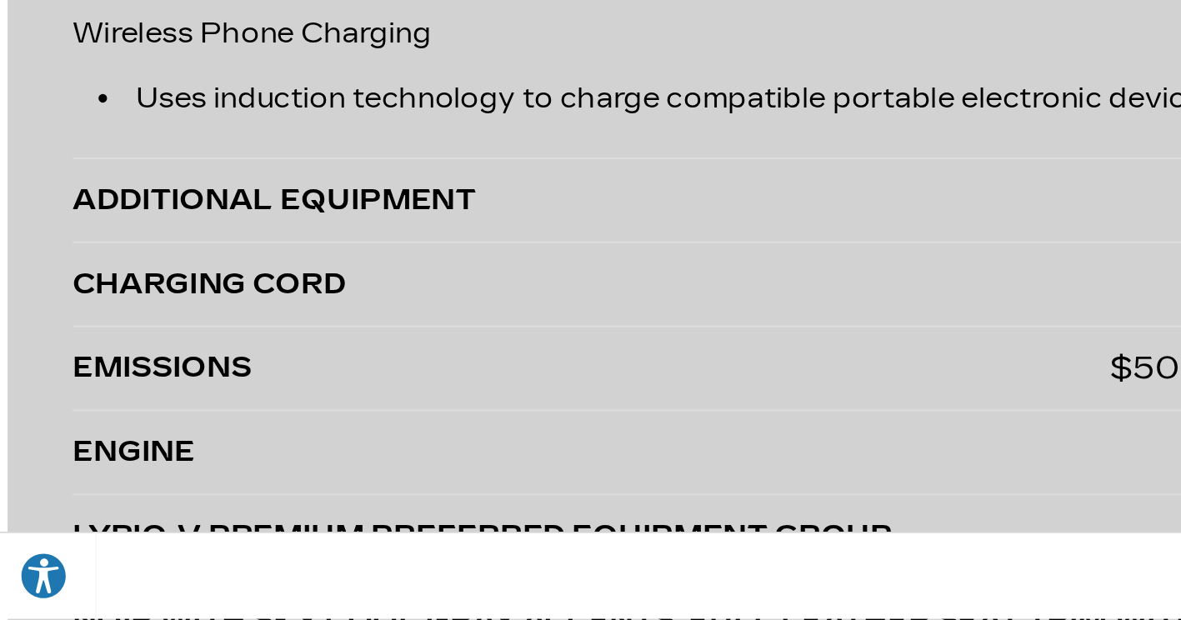
click at [337, 423] on div "ADDITIONAL EQUIPMENT" at bounding box center [431, 415] width 566 height 23
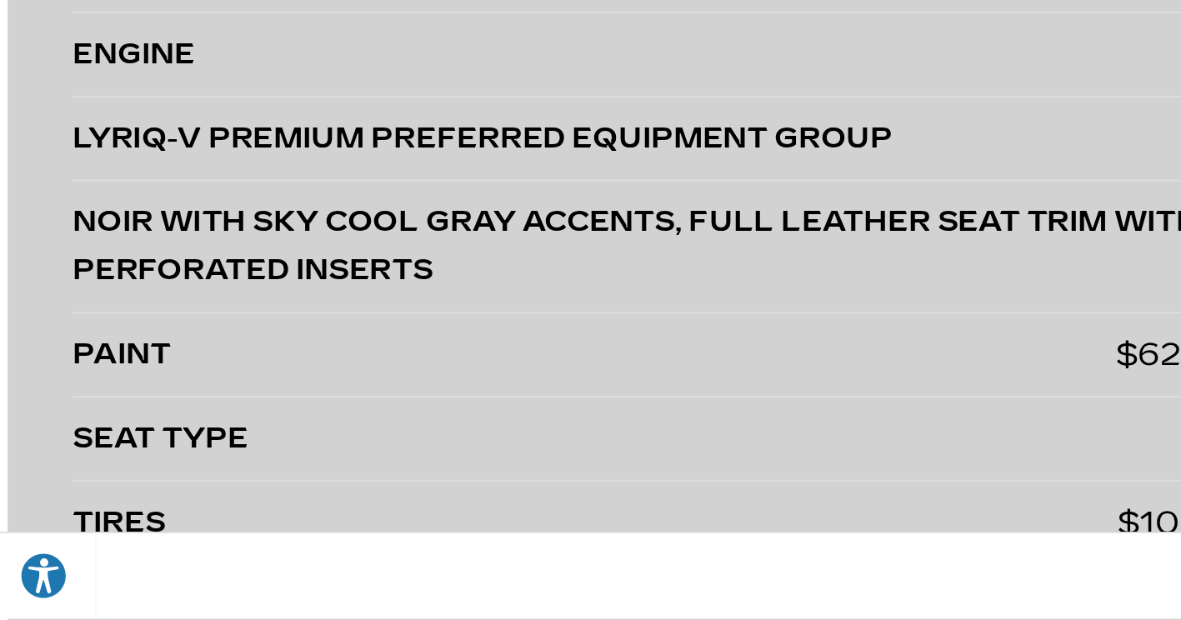
scroll to position [3979, 0]
click at [492, 388] on div "LYRIQ-V PREMIUM PREFERRED EQUIPMENT GROUP" at bounding box center [431, 385] width 566 height 23
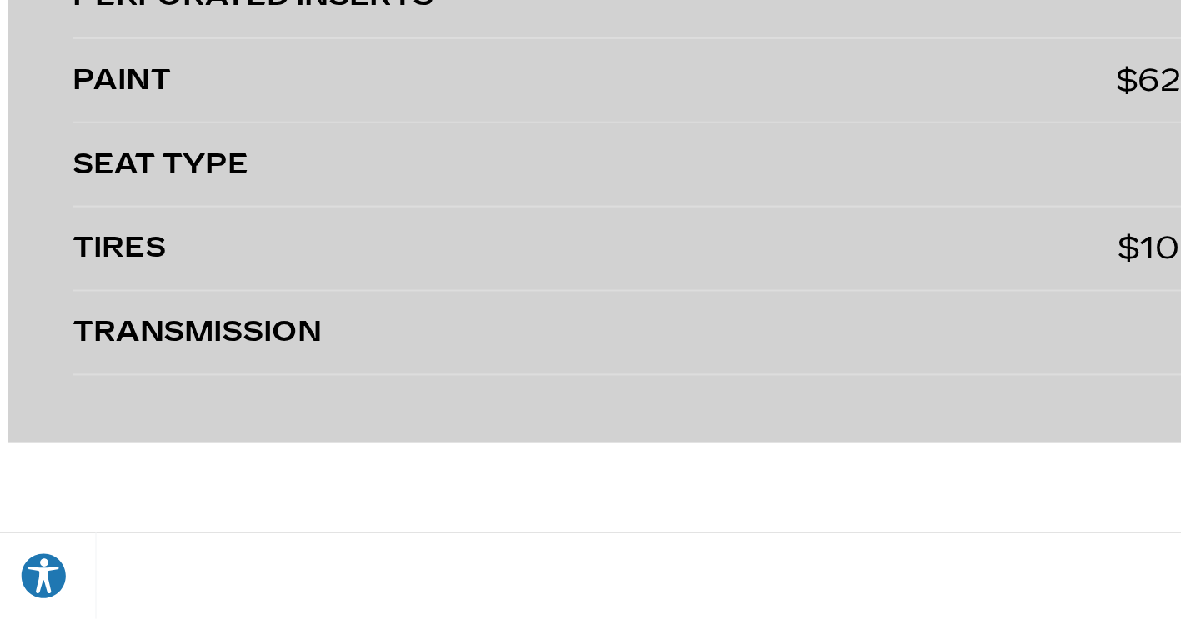
scroll to position [4153, 0]
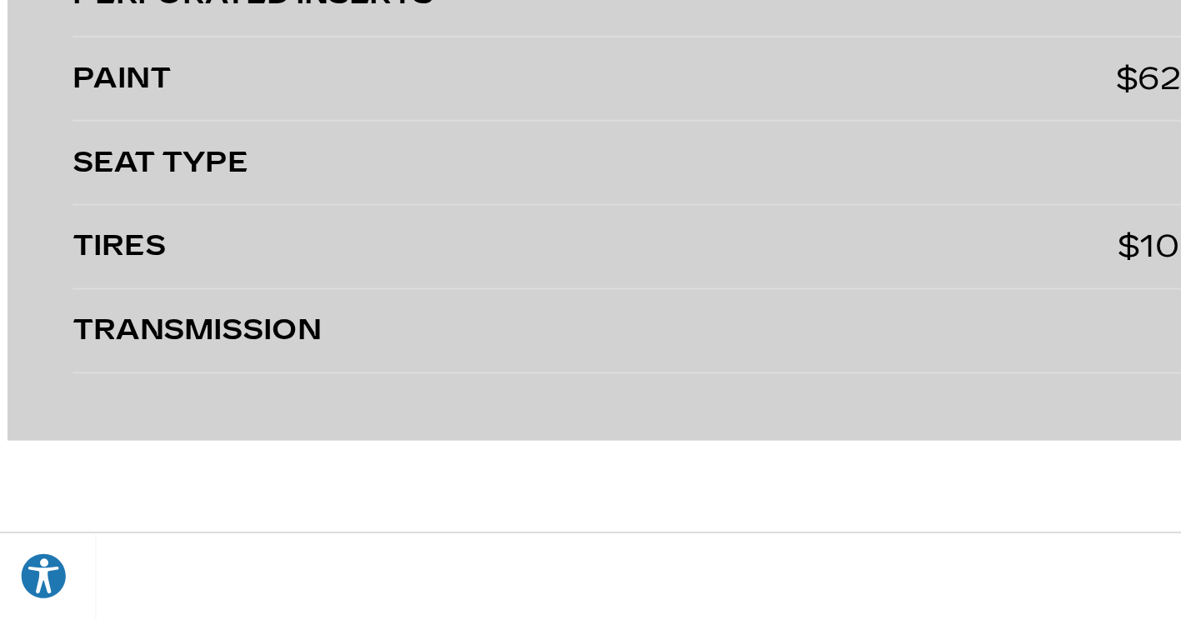
click at [604, 439] on div "TIRES" at bounding box center [402, 438] width 508 height 23
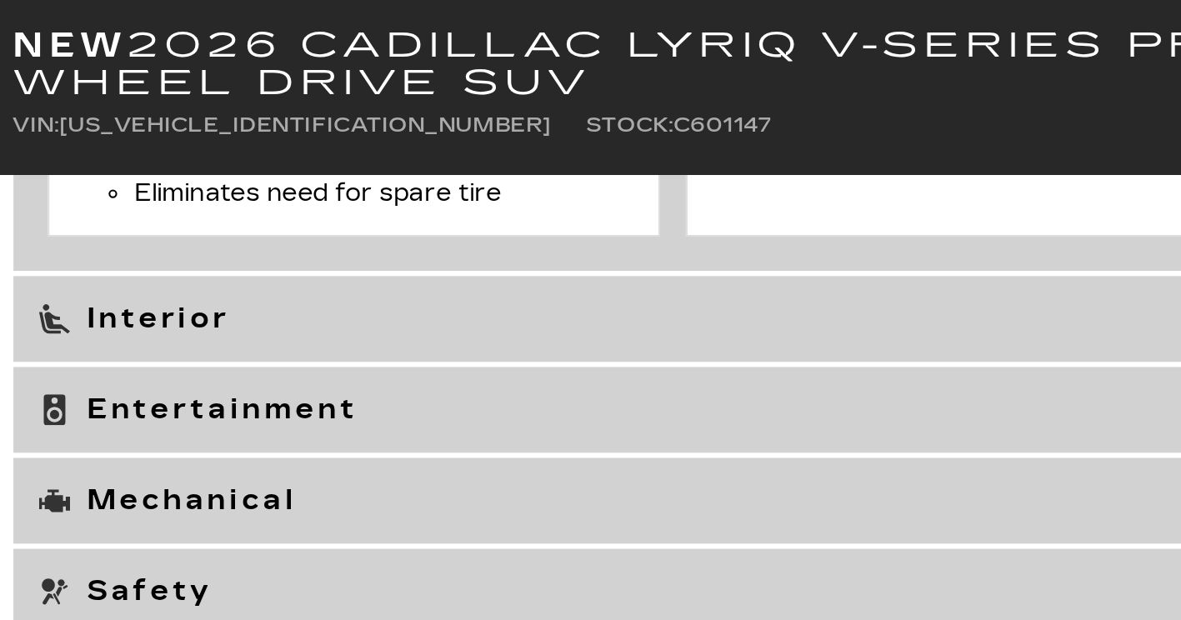
scroll to position [7143, 0]
click at [569, 164] on h3 "Interior" at bounding box center [429, 156] width 602 height 17
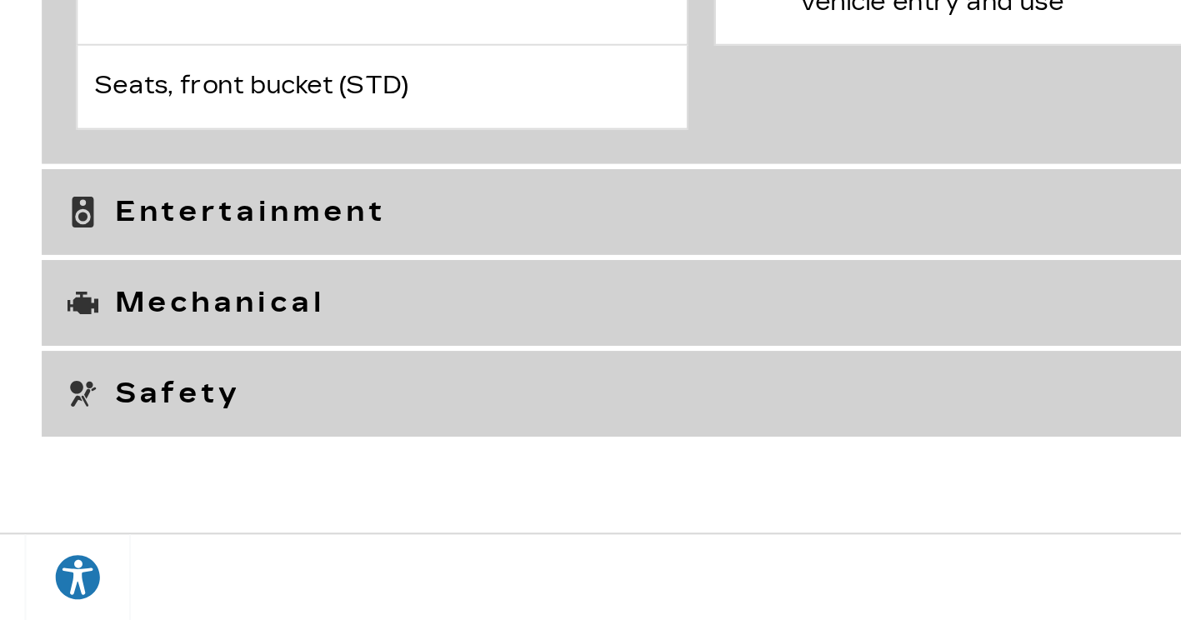
scroll to position [8078, 0]
click at [604, 429] on h3 "Entertainment" at bounding box center [429, 421] width 602 height 17
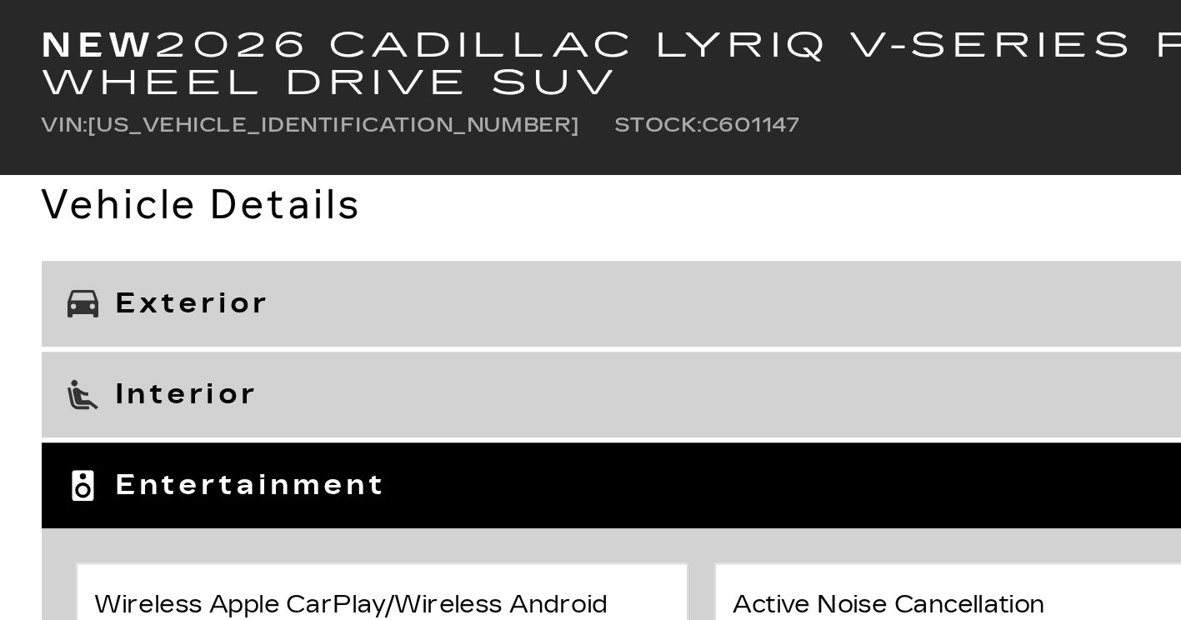
scroll to position [4734, 0]
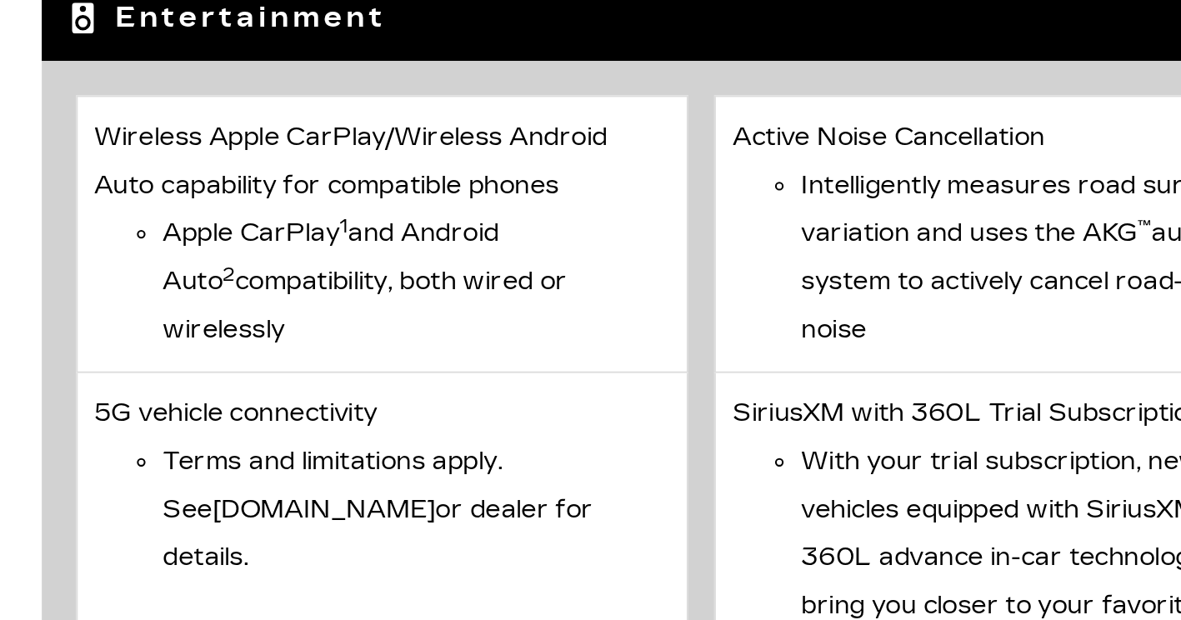
click at [580, 465] on li "With your trial subscription, new GM vehicles equipped with SiriusXM with 360L …" at bounding box center [608, 502] width 247 height 117
click at [581, 464] on li "With your trial subscription, new GM vehicles equipped with SiriusXM with 360L …" at bounding box center [608, 502] width 247 height 117
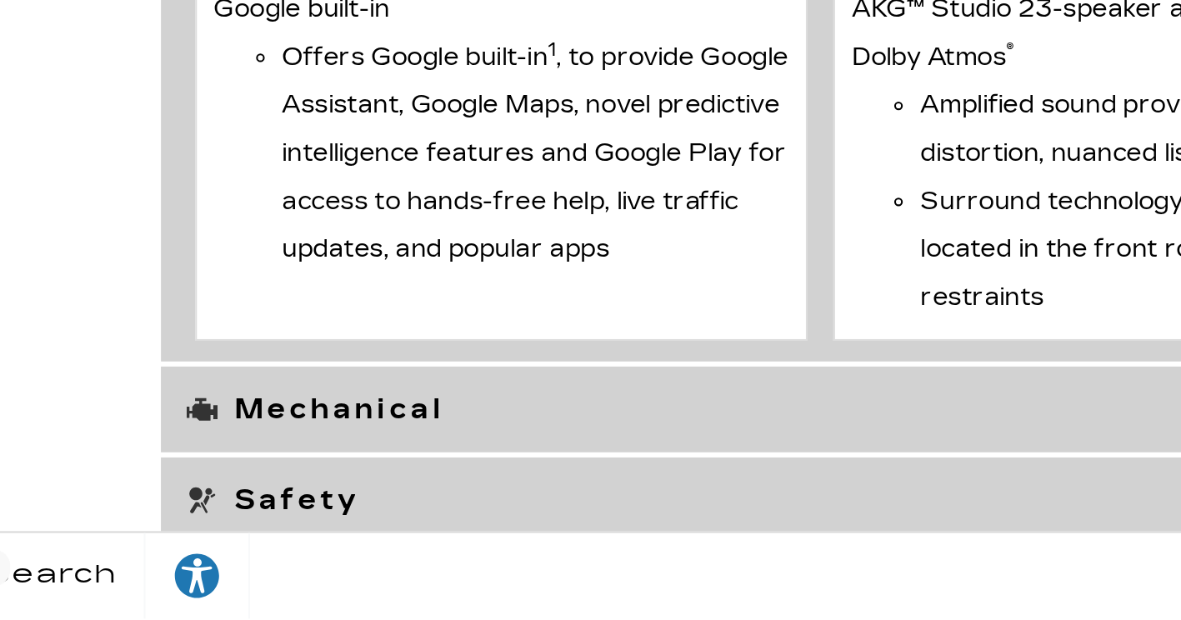
scroll to position [5369, 0]
click at [535, 509] on h3 "Mechanical" at bounding box center [429, 517] width 602 height 17
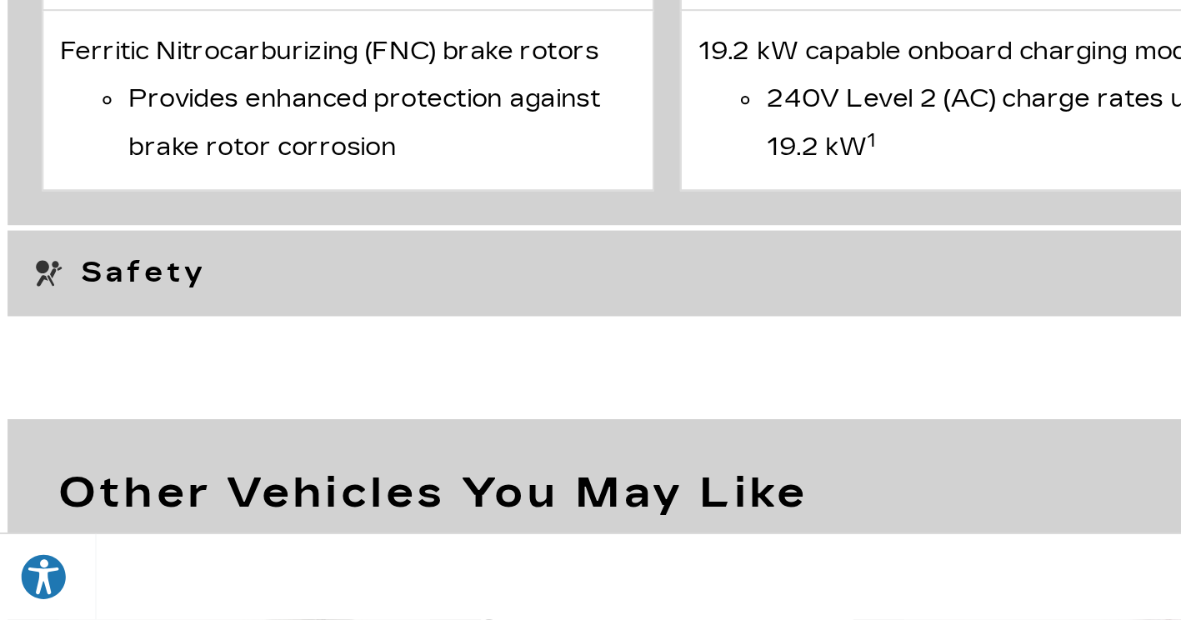
scroll to position [6169, 0]
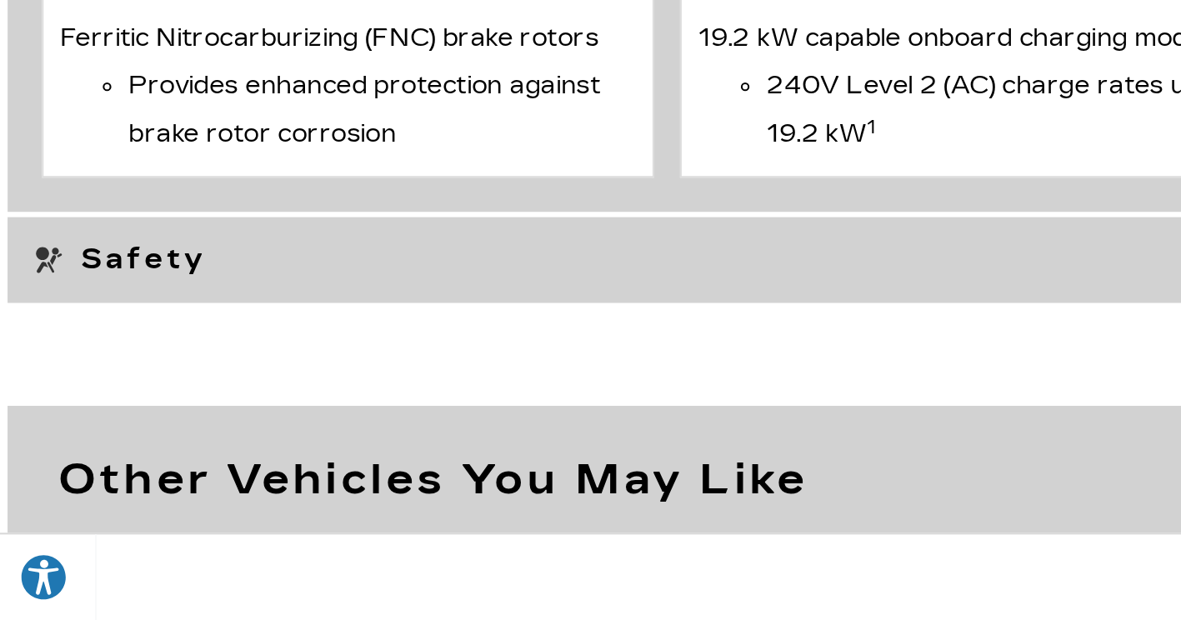
click at [578, 448] on h3 "Safety" at bounding box center [429, 445] width 602 height 17
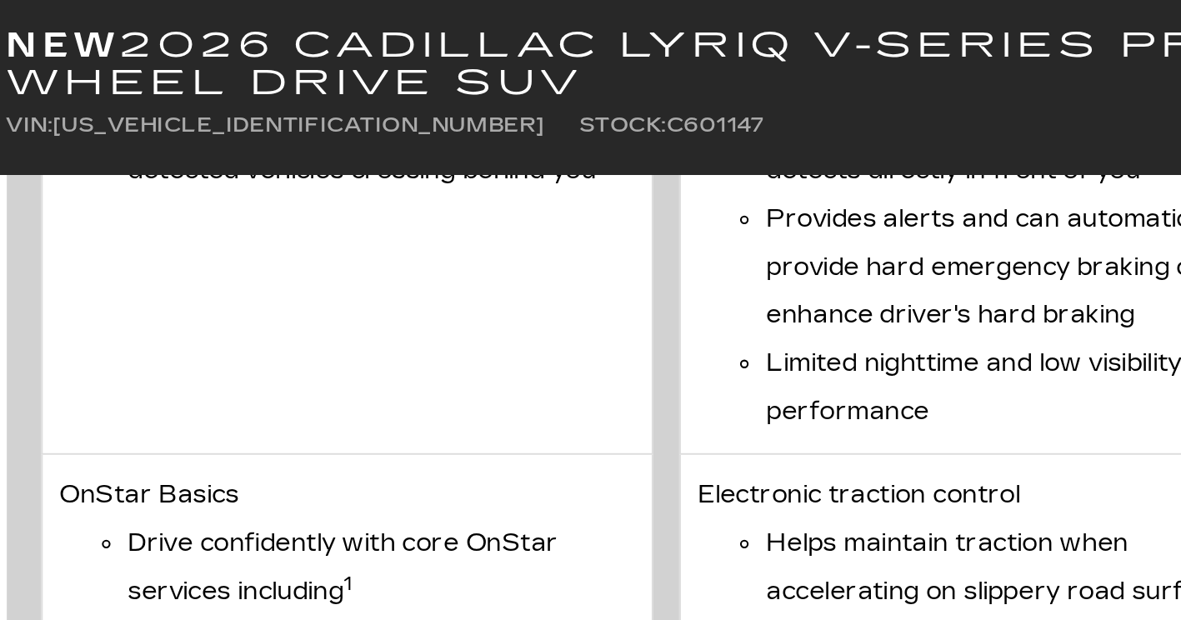
scroll to position [7149, 0]
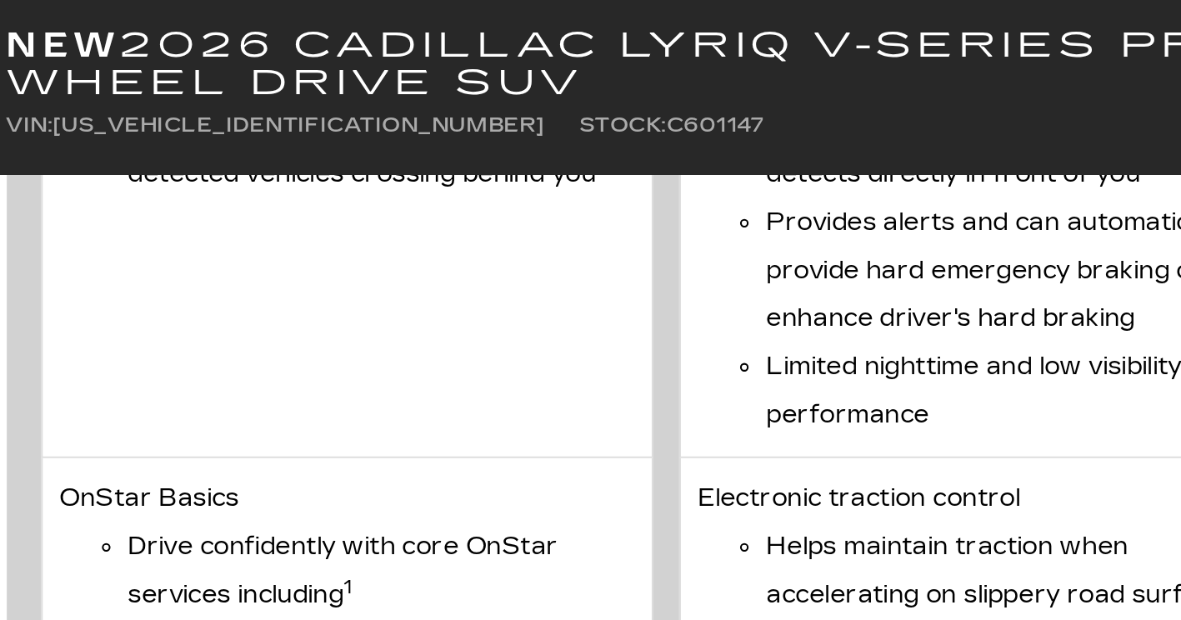
click at [536, 118] on li "Provides alerts and can automatically provide hard emergency braking or enhance…" at bounding box center [608, 132] width 247 height 70
click at [541, 121] on li "Provides alerts and can automatically provide hard emergency braking or enhance…" at bounding box center [608, 132] width 247 height 70
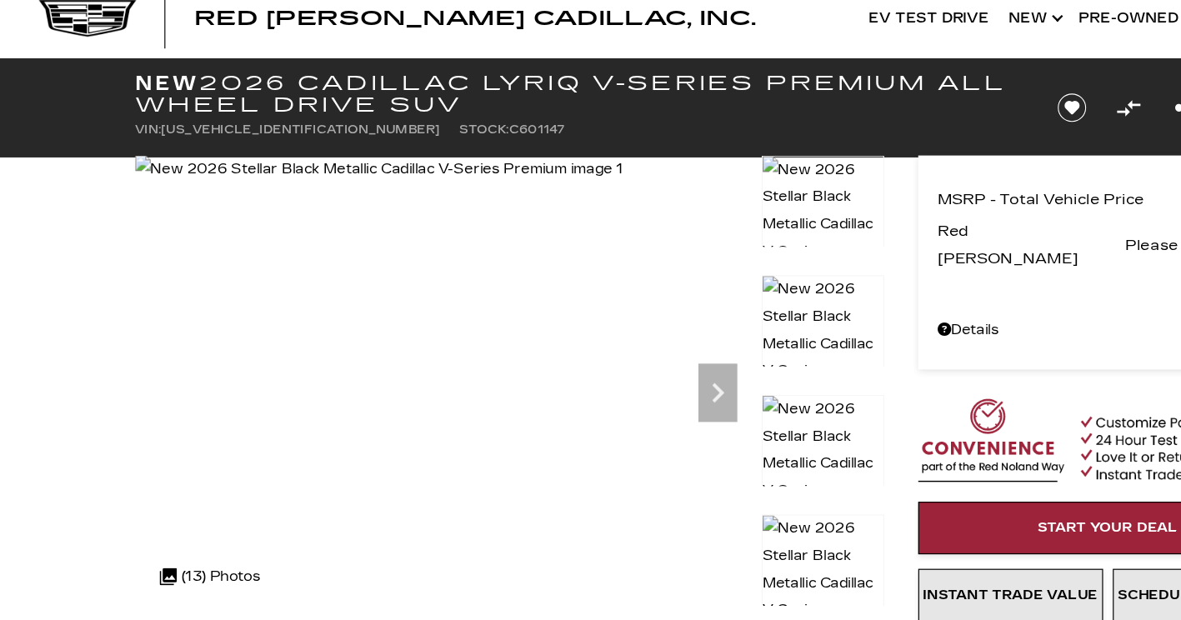
scroll to position [34, 0]
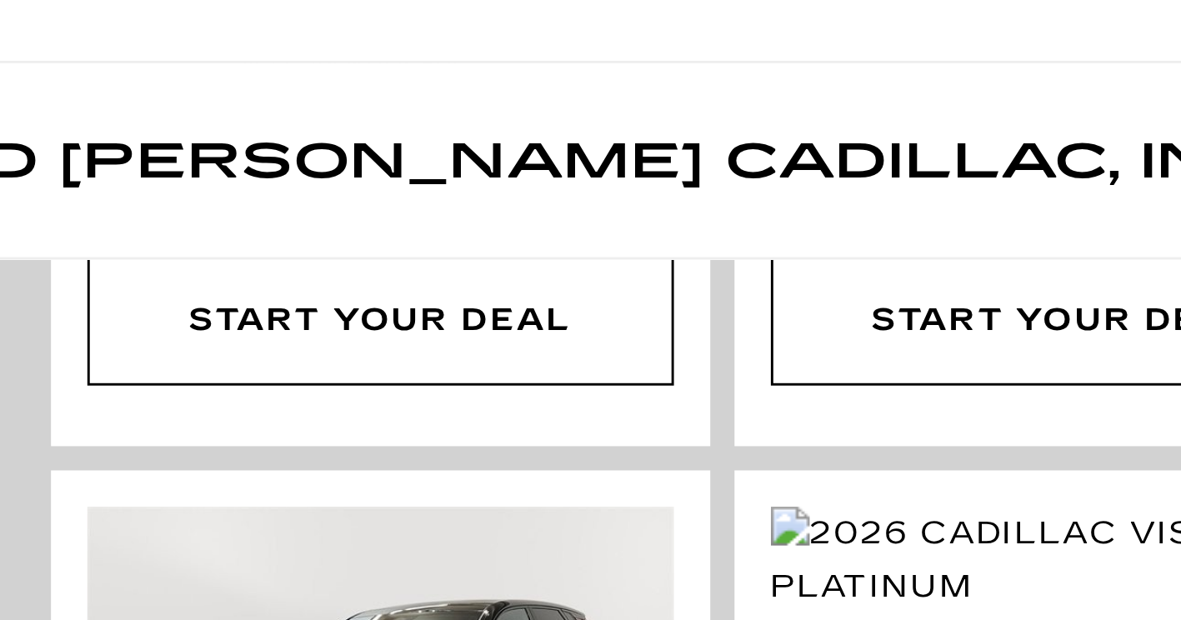
scroll to position [1076, 0]
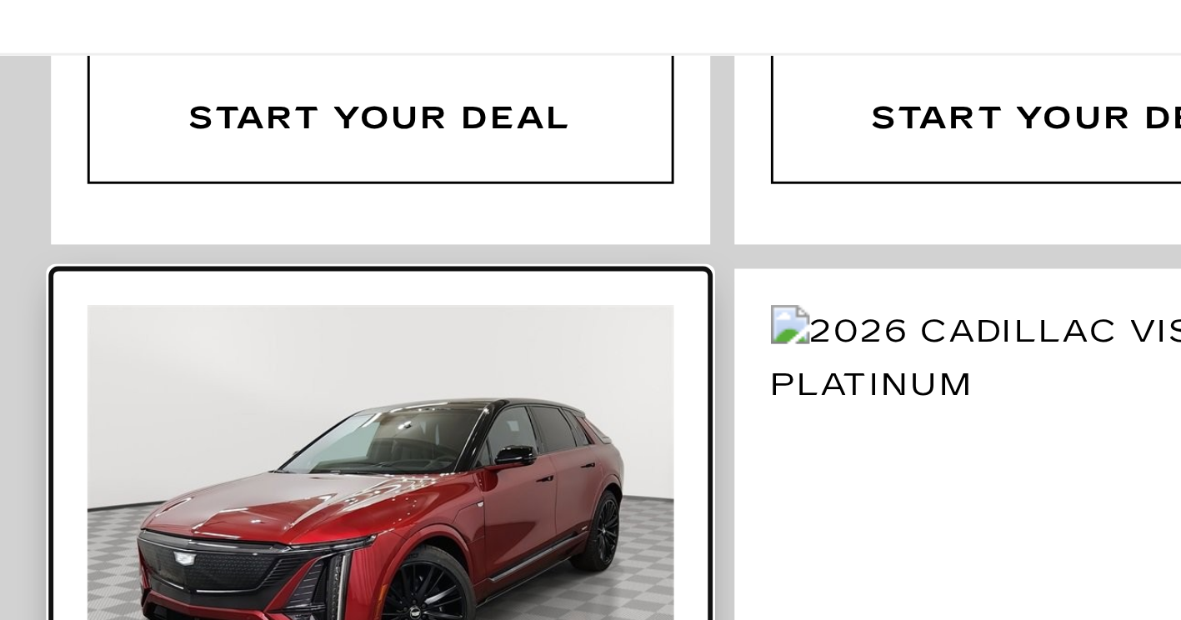
click at [288, 203] on img at bounding box center [339, 250] width 202 height 151
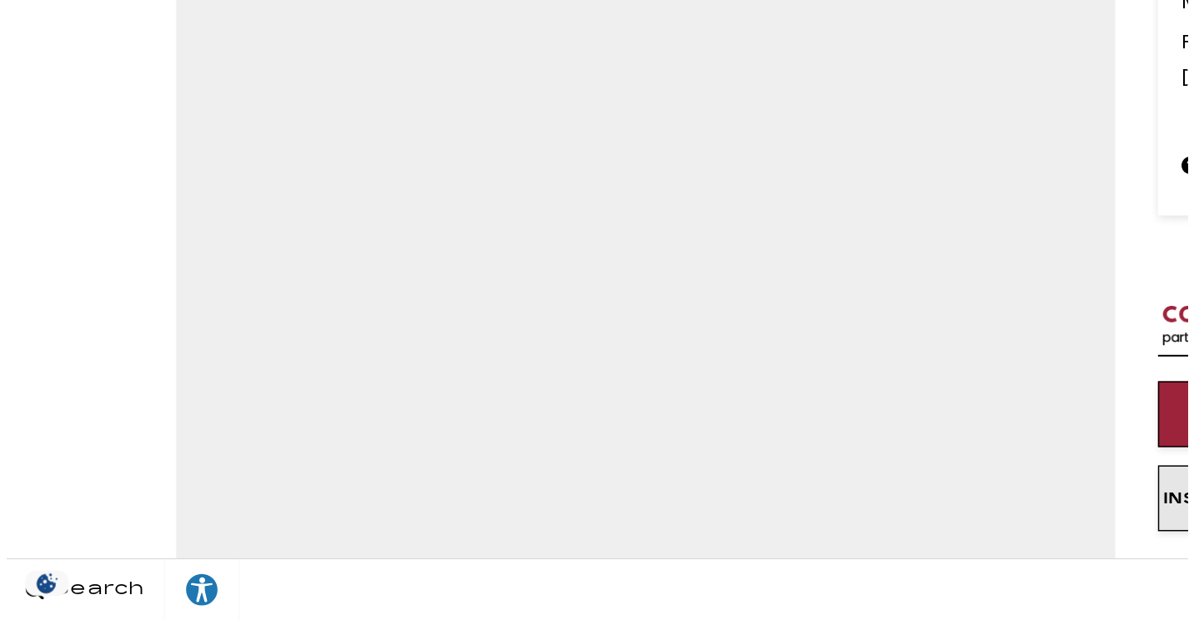
scroll to position [13, 0]
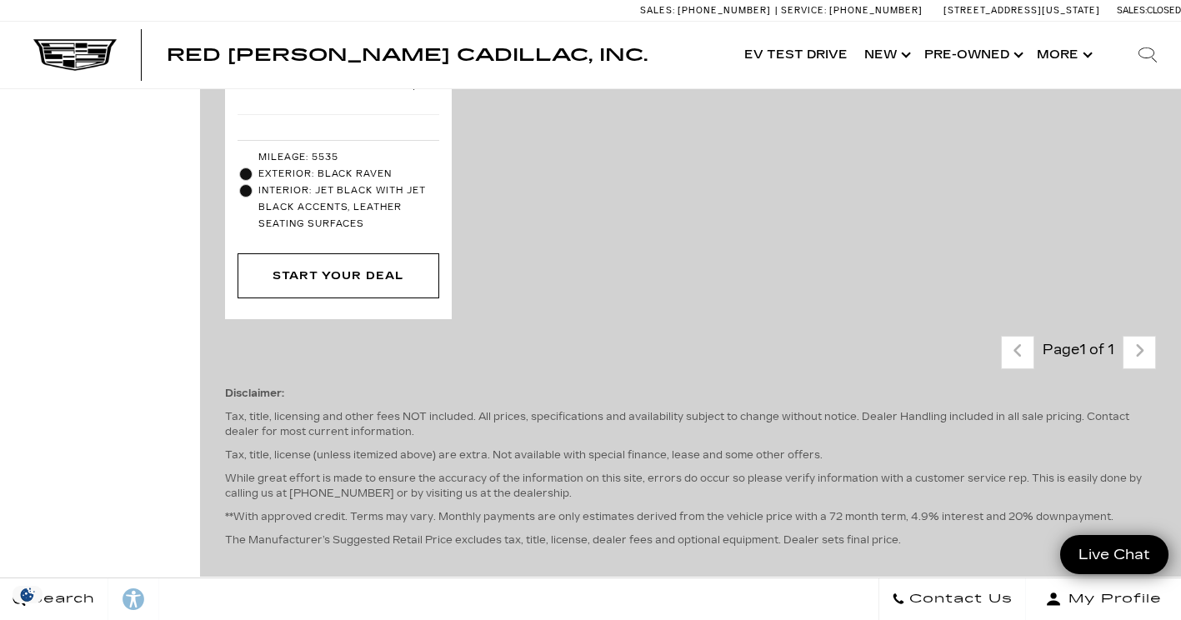
scroll to position [2983, 0]
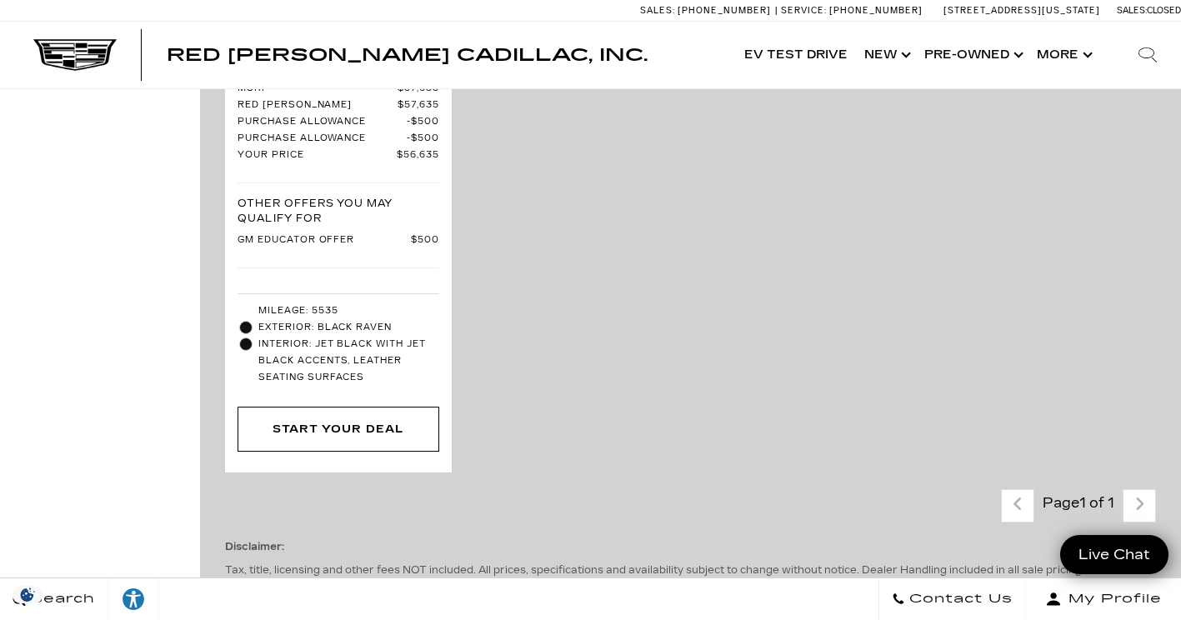
click at [1162, 477] on div "Last Page 1 of 1 Next Disclaimer: Tax, title, licensing and other fees NOT incl…" at bounding box center [690, 603] width 981 height 253
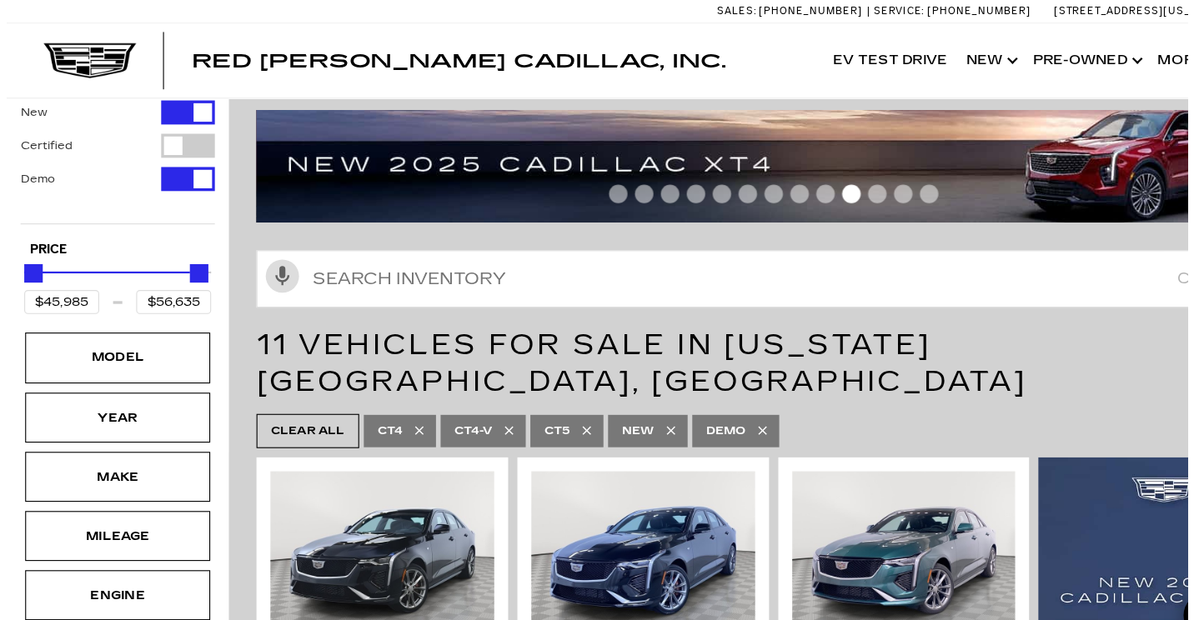
scroll to position [109, 0]
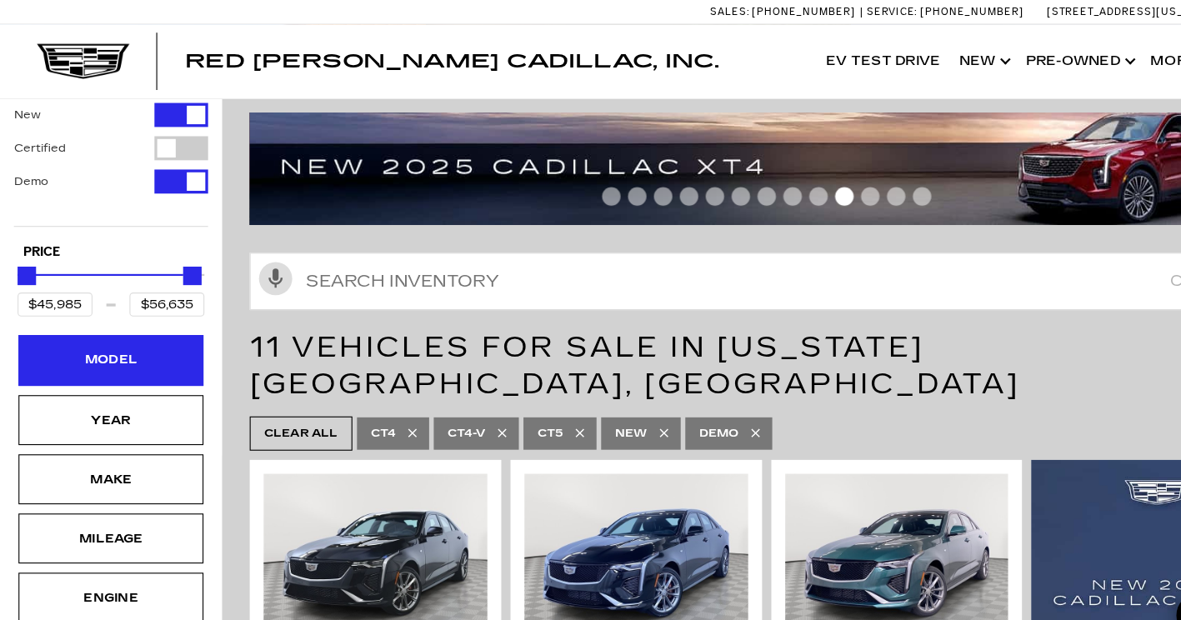
click at [97, 315] on div "Model" at bounding box center [99, 324] width 83 height 18
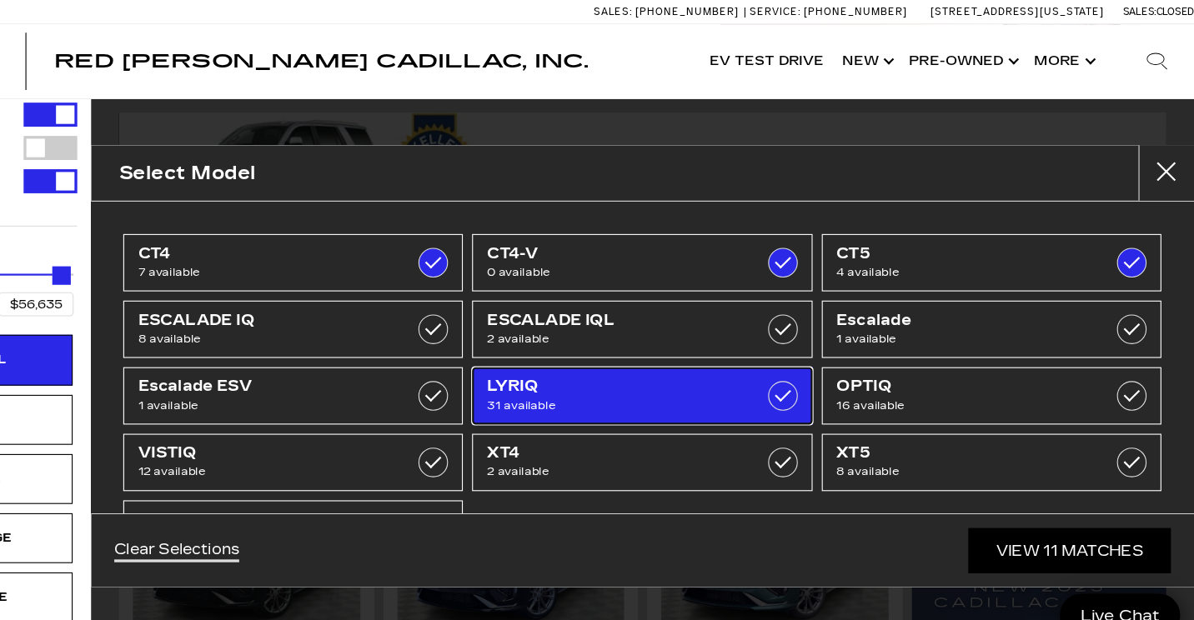
click at [784, 346] on span "LYRIQ" at bounding box center [676, 348] width 238 height 17
type input "$91,110"
checkbox input "true"
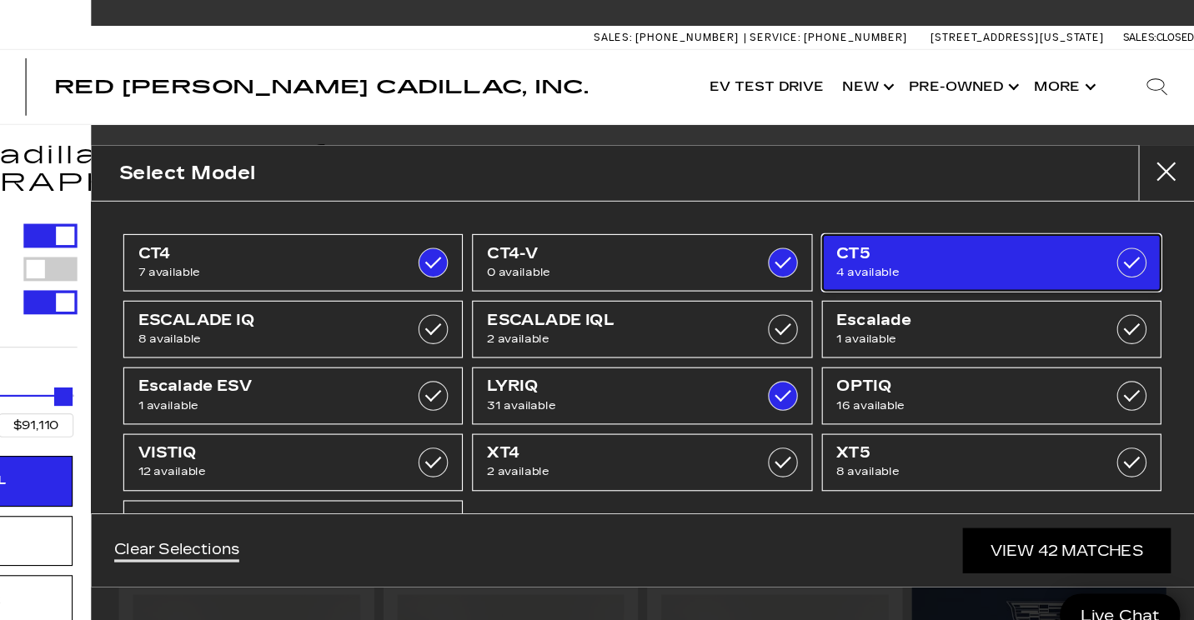
click at [1126, 234] on label at bounding box center [1138, 236] width 27 height 27
checkbox input "false"
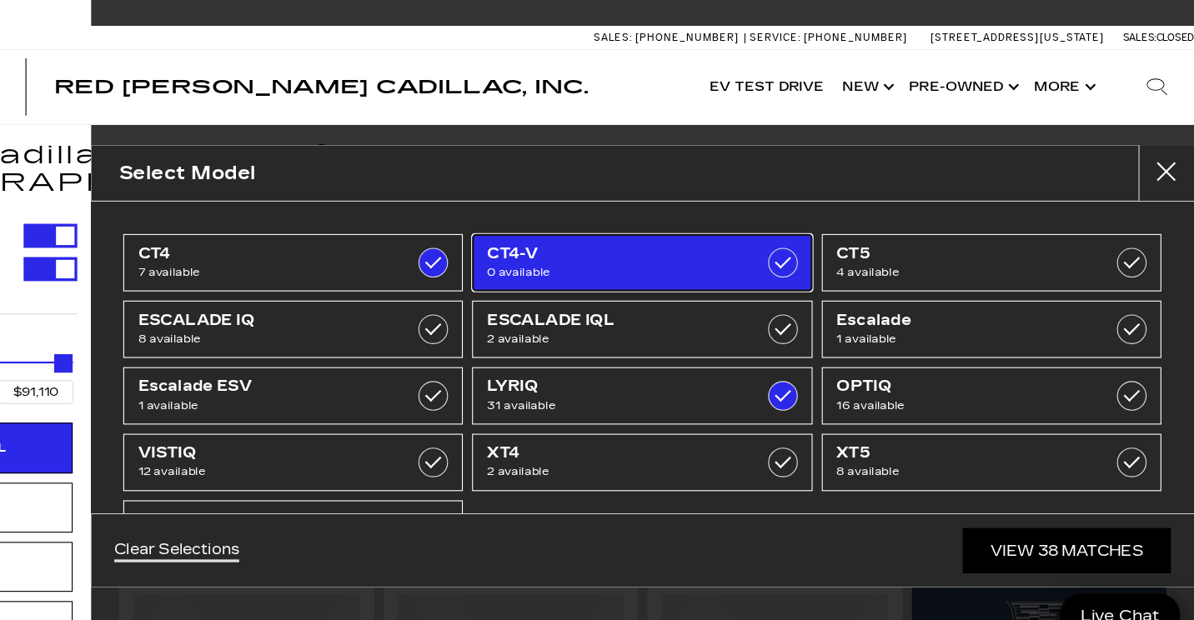
click at [713, 233] on span "CT4-V" at bounding box center [676, 228] width 238 height 17
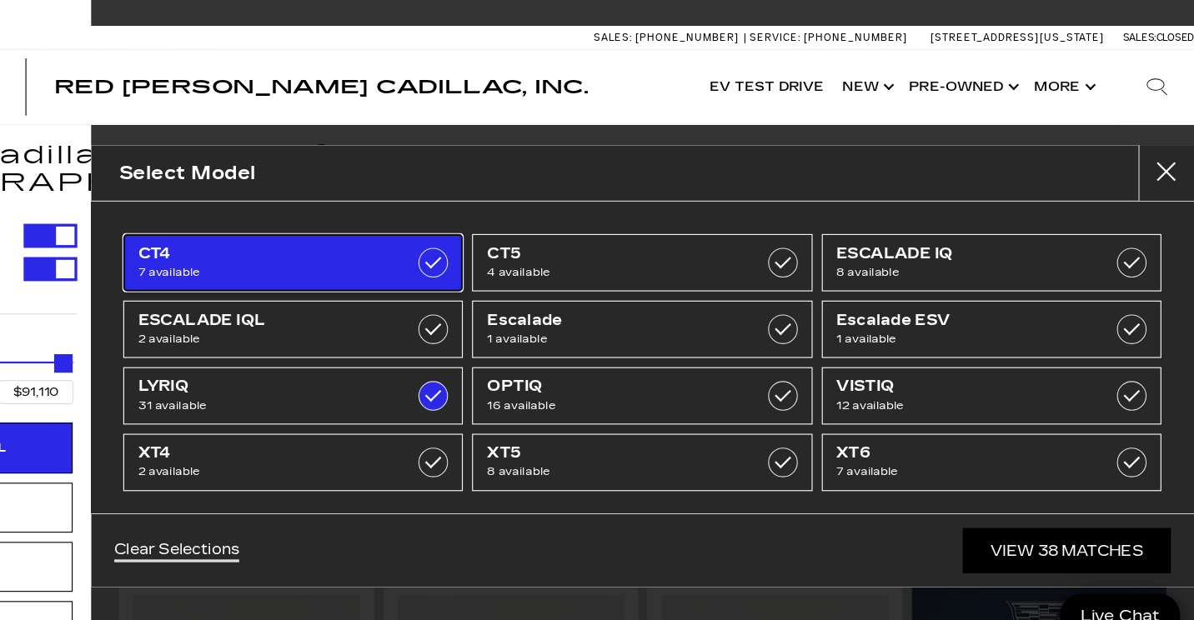
click at [409, 233] on span "CT4" at bounding box center [362, 228] width 238 height 17
type input "$64,289"
checkbox input "false"
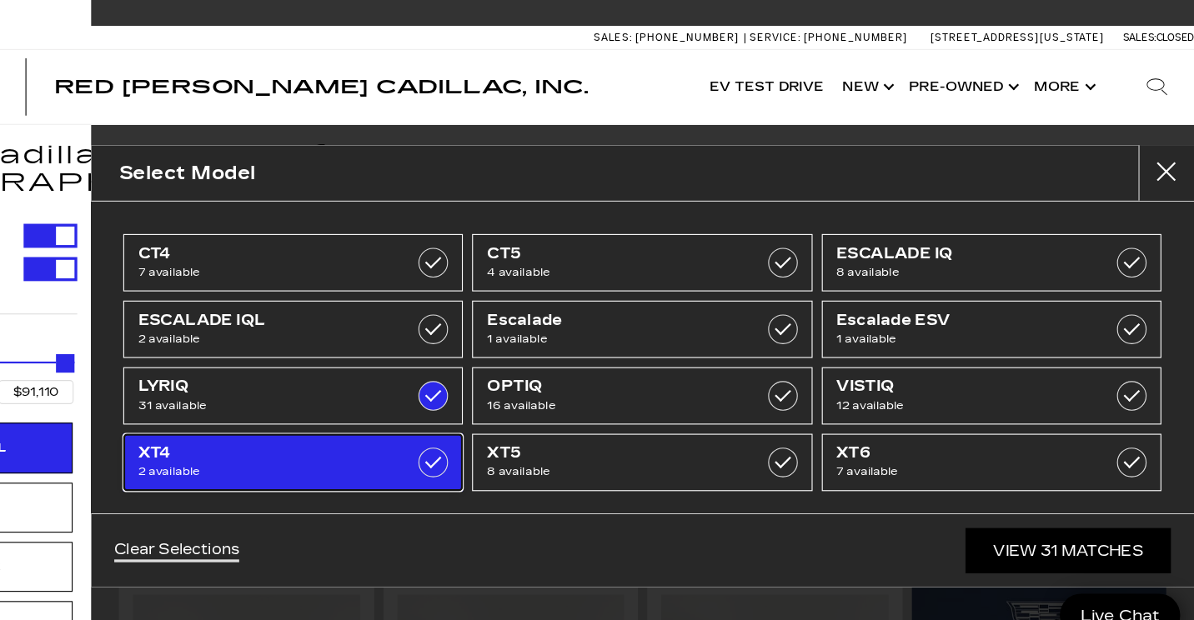
click at [375, 416] on span "XT4" at bounding box center [362, 408] width 238 height 17
type input "$54,720"
checkbox input "true"
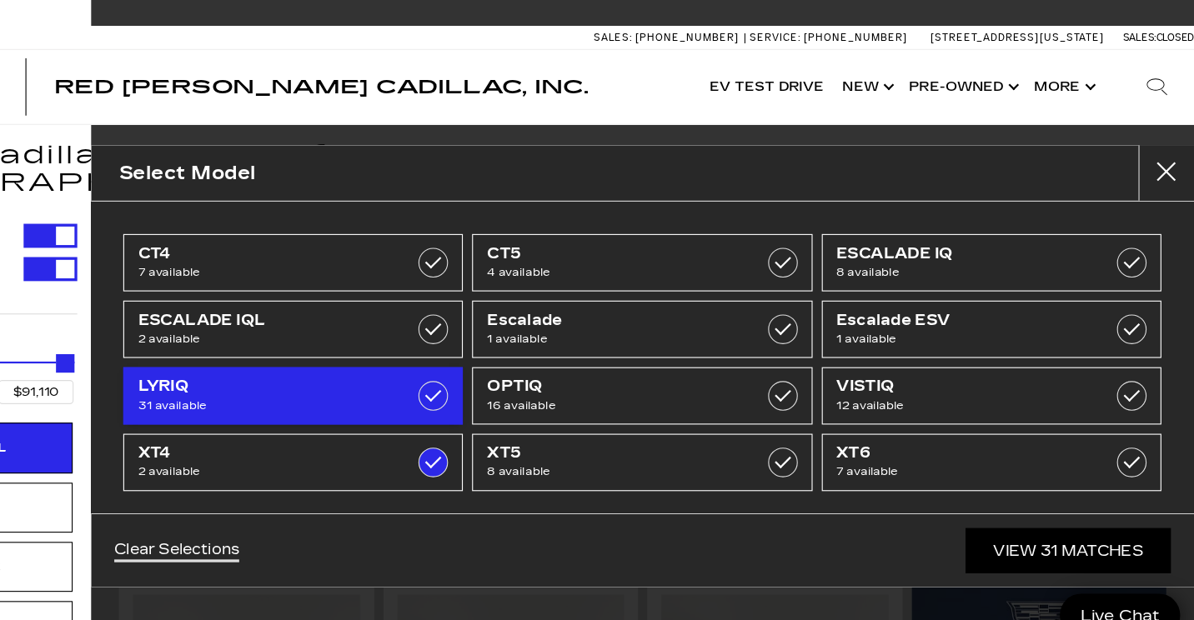
click at [374, 351] on span "LYRIQ" at bounding box center [362, 348] width 238 height 17
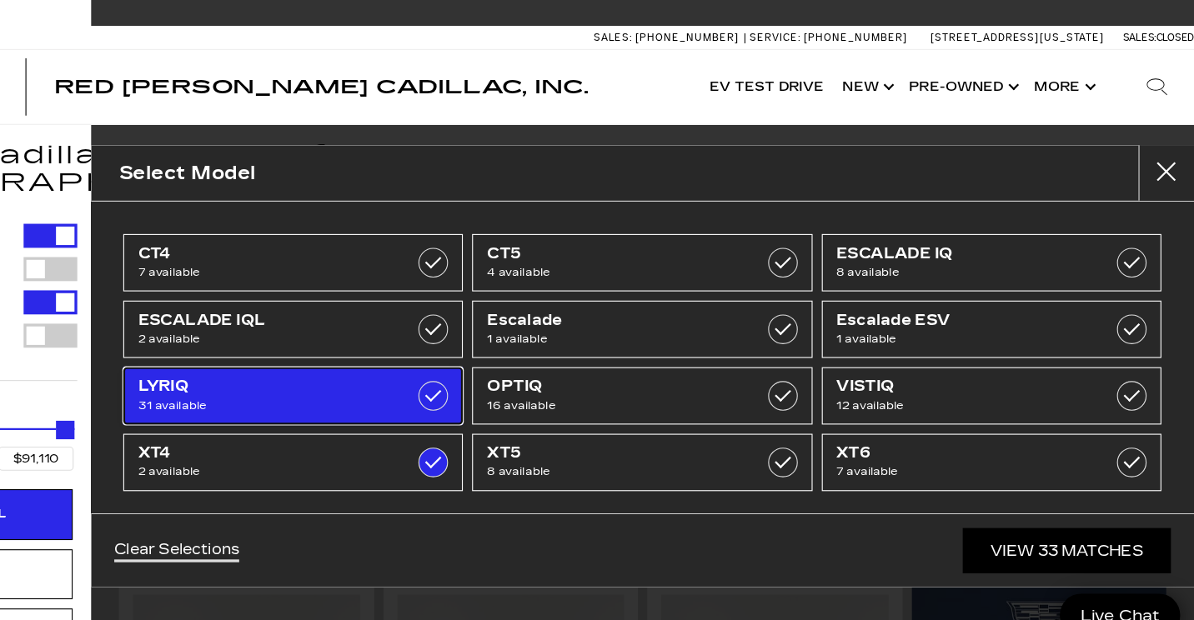
type input "$54,845"
checkbox input "false"
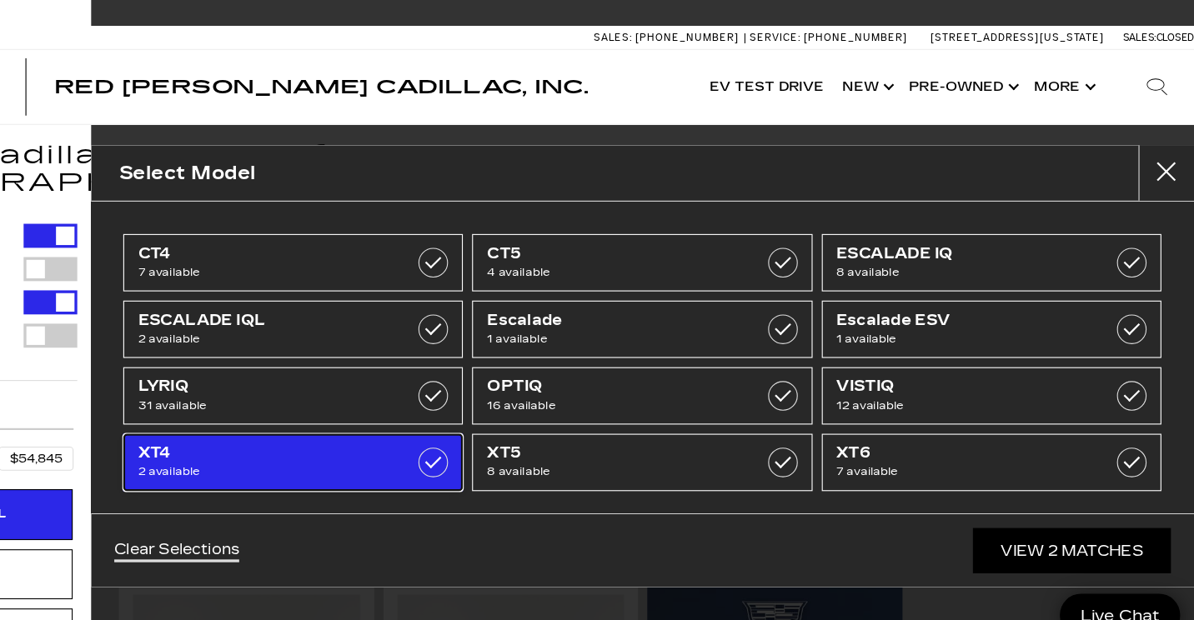
click at [409, 427] on span "2 available" at bounding box center [362, 425] width 238 height 17
type input "$45,985"
type input "$158,810"
checkbox input "false"
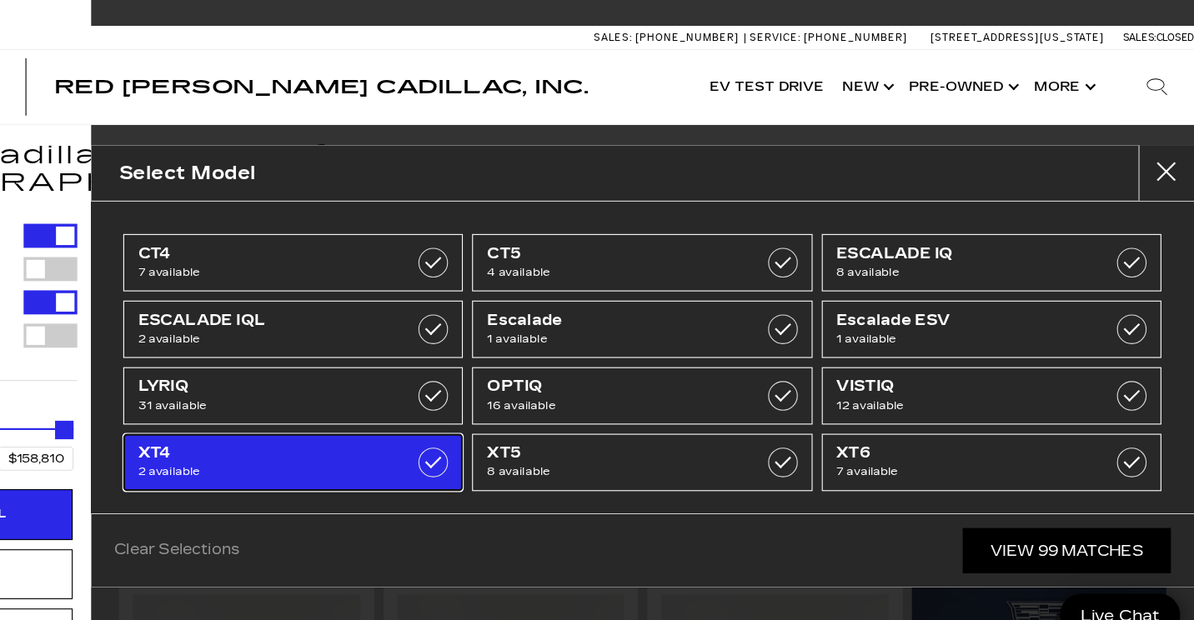
click at [444, 424] on span "2 available" at bounding box center [362, 425] width 238 height 17
type input "$54,720"
type input "$54,845"
checkbox input "true"
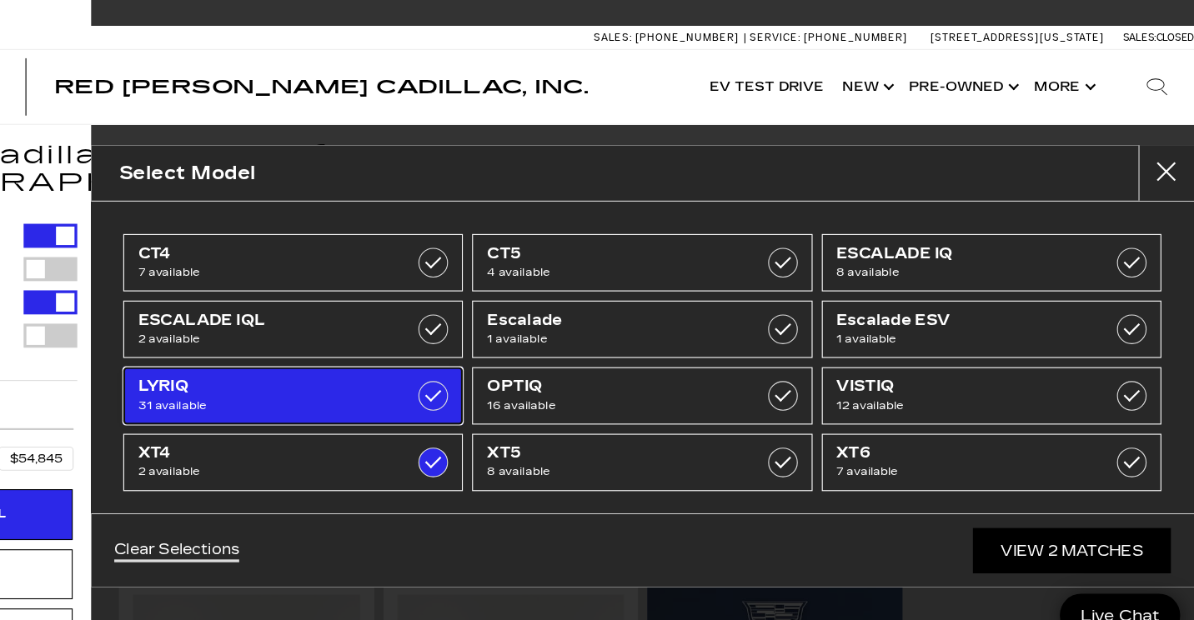
click at [441, 361] on span "31 available" at bounding box center [362, 365] width 238 height 17
type input "$91,110"
checkbox input "true"
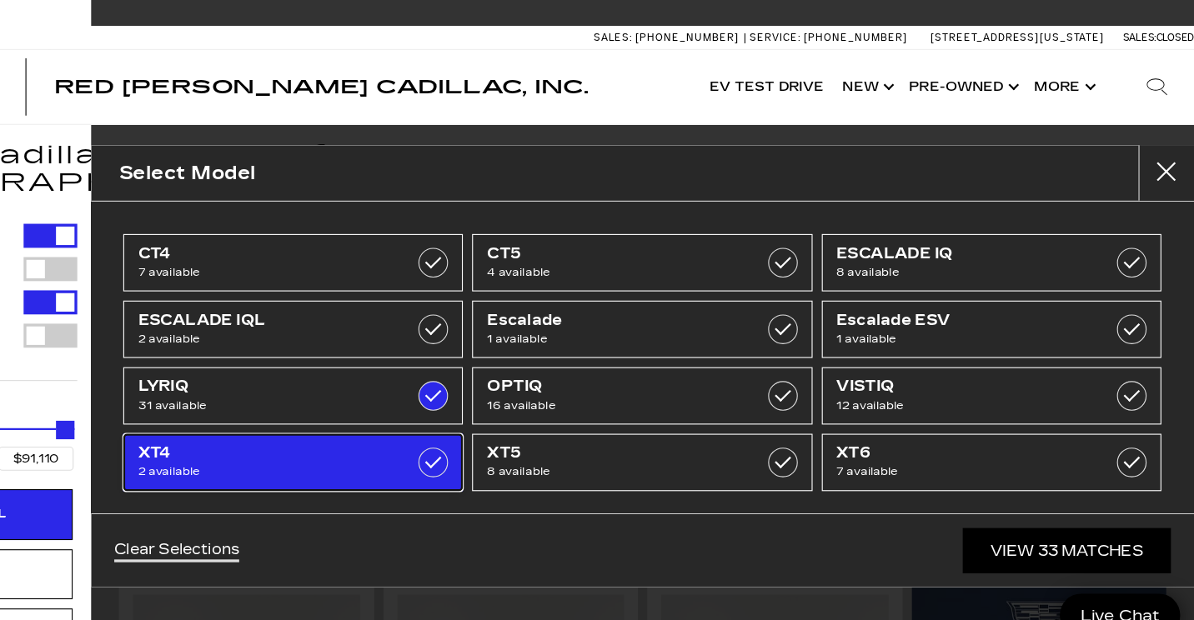
click at [508, 414] on label at bounding box center [508, 417] width 27 height 27
type input "$64,289"
checkbox input "false"
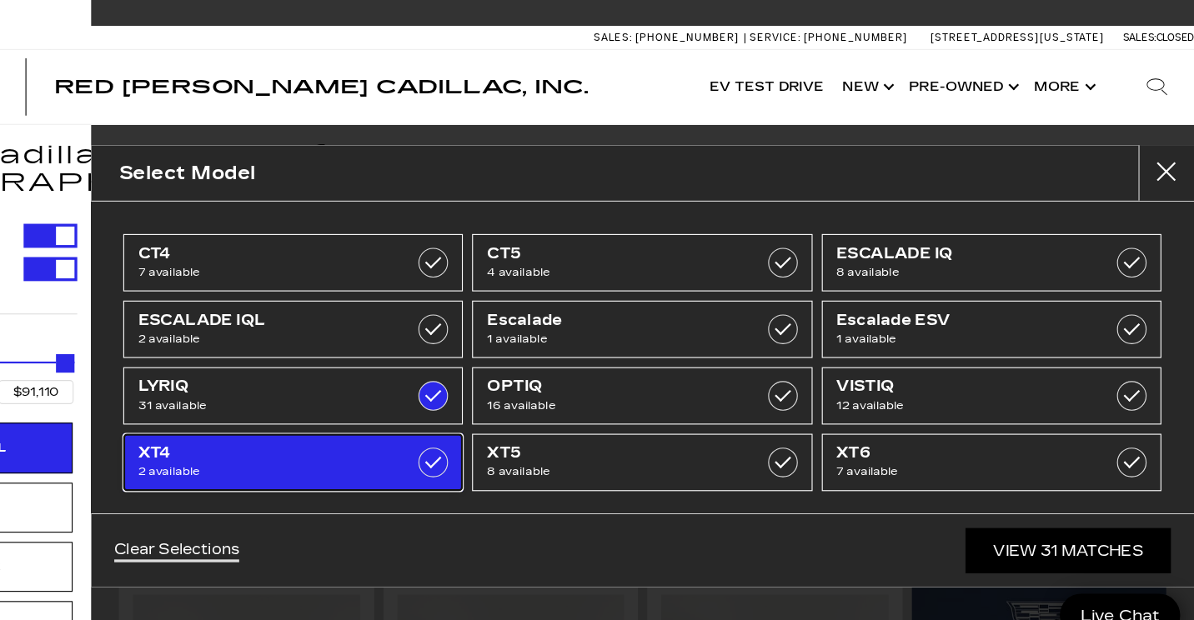
click at [496, 419] on label at bounding box center [508, 417] width 27 height 27
type input "$54,720"
checkbox input "true"
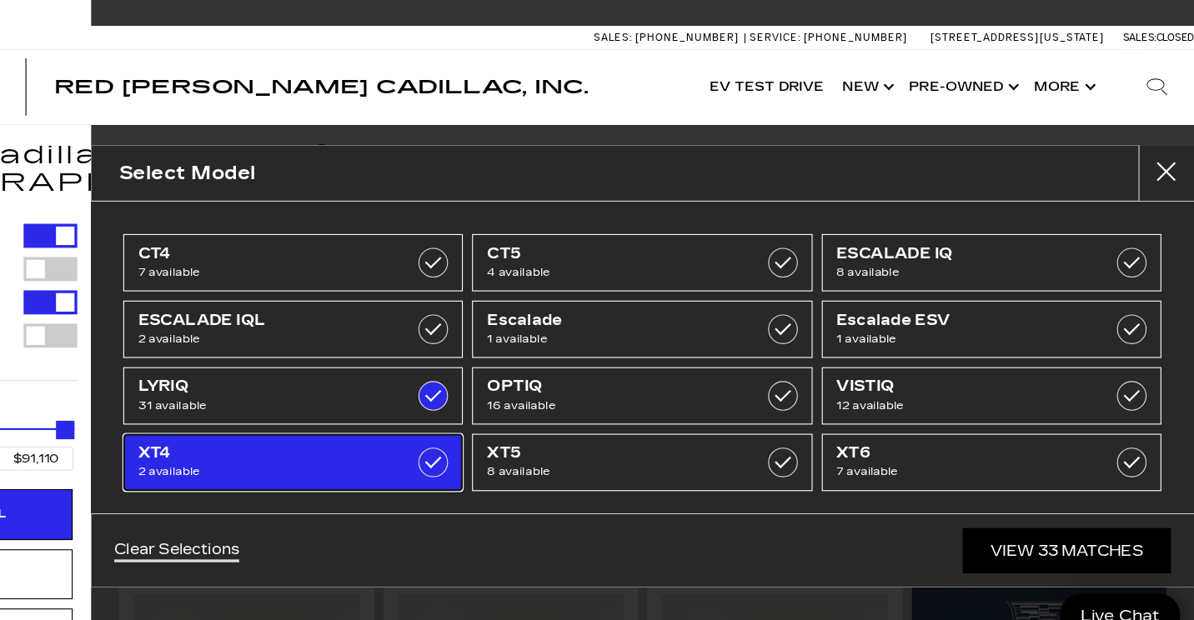
click at [387, 412] on span "XT4" at bounding box center [362, 408] width 238 height 17
type input "$64,289"
checkbox input "false"
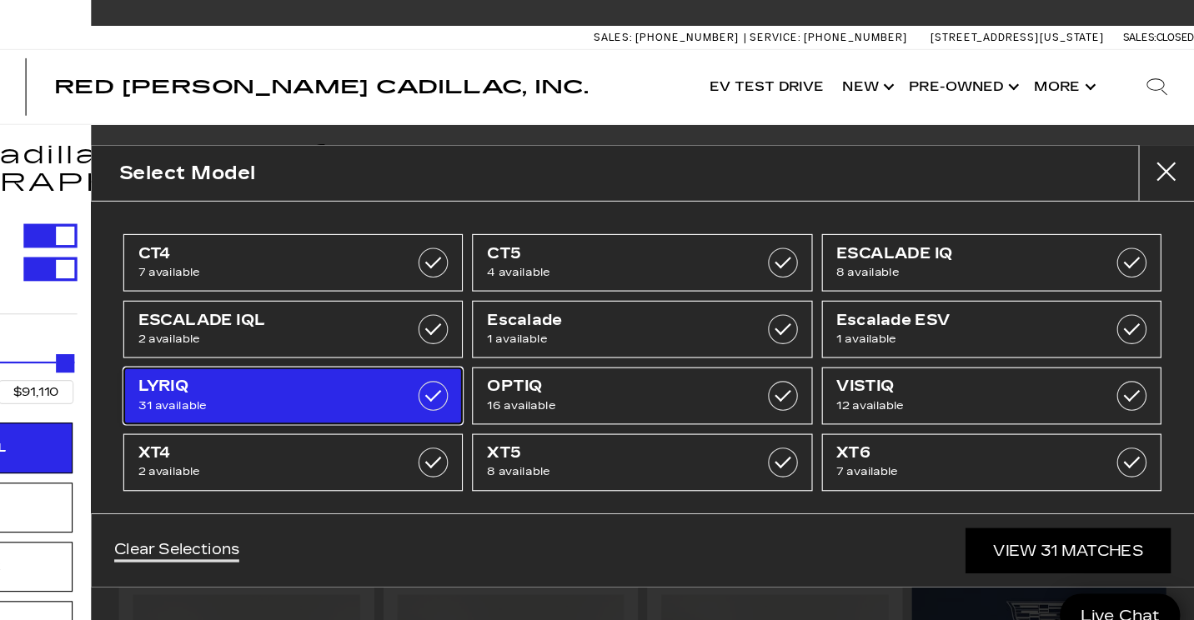
click at [437, 359] on span "31 available" at bounding box center [362, 365] width 238 height 17
type input "$45,985"
type input "$158,810"
checkbox input "false"
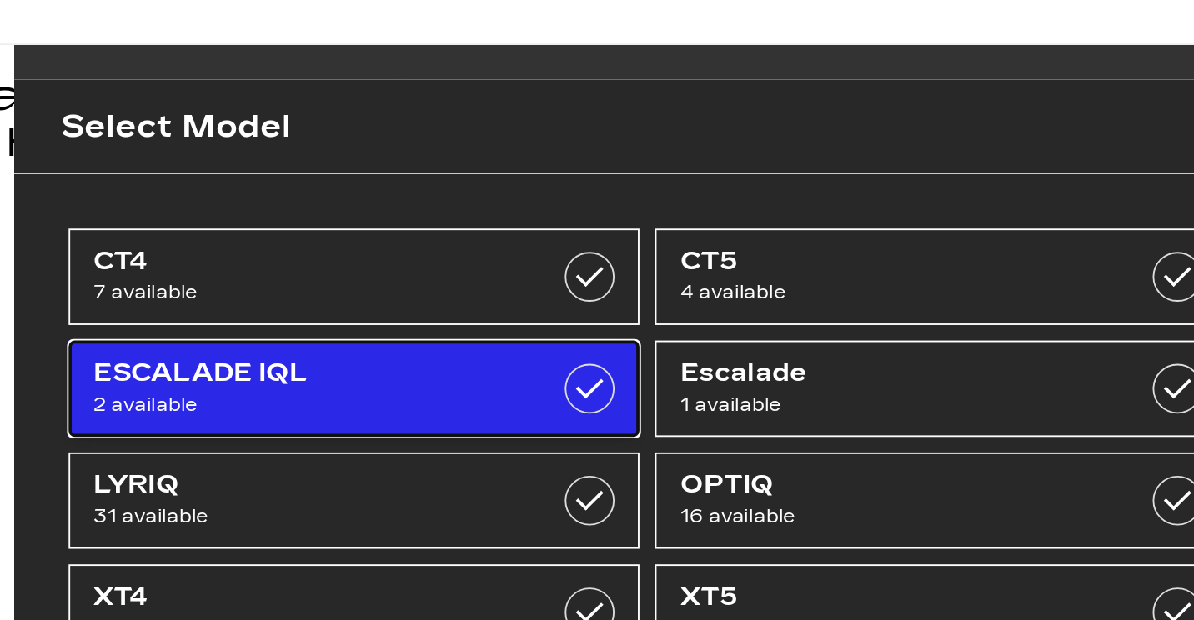
click at [338, 294] on span "ESCALADE IQL" at bounding box center [362, 288] width 238 height 17
type input "$141,015"
type input "$156,240"
checkbox input "true"
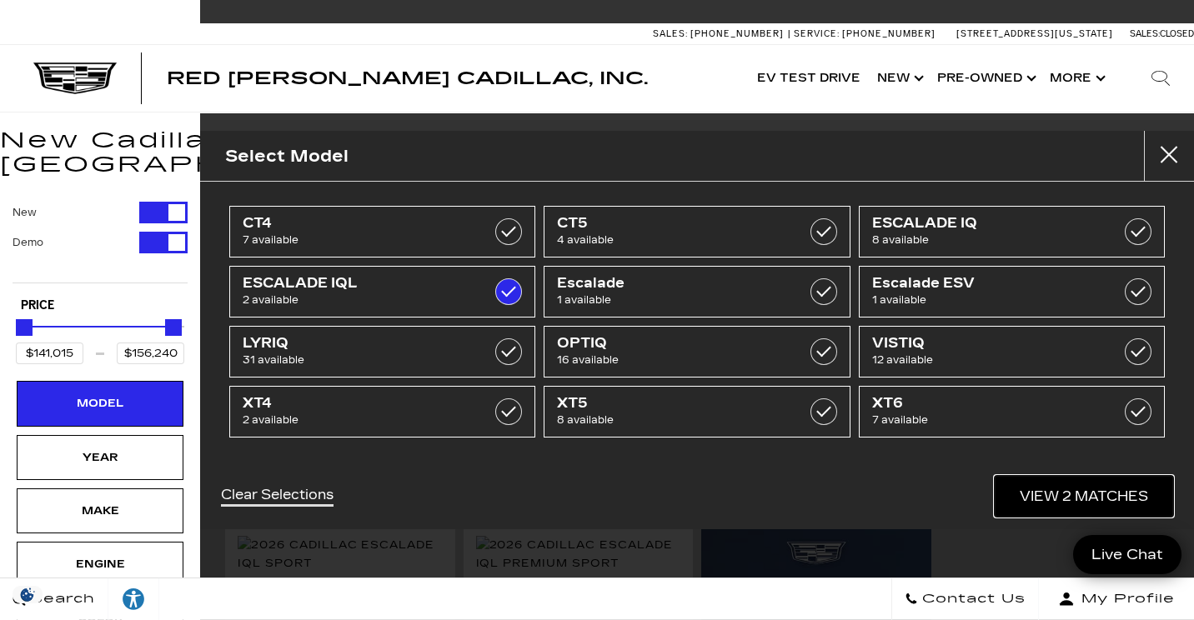
click at [1097, 489] on link "View 2 Matches" at bounding box center [1084, 496] width 178 height 41
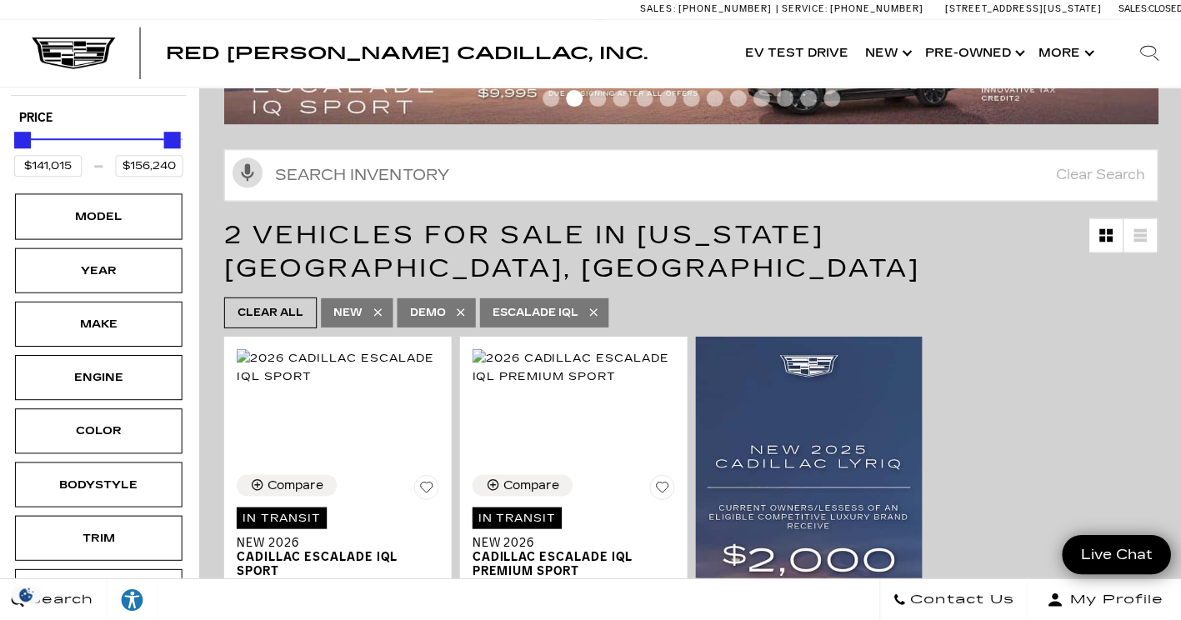
scroll to position [187, 0]
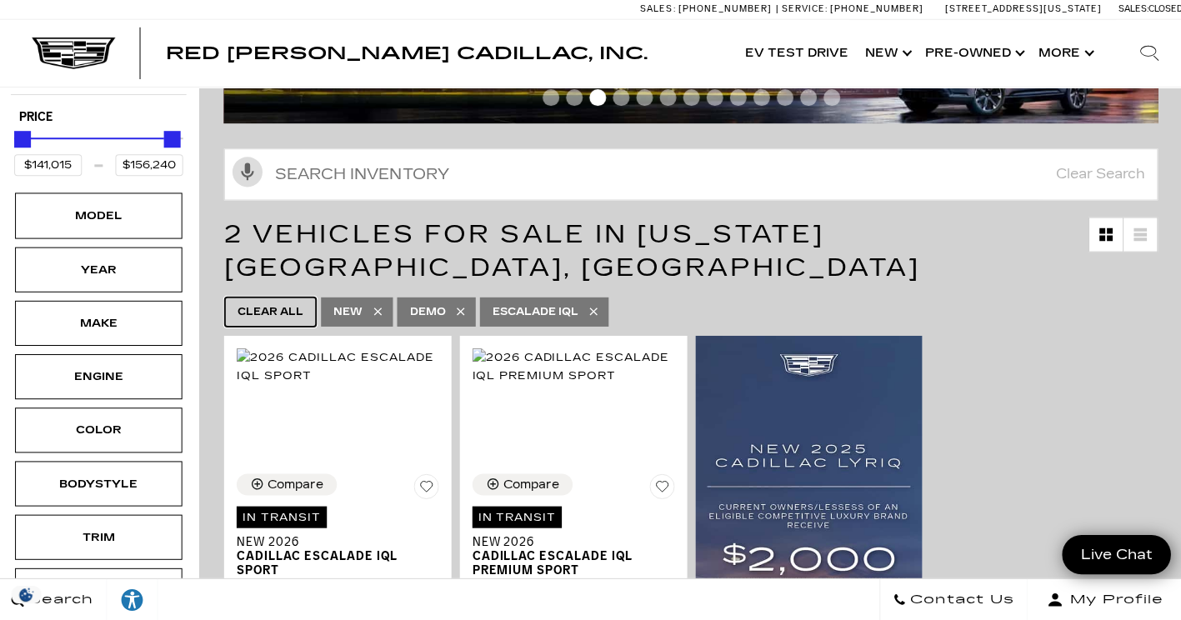
click at [266, 303] on span "Clear All" at bounding box center [271, 313] width 66 height 21
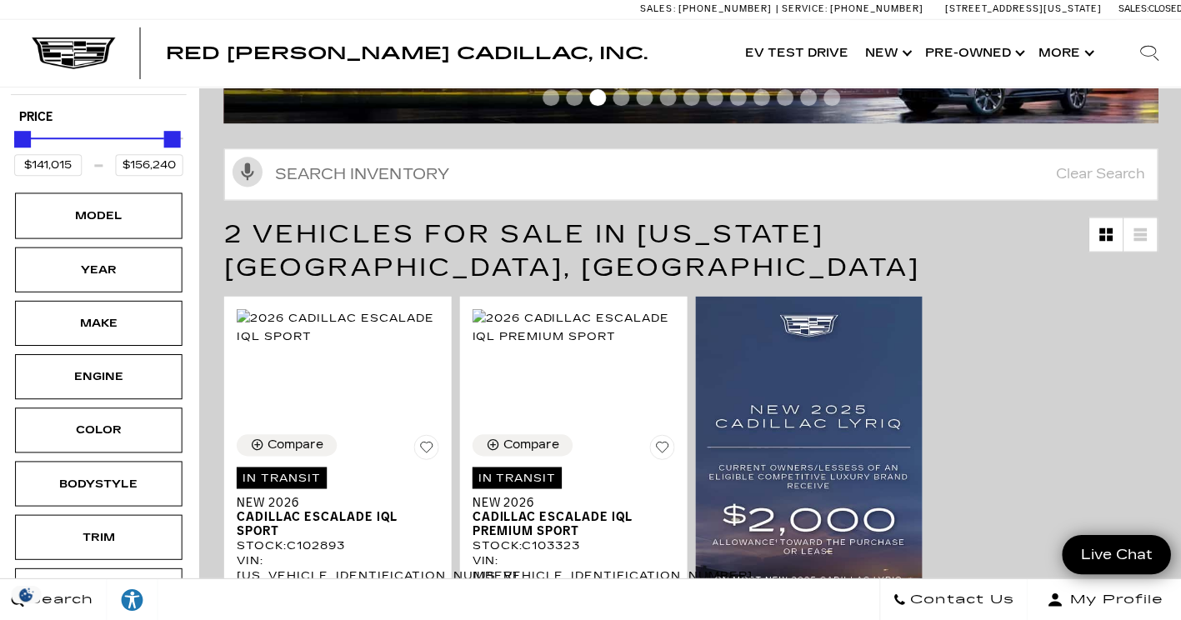
type input "$8,995"
type input "$158,810"
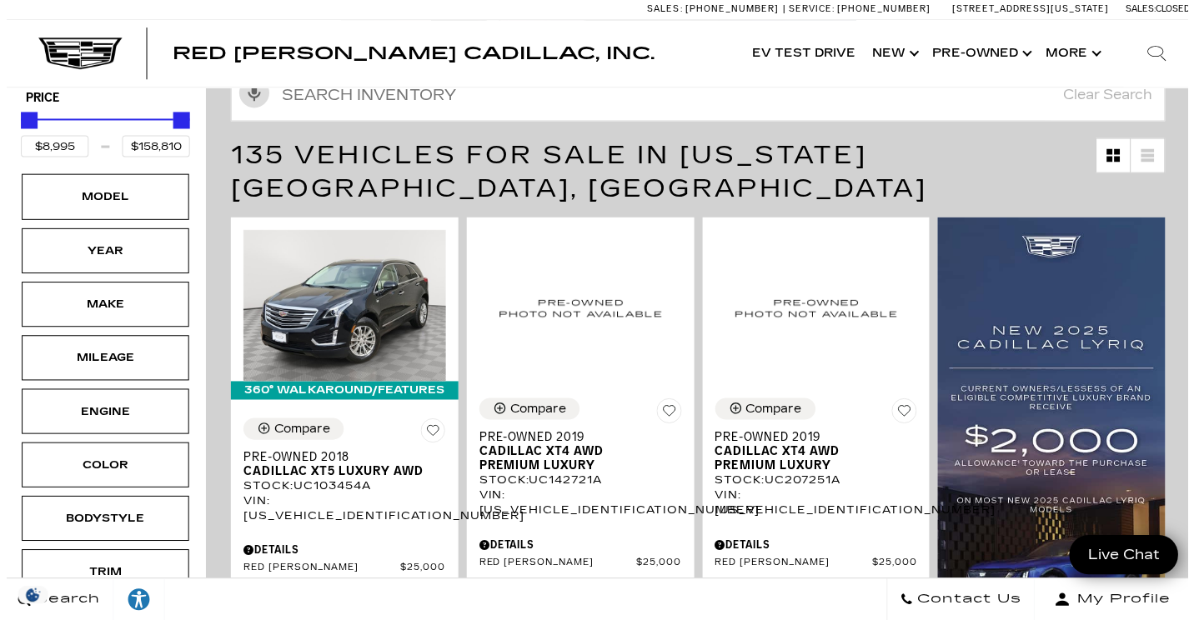
scroll to position [268, 0]
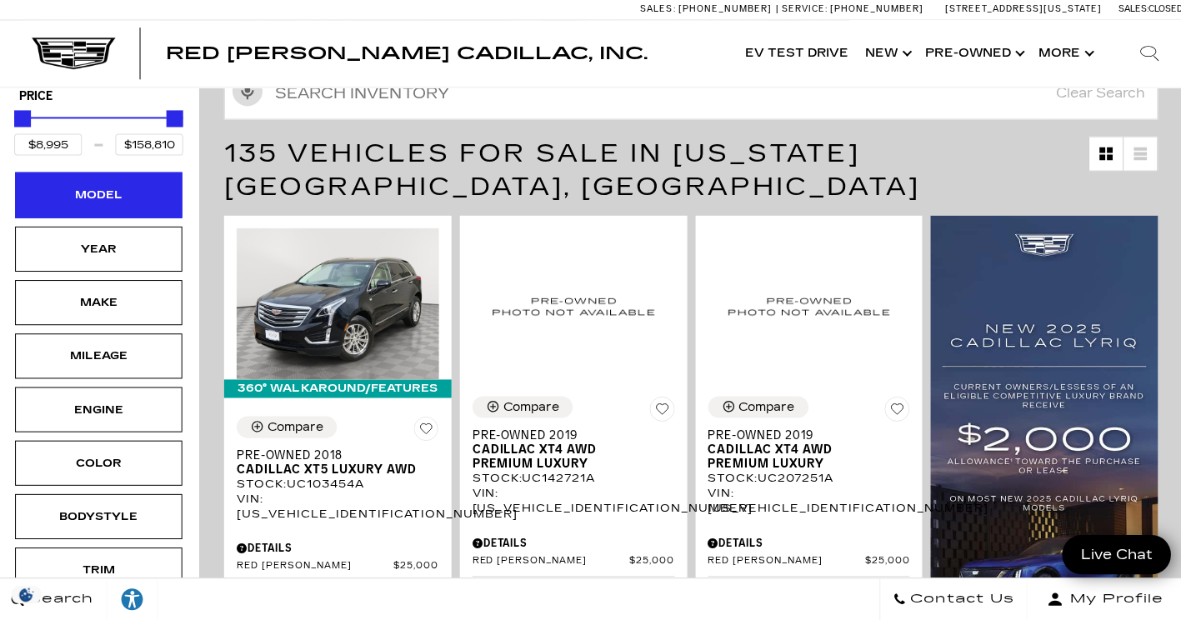
click at [96, 187] on div "Model" at bounding box center [99, 196] width 83 height 18
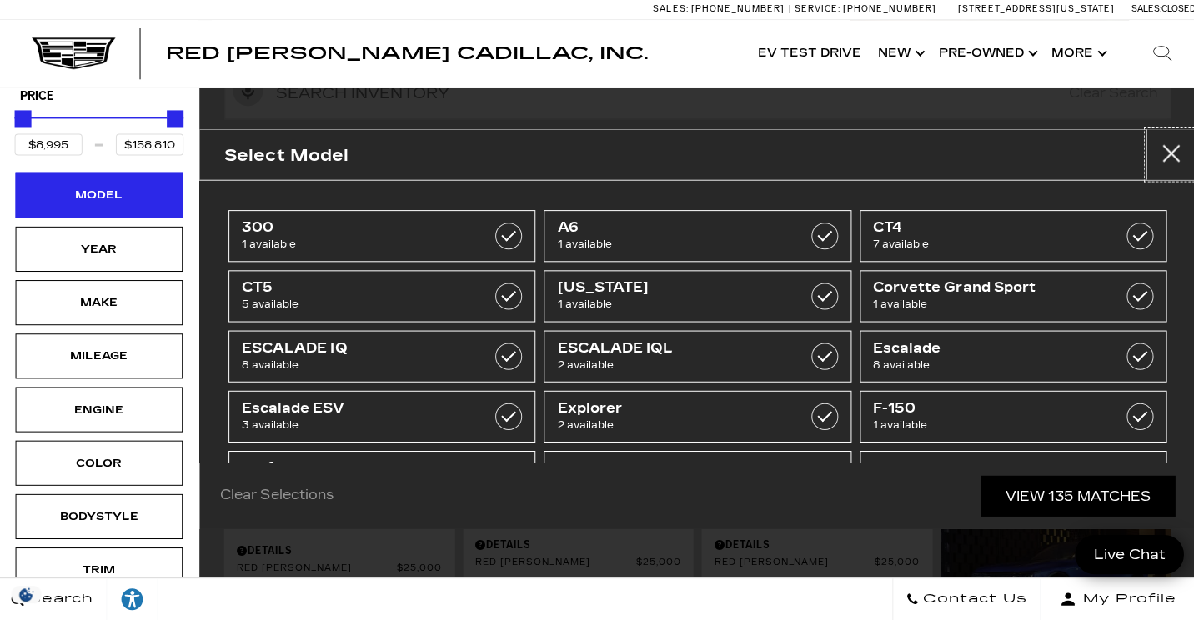
scroll to position [267, 0]
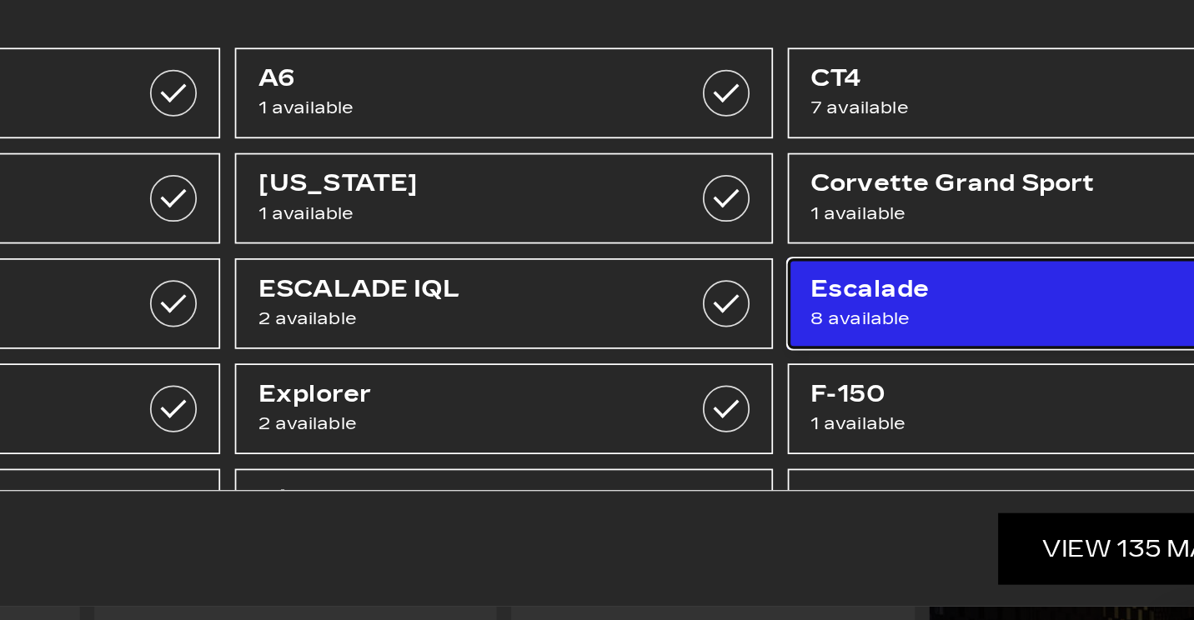
click at [955, 360] on span "8 available" at bounding box center [991, 365] width 238 height 17
type input "$68,000"
type input "$131,969"
checkbox input "true"
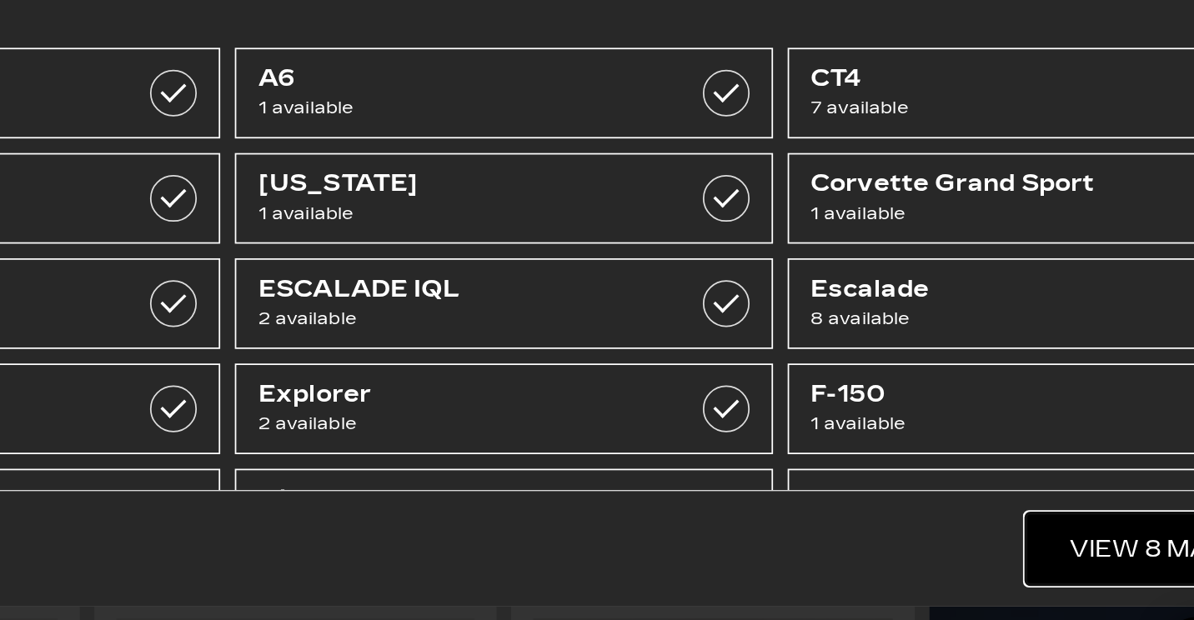
click at [1029, 501] on link "View 8 Matches" at bounding box center [1084, 496] width 178 height 41
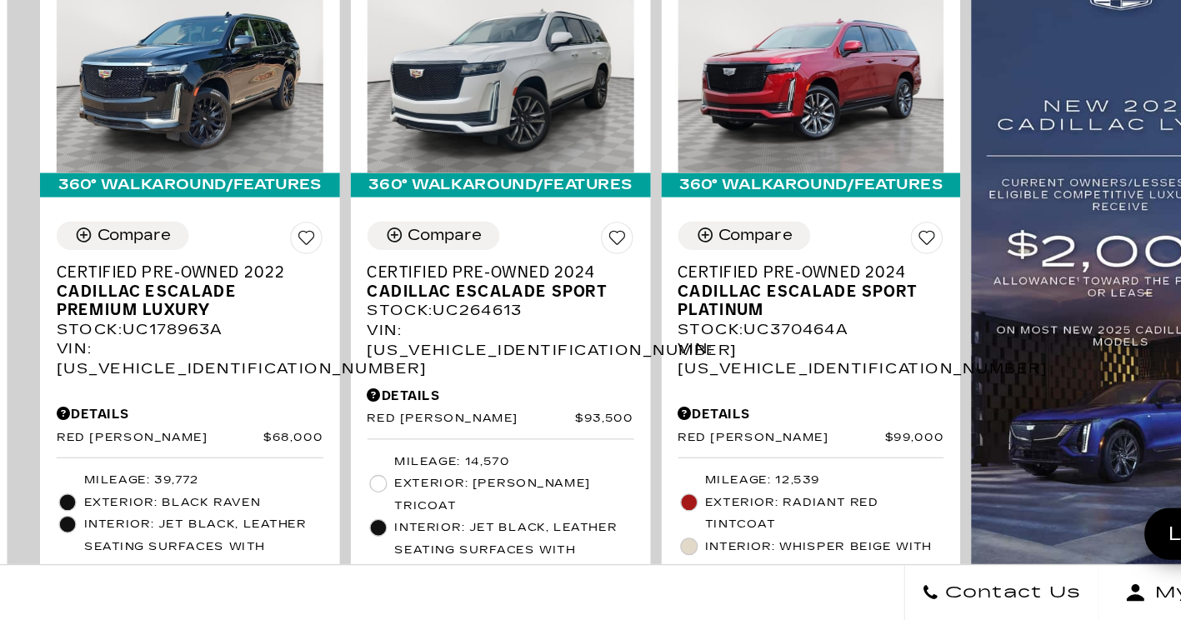
scroll to position [412, 0]
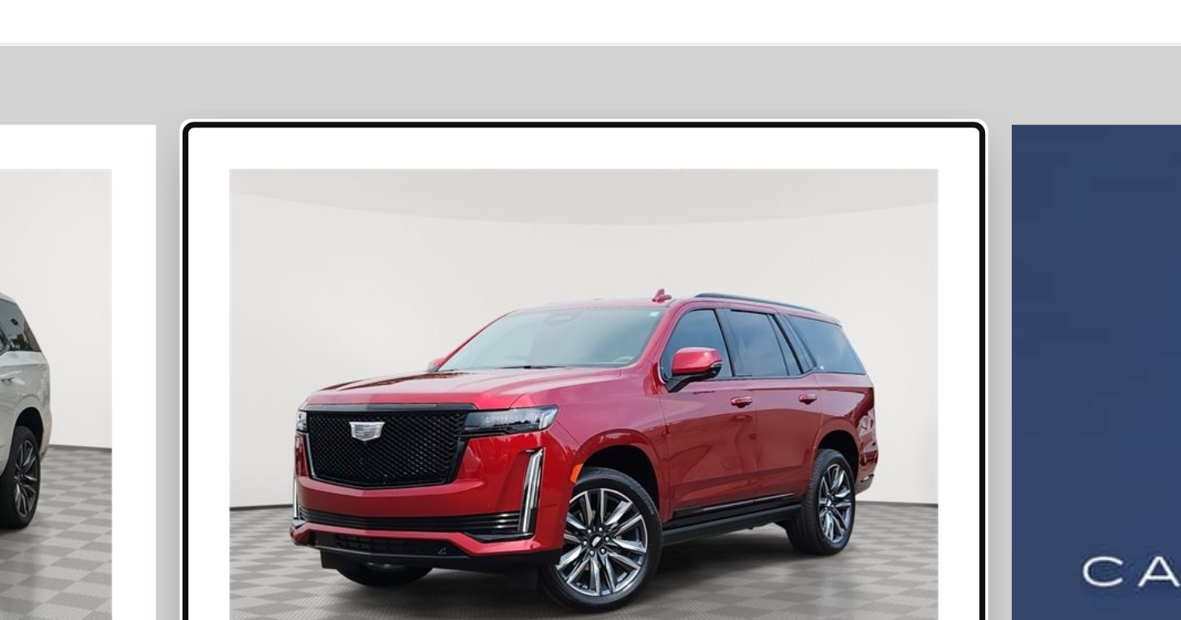
click at [882, 173] on img at bounding box center [809, 199] width 202 height 151
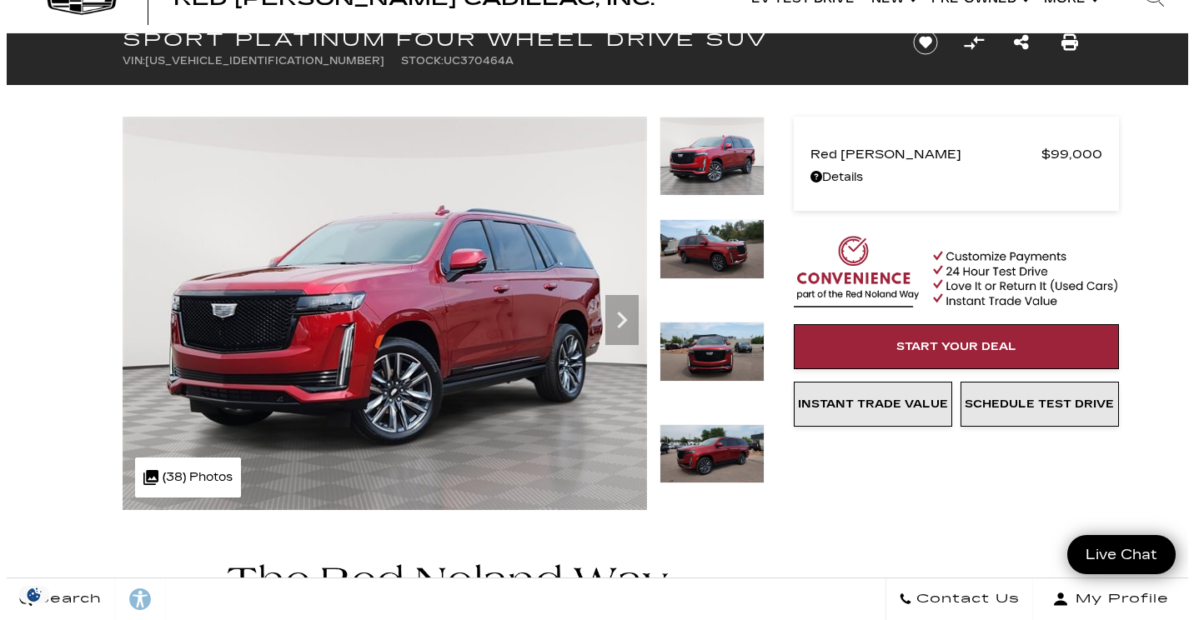
scroll to position [110, 0]
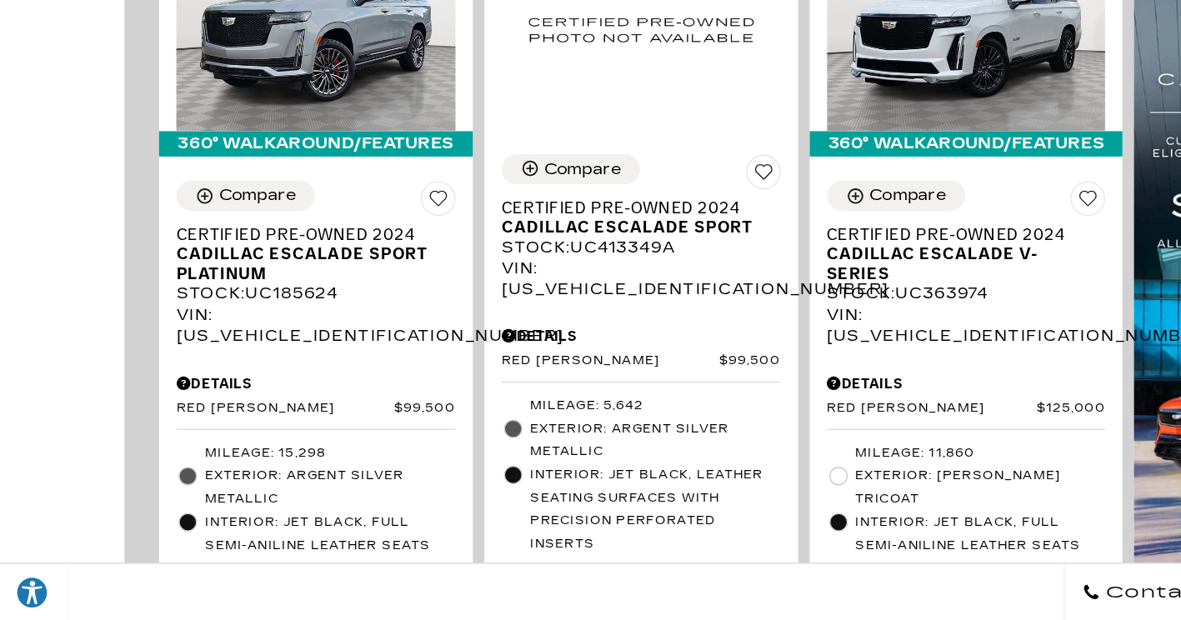
scroll to position [1094, 0]
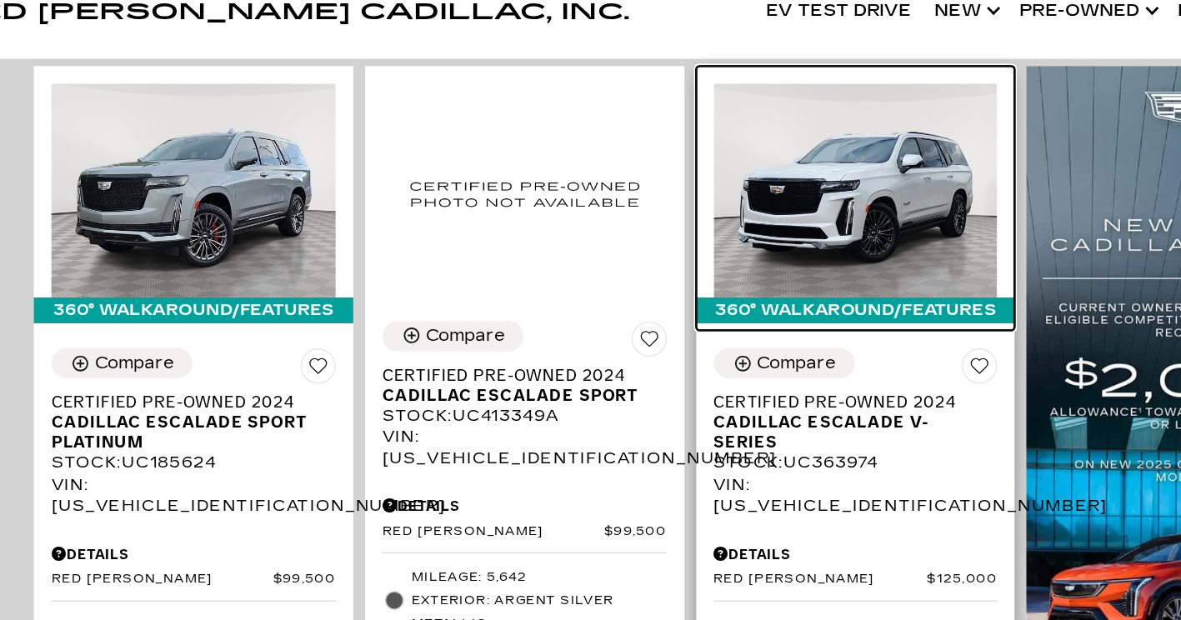
click at [832, 138] on img at bounding box center [809, 182] width 202 height 151
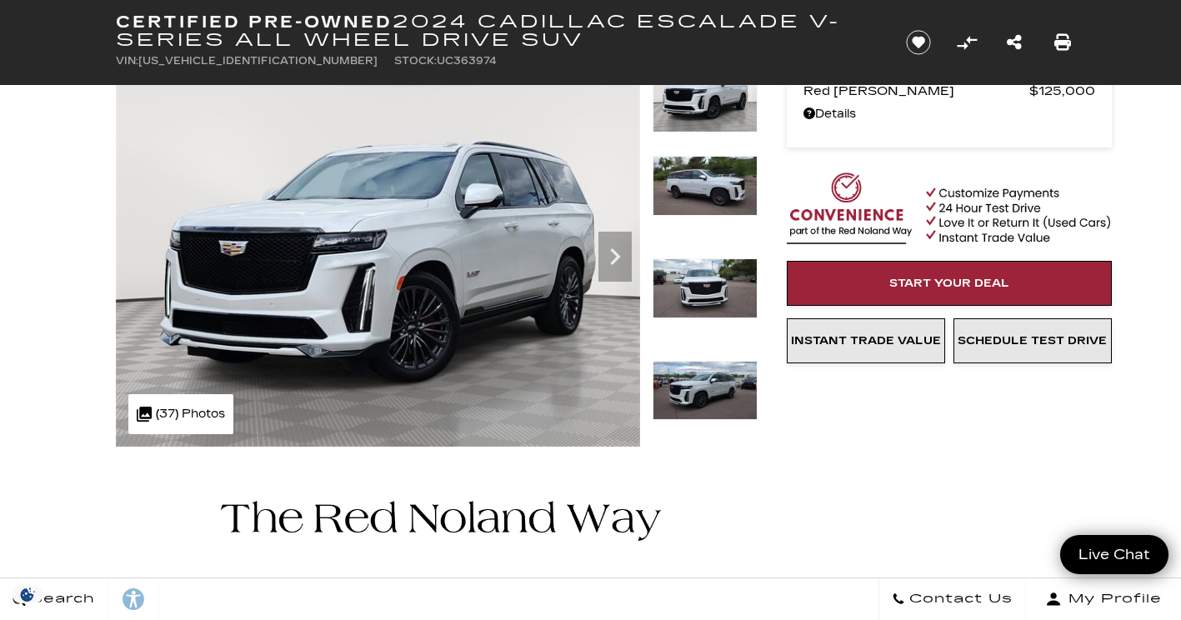
click at [171, 412] on div ".cls-1, .cls-3 { fill: #c50033; } .cls-1 { clip-rule: evenodd; } .cls-2 { clip-…" at bounding box center [180, 414] width 105 height 40
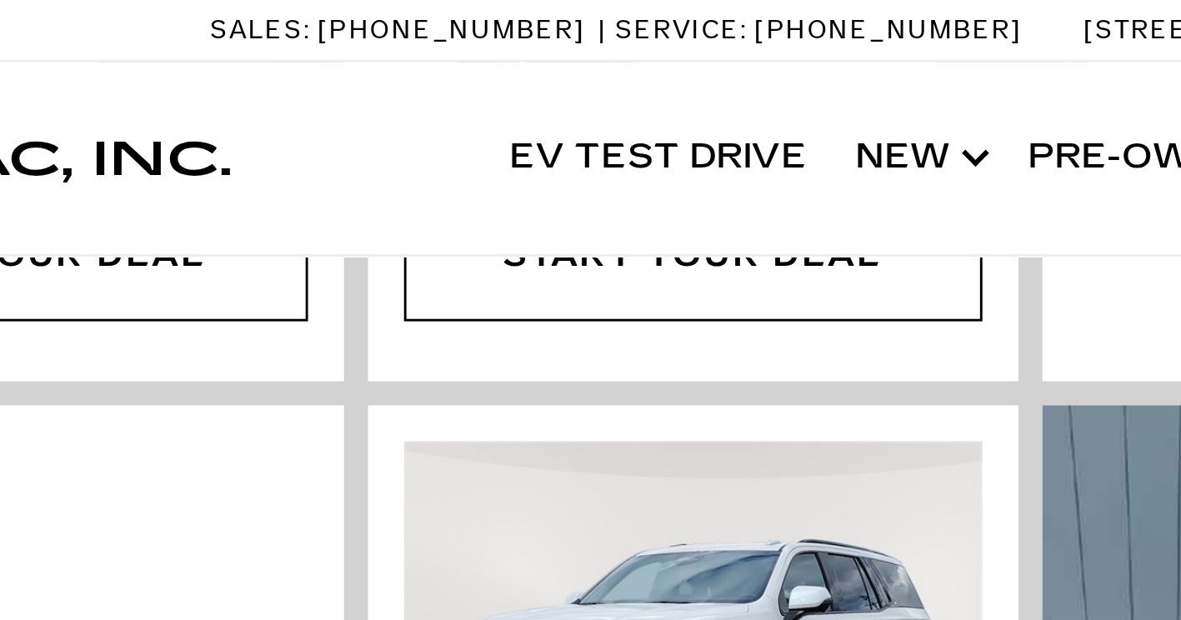
scroll to position [1046, 0]
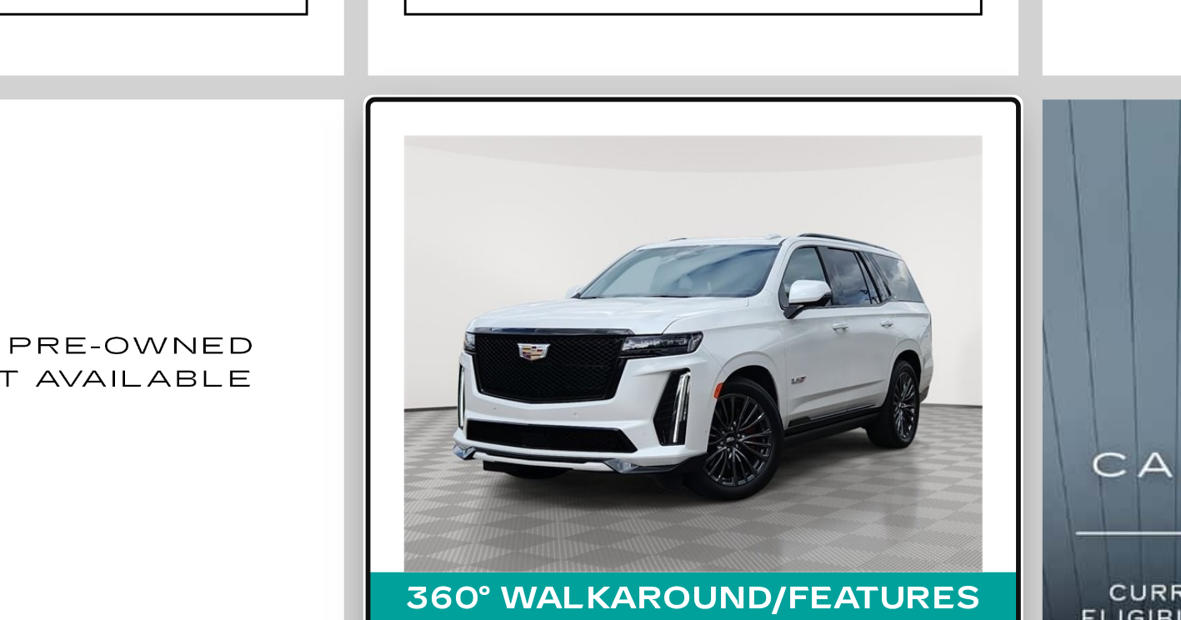
click at [867, 179] on img at bounding box center [809, 229] width 202 height 151
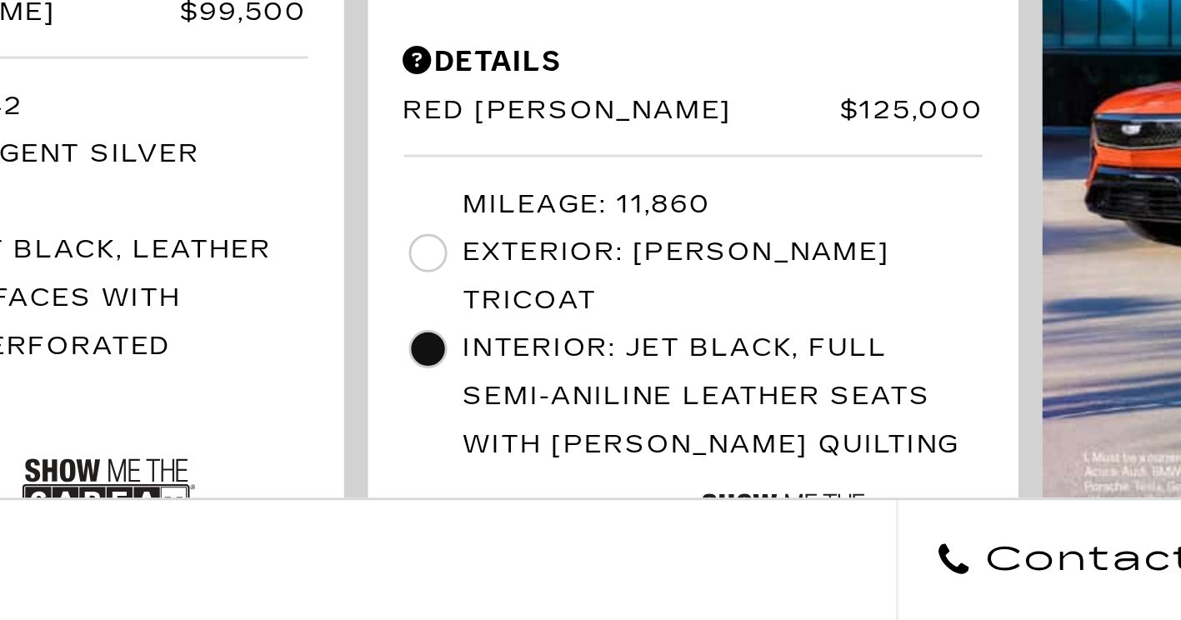
scroll to position [1110, 0]
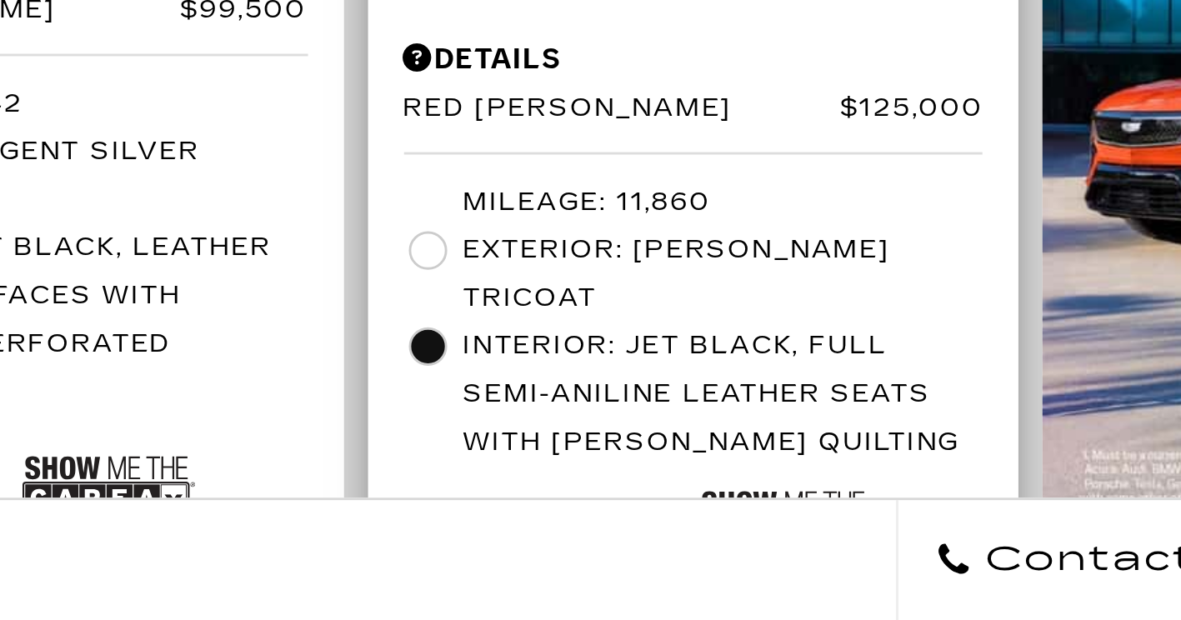
click at [852, 571] on img at bounding box center [840, 591] width 60 height 40
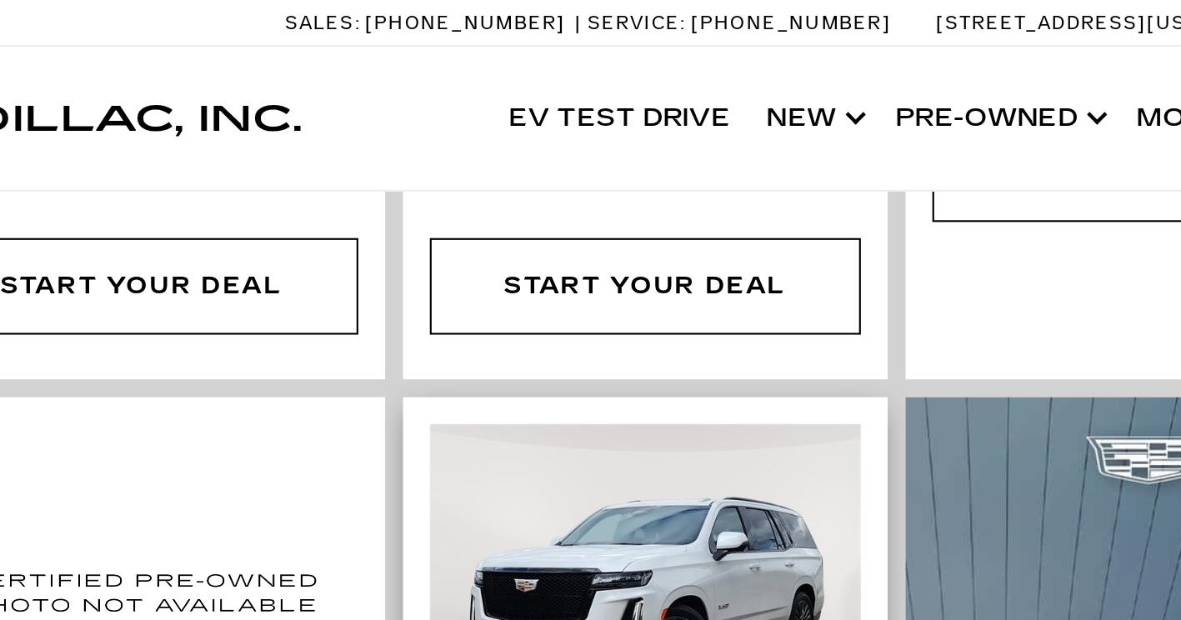
scroll to position [1002, 0]
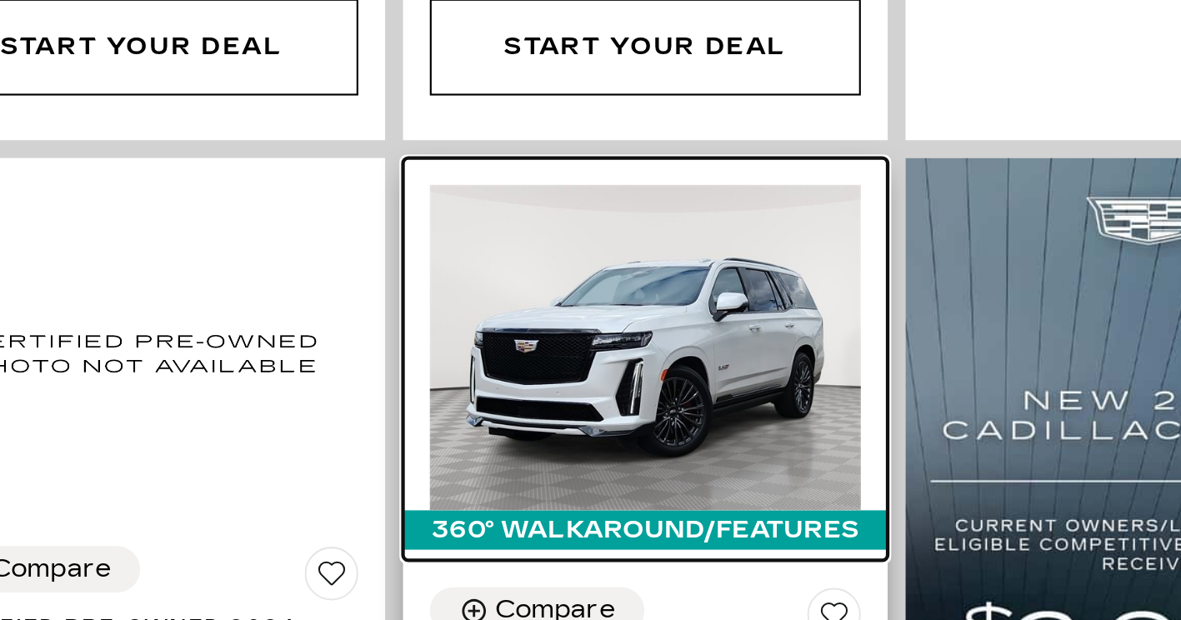
click at [870, 226] on img at bounding box center [809, 273] width 202 height 151
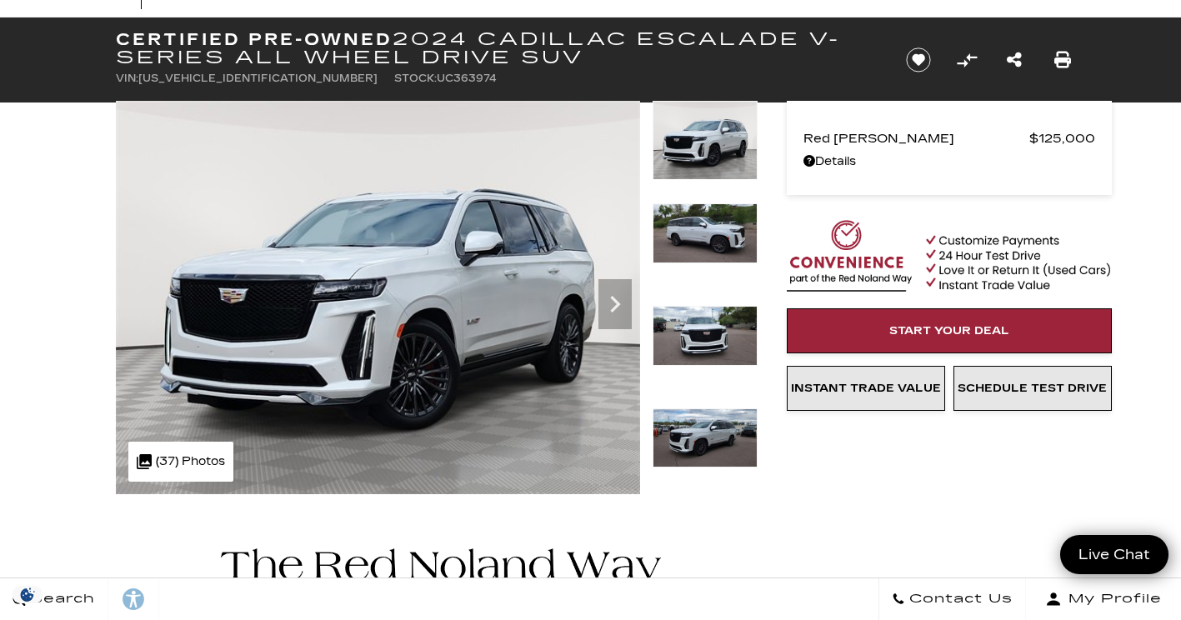
scroll to position [72, 0]
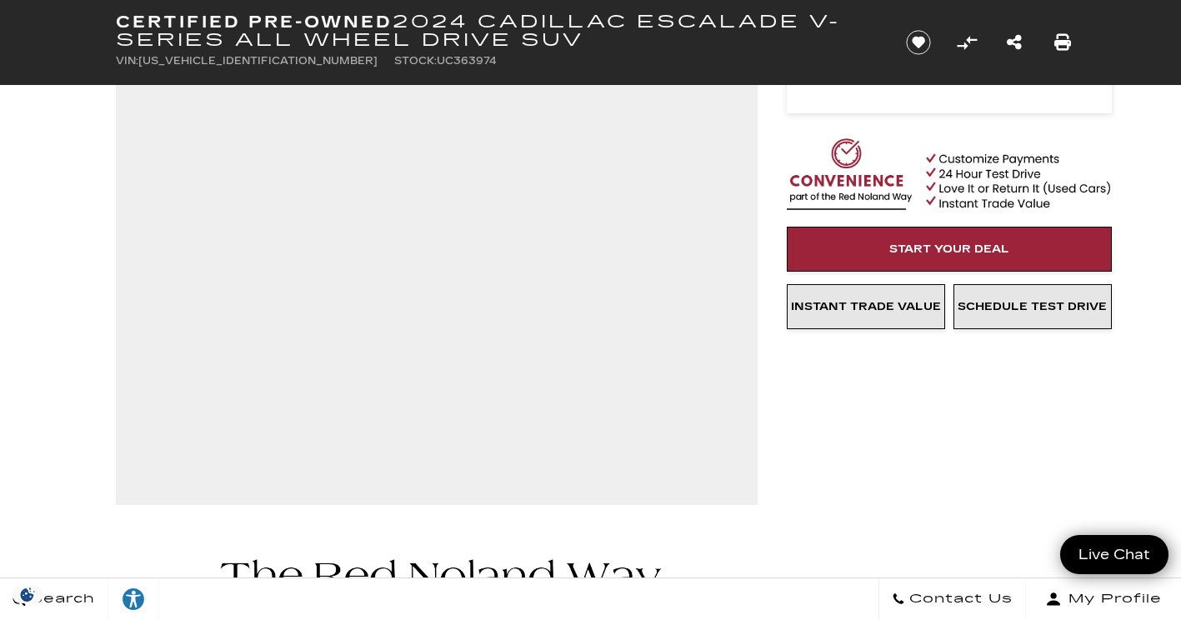
scroll to position [0, 0]
